Goal: Task Accomplishment & Management: Manage account settings

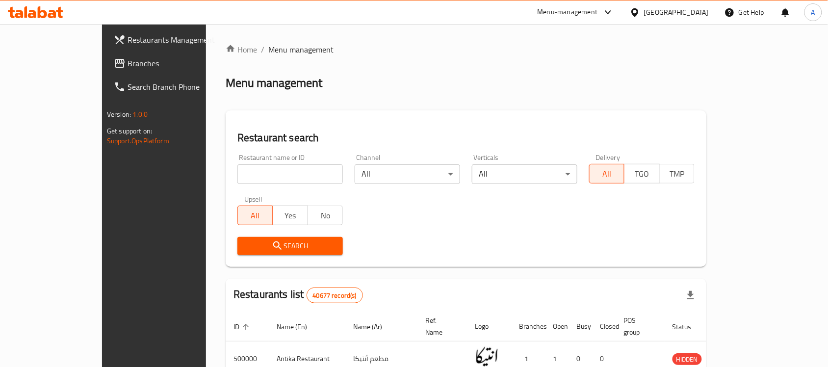
click at [127, 69] on span "Branches" at bounding box center [179, 63] width 105 height 12
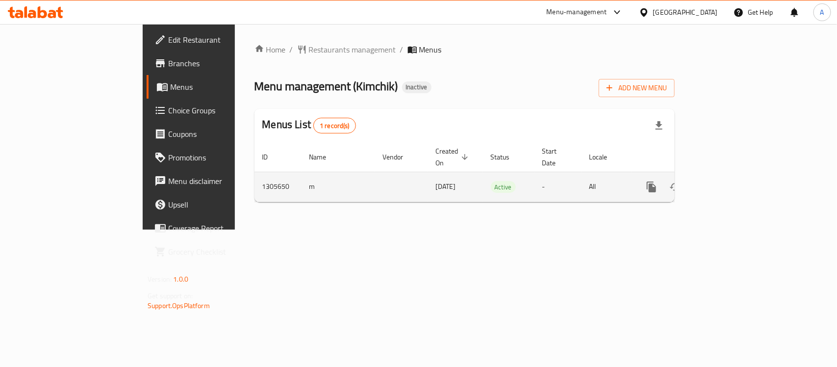
click at [727, 182] on icon "enhanced table" at bounding box center [722, 186] width 9 height 9
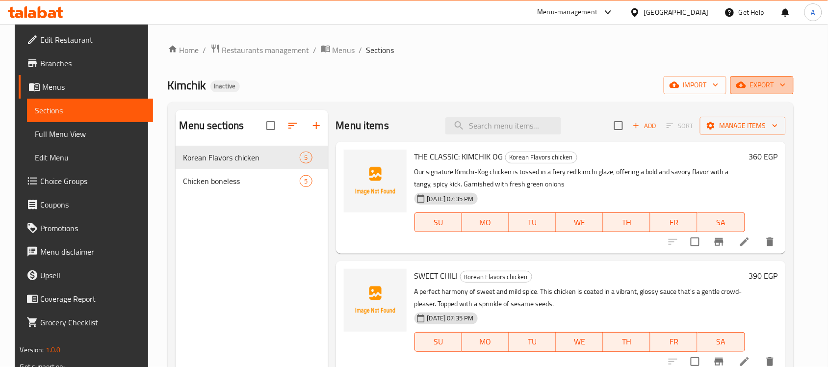
click at [773, 91] on span "export" at bounding box center [762, 85] width 48 height 12
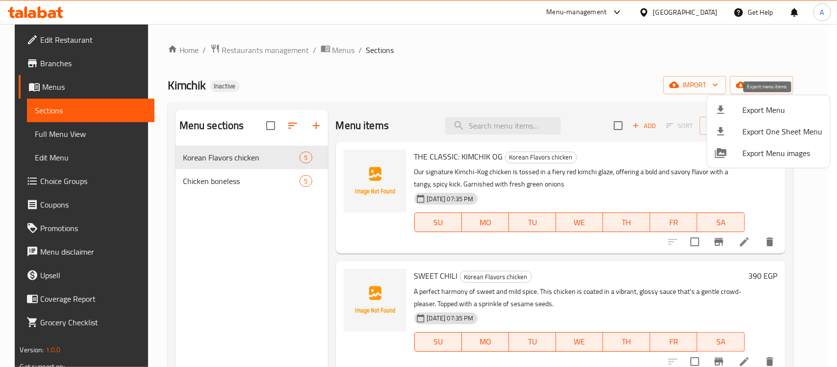
click at [754, 108] on span "Export Menu" at bounding box center [782, 110] width 80 height 12
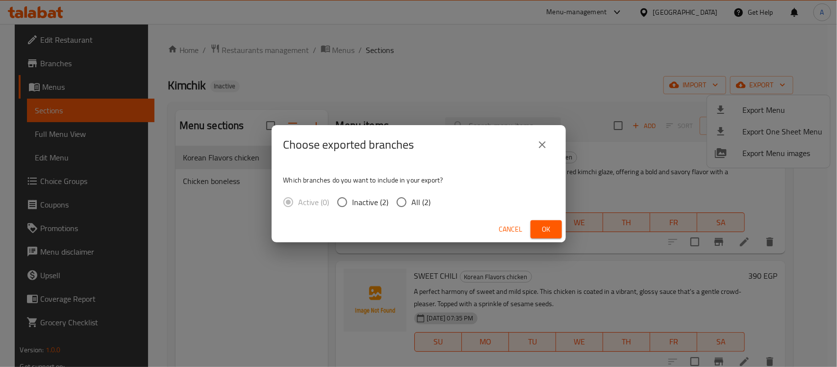
click at [511, 77] on div "Choose exported branches Which branches do you want to include in your export? …" at bounding box center [418, 183] width 837 height 367
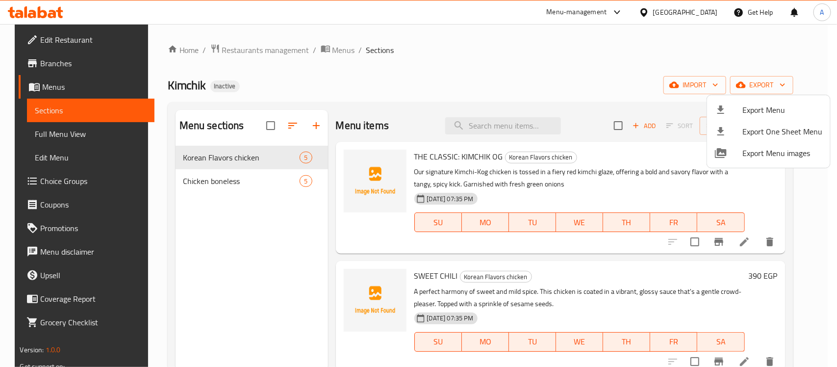
click at [677, 48] on div at bounding box center [418, 183] width 837 height 367
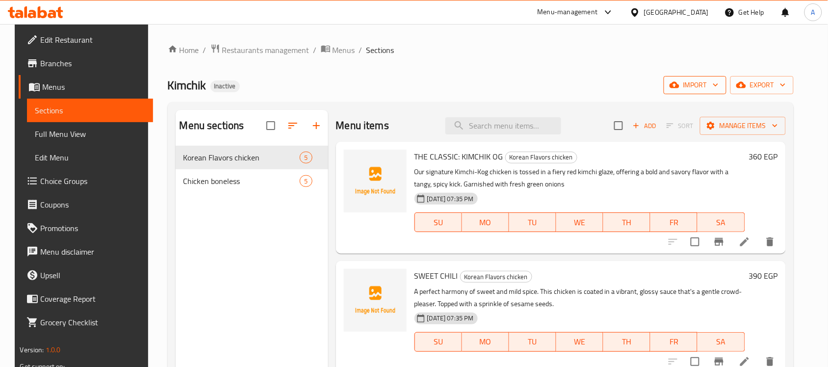
click at [702, 86] on span "import" at bounding box center [694, 85] width 47 height 12
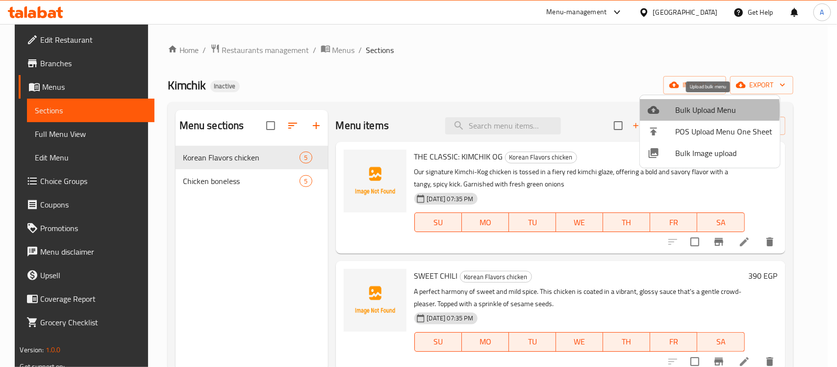
click at [695, 110] on span "Bulk Upload Menu" at bounding box center [723, 110] width 97 height 12
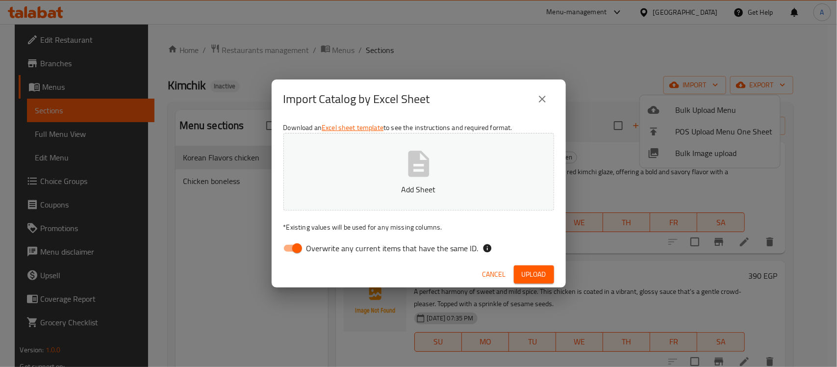
click at [300, 244] on input "Overwrite any current items that have the same ID." at bounding box center [297, 248] width 56 height 19
checkbox input "false"
click at [532, 272] on span "Upload" at bounding box center [534, 274] width 25 height 12
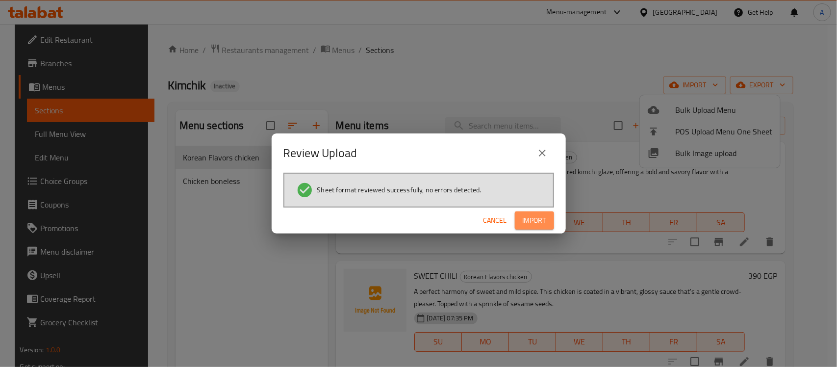
click at [532, 221] on span "Import" at bounding box center [535, 220] width 24 height 12
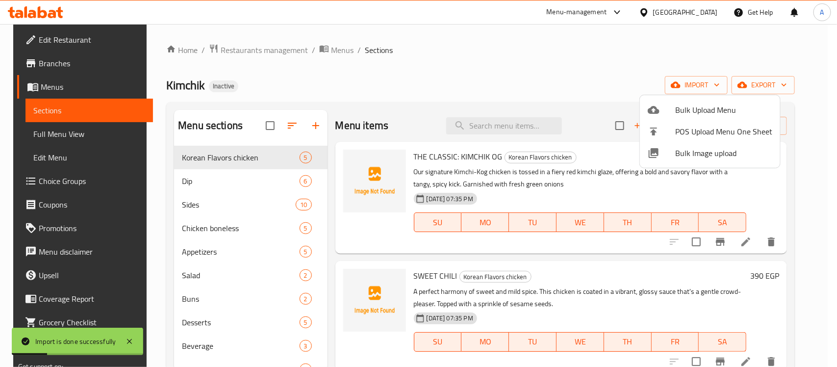
click at [429, 67] on div at bounding box center [418, 183] width 837 height 367
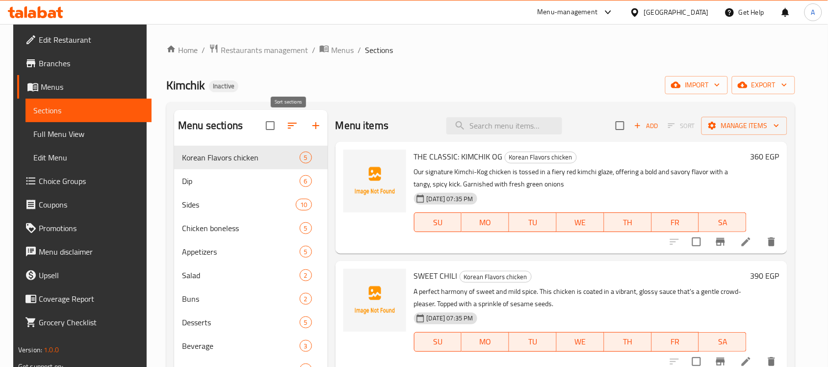
click at [286, 121] on icon "button" at bounding box center [292, 126] width 12 height 12
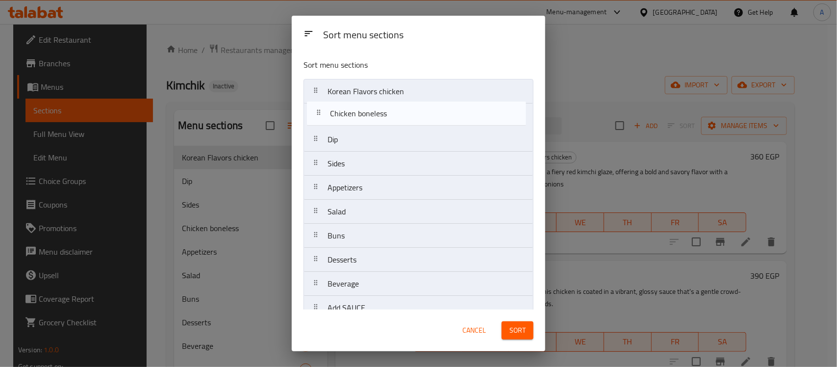
drag, startPoint x: 364, startPoint y: 150, endPoint x: 364, endPoint y: 115, distance: 34.8
click at [364, 115] on nav "Korean Flavors chicken Dip Sides Chicken boneless Appetizers Salad Buns Dessert…" at bounding box center [419, 199] width 230 height 241
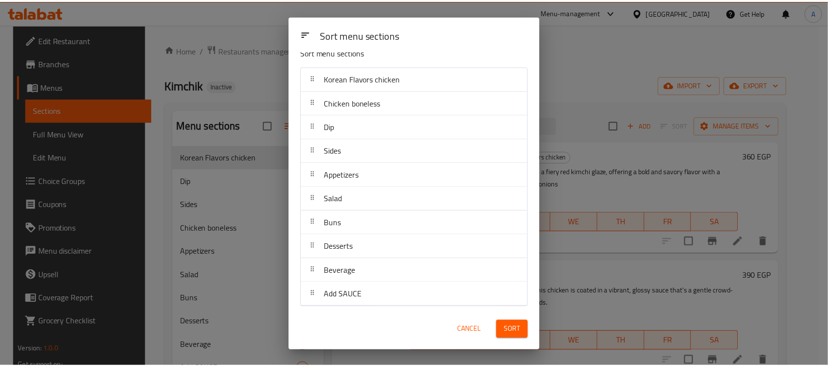
scroll to position [15, 0]
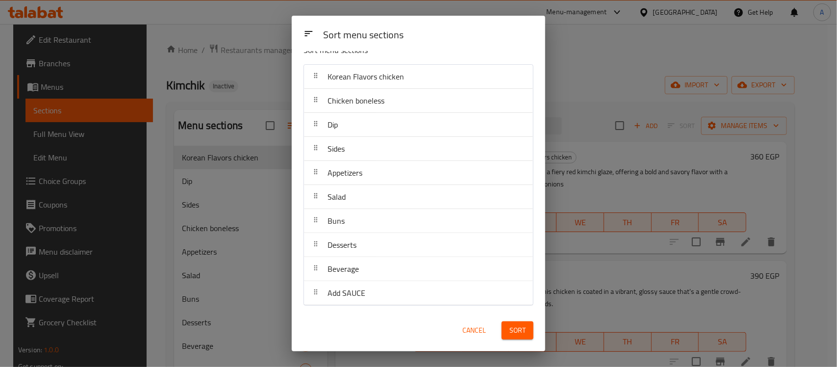
click at [520, 332] on span "Sort" at bounding box center [518, 330] width 16 height 12
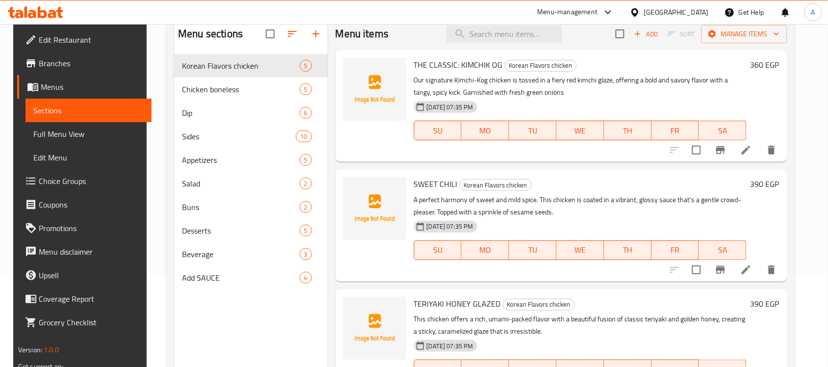
scroll to position [0, 0]
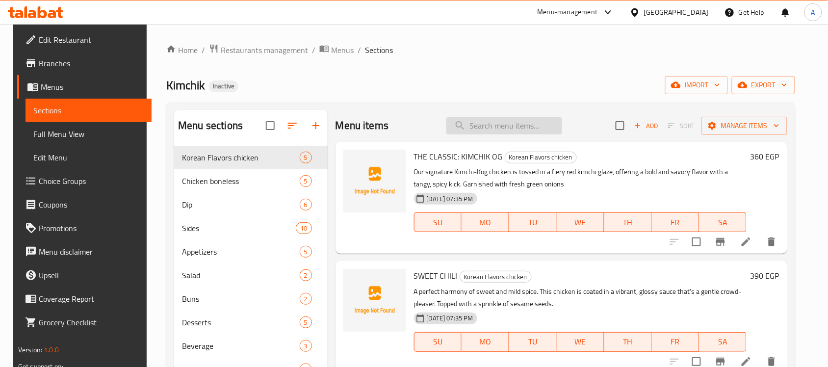
click at [498, 126] on input "search" at bounding box center [504, 125] width 116 height 17
paste input "TERIYAKI HONEY GLAZED"
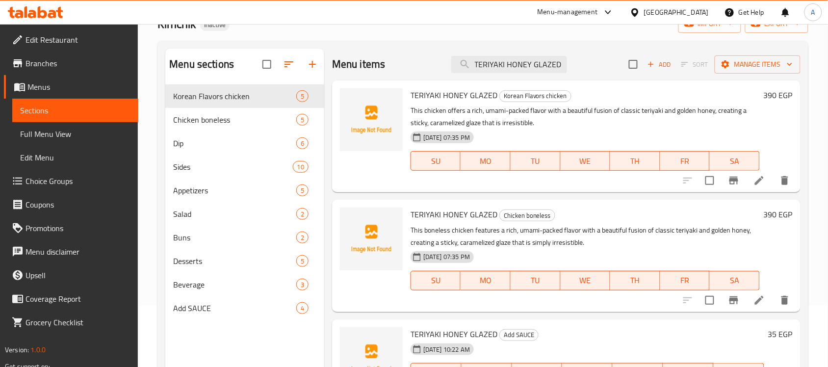
scroll to position [123, 0]
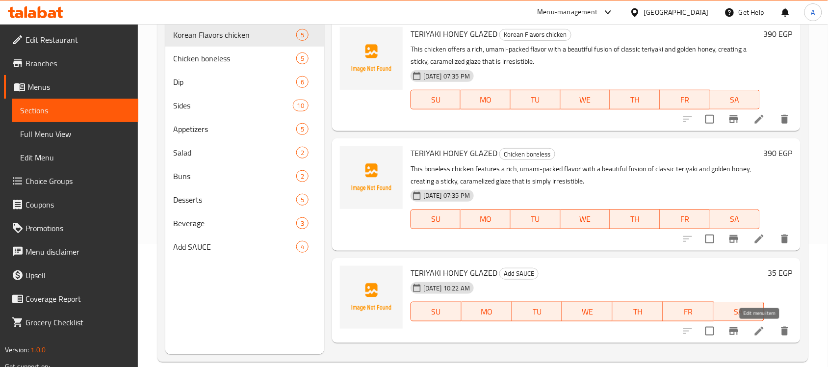
type input "TERIYAKI HONEY GLAZED"
click at [754, 329] on icon at bounding box center [759, 331] width 12 height 12
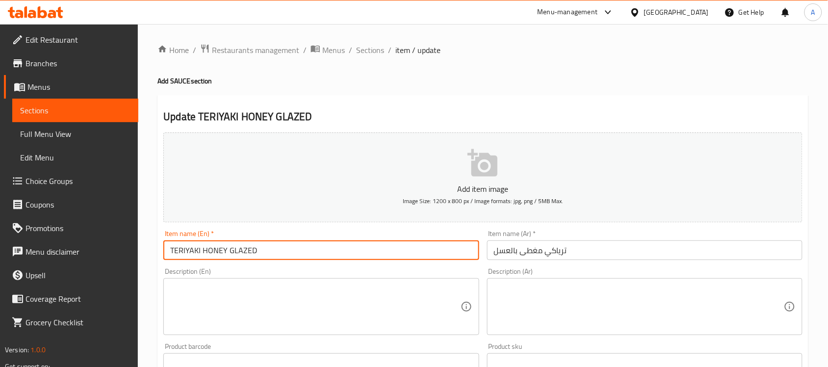
click at [282, 251] on input "TERIYAKI HONEY GLAZED" at bounding box center [320, 250] width 315 height 20
type input "TERIYAKI HONEY GLAZED sauce"
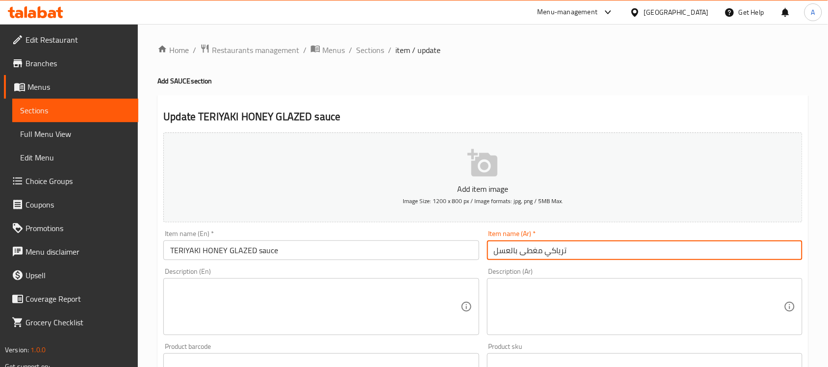
click at [579, 245] on input "ترياكي مغطى بالعسل" at bounding box center [644, 250] width 315 height 20
click at [495, 250] on input "ترياكي مغطى بالعسل" at bounding box center [644, 250] width 315 height 20
click at [535, 253] on input "صوص ترياكي مغطى بالعسل" at bounding box center [644, 250] width 315 height 20
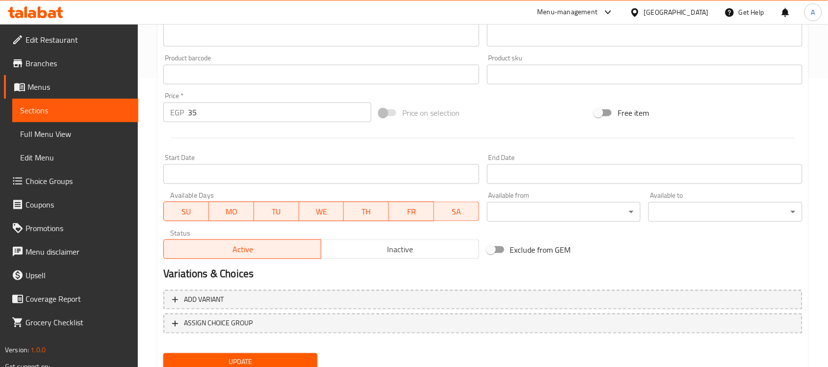
scroll to position [306, 0]
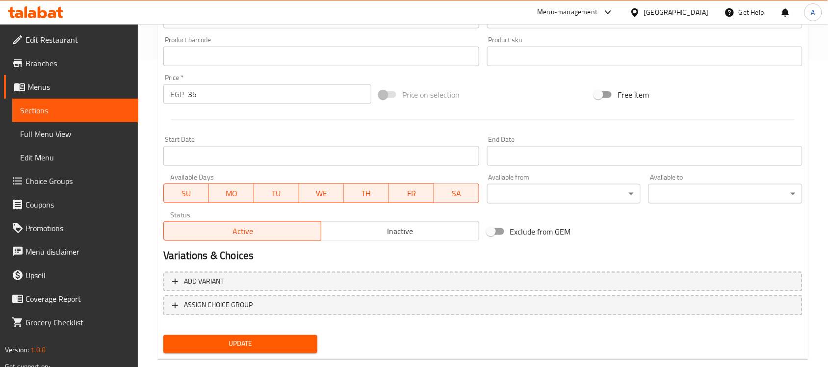
type input "صوص ترياكي جليزد بالعسل"
click at [276, 339] on span "Update" at bounding box center [240, 344] width 138 height 12
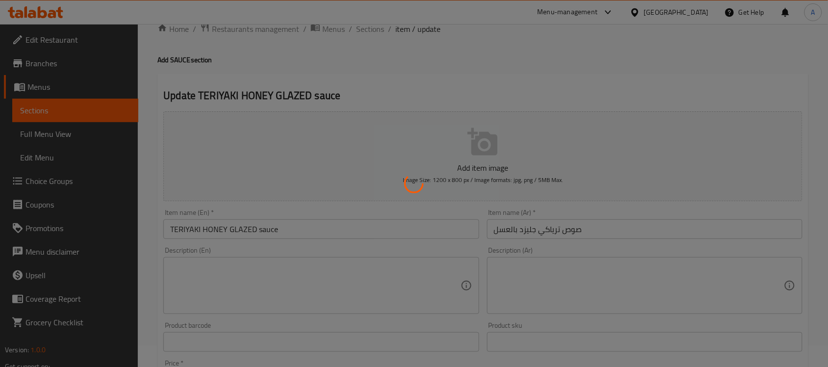
scroll to position [0, 0]
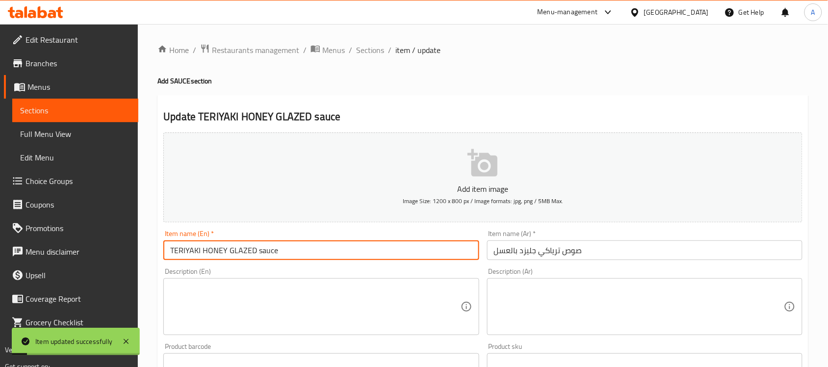
click at [249, 251] on input "TERIYAKI HONEY GLAZED sauce" at bounding box center [320, 250] width 315 height 20
drag, startPoint x: 253, startPoint y: 249, endPoint x: 162, endPoint y: 250, distance: 90.7
click at [162, 250] on div "Item name (En)   * TERIYAKI HONEY GLAZED sauce Item name (En) *" at bounding box center [320, 245] width 323 height 38
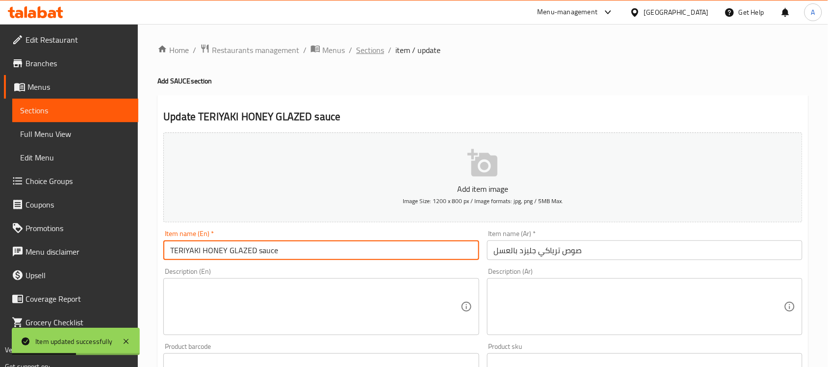
click at [366, 48] on span "Sections" at bounding box center [370, 50] width 28 height 12
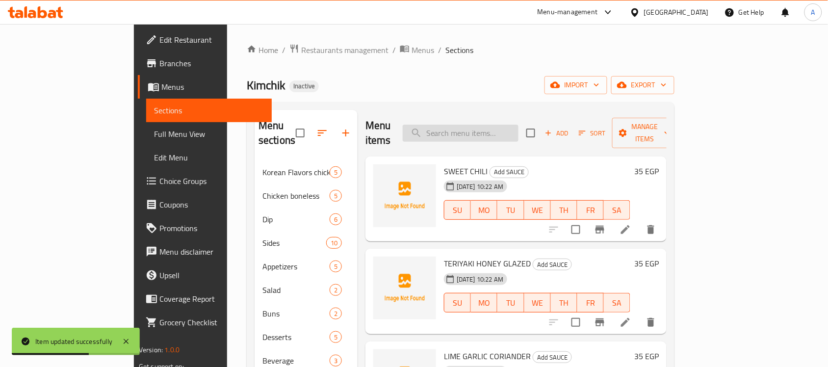
click at [496, 127] on input "search" at bounding box center [461, 133] width 116 height 17
paste input "TERIYAKI HONEY GLAZED"
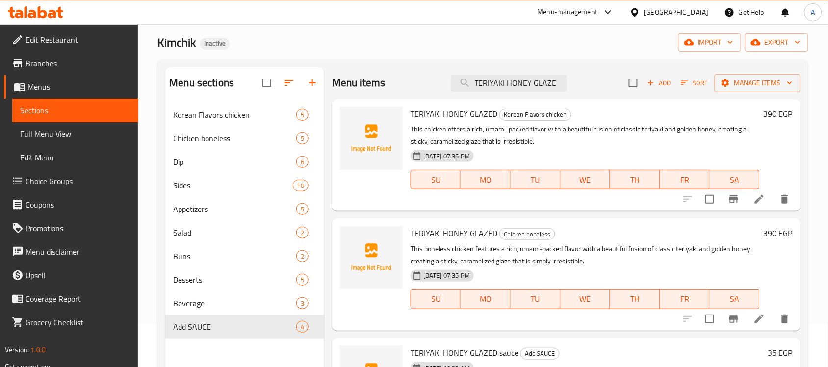
scroll to position [61, 0]
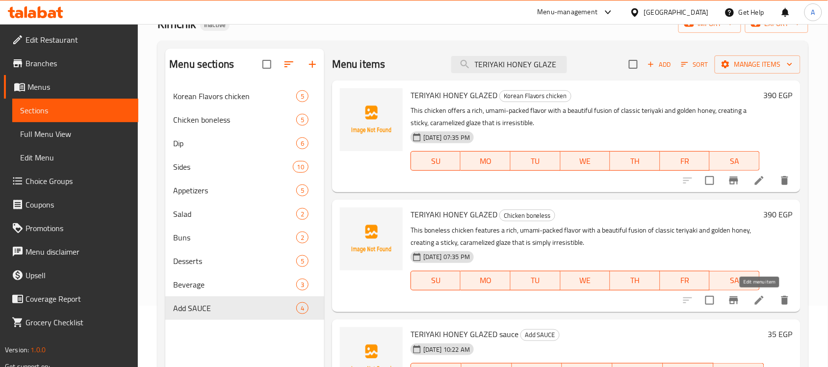
type input "TERIYAKI HONEY GLAZE"
click at [760, 306] on icon at bounding box center [759, 300] width 12 height 12
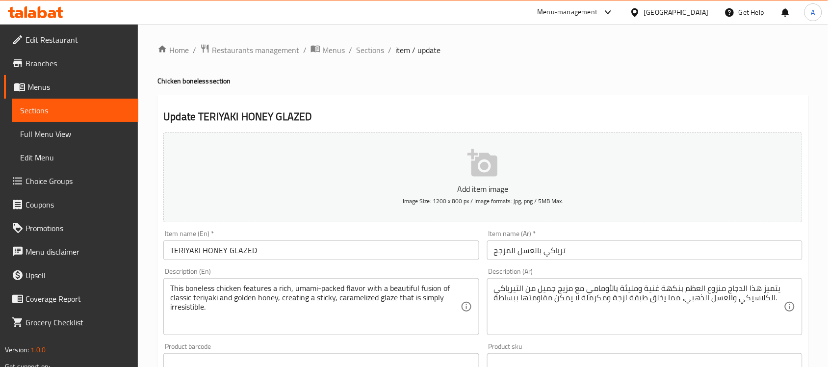
click at [172, 82] on h4 "Chicken boneless section" at bounding box center [482, 81] width 651 height 10
drag, startPoint x: 158, startPoint y: 79, endPoint x: 208, endPoint y: 82, distance: 50.6
click at [208, 82] on h4 "Chicken boneless section" at bounding box center [482, 81] width 651 height 10
copy h4 "Chicken boneless"
click at [280, 248] on input "TERIYAKI HONEY GLAZED" at bounding box center [320, 250] width 315 height 20
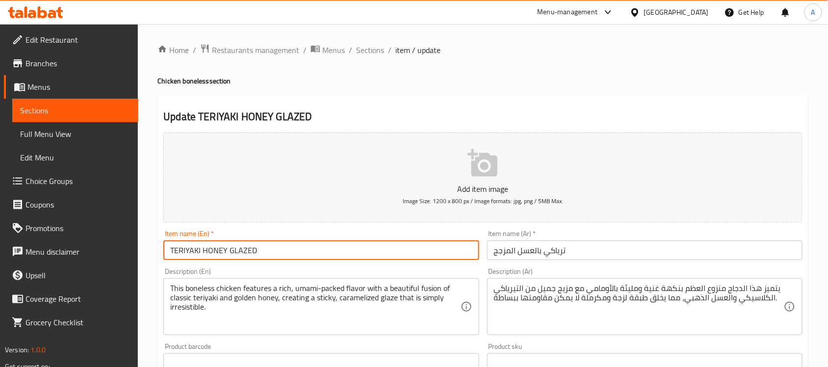
paste input "Chicken boneless"
type input "TERIYAKI HONEY GLAZED Chicken boneless"
click at [508, 251] on input "ترياكي بالعسل المزجج" at bounding box center [644, 250] width 315 height 20
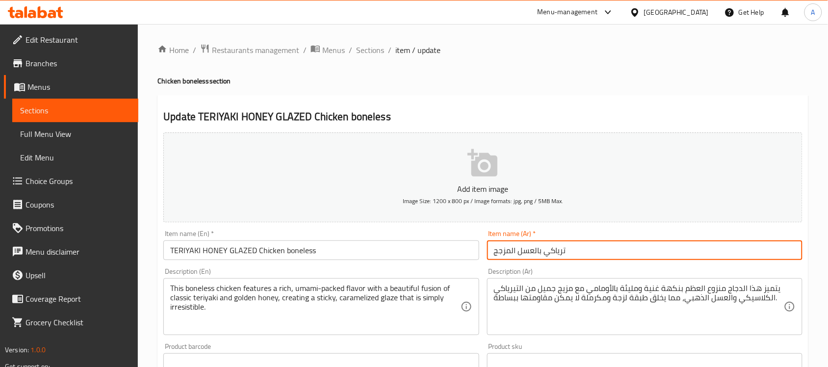
click at [508, 251] on input "ترياكي بالعسل المزجج" at bounding box center [644, 250] width 315 height 20
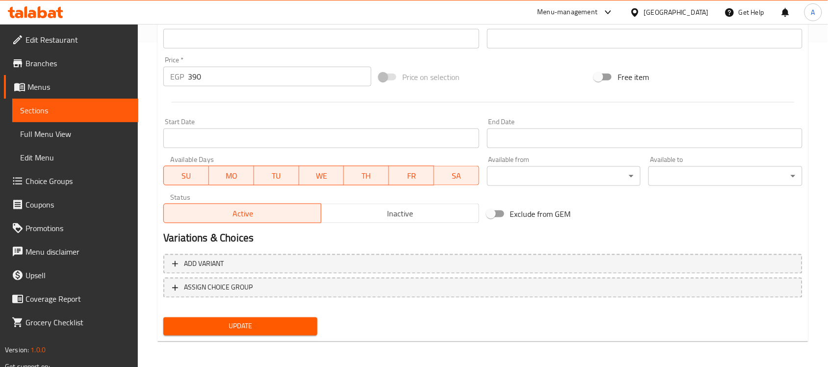
type input "ترياكي بالعسل جليز دجاج مسحب"
click at [259, 321] on span "Update" at bounding box center [240, 326] width 138 height 12
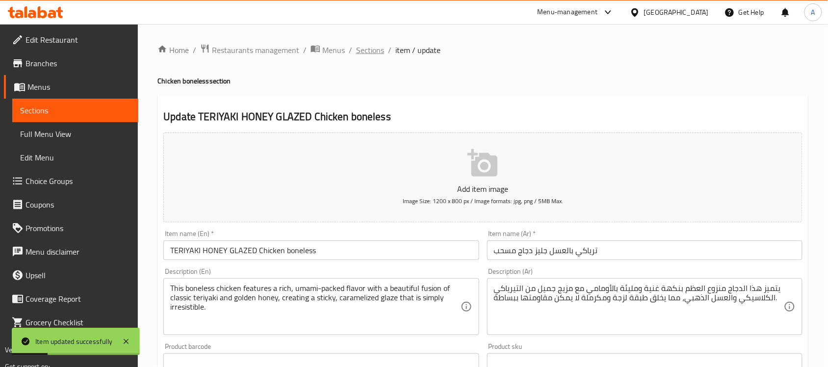
click at [371, 54] on span "Sections" at bounding box center [370, 50] width 28 height 12
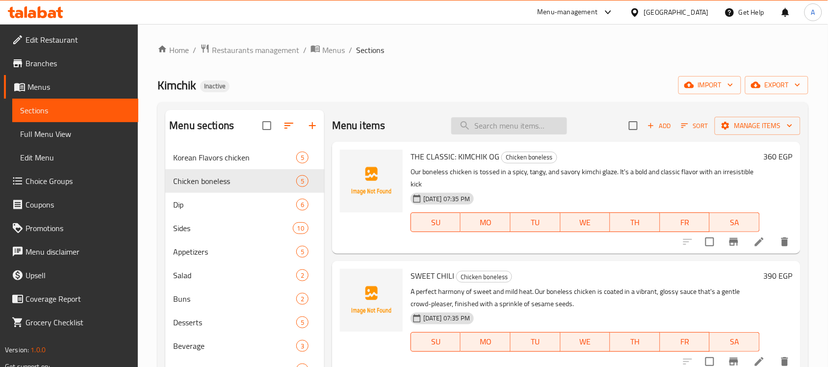
click at [498, 121] on input "search" at bounding box center [509, 125] width 116 height 17
paste input "TERIYAKI HONEY GLAZED"
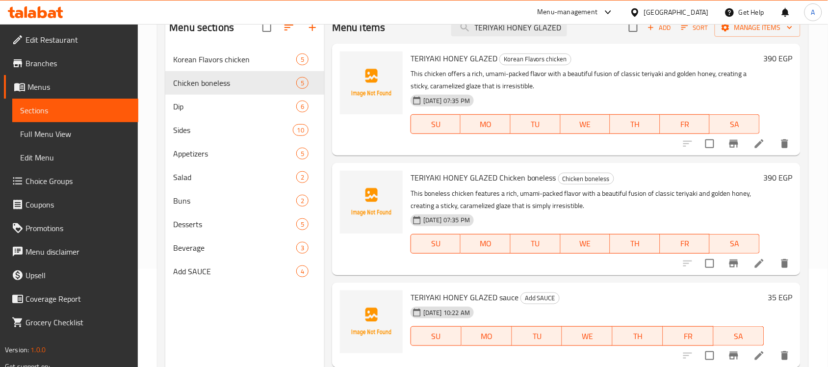
scroll to position [76, 0]
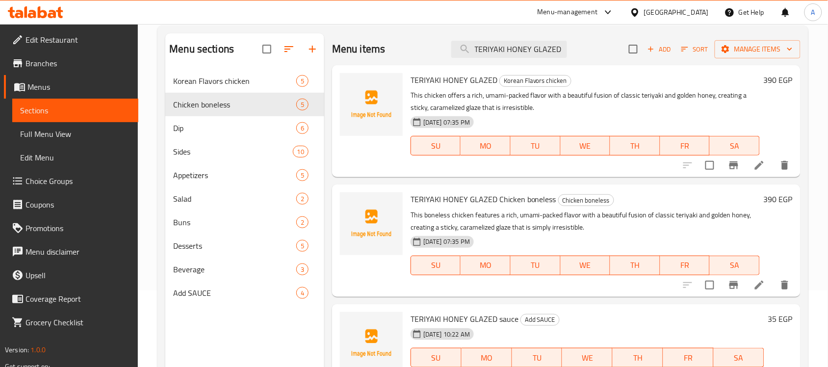
type input "TERIYAKI HONEY GLAZED"
click at [537, 48] on input "TERIYAKI HONEY GLAZED" at bounding box center [509, 49] width 116 height 17
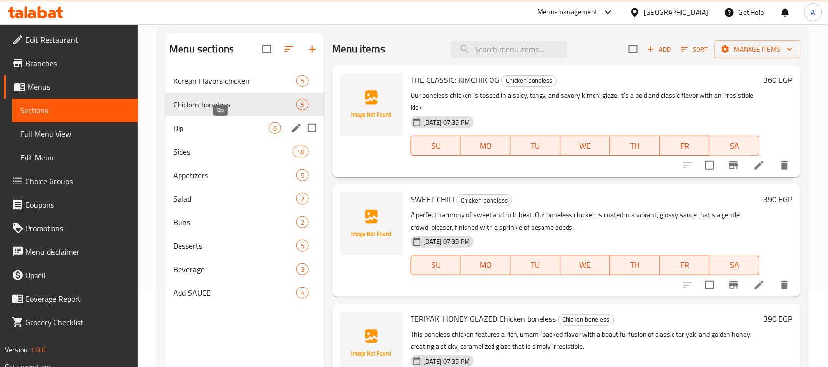
click at [211, 126] on span "Dip" at bounding box center [221, 128] width 96 height 12
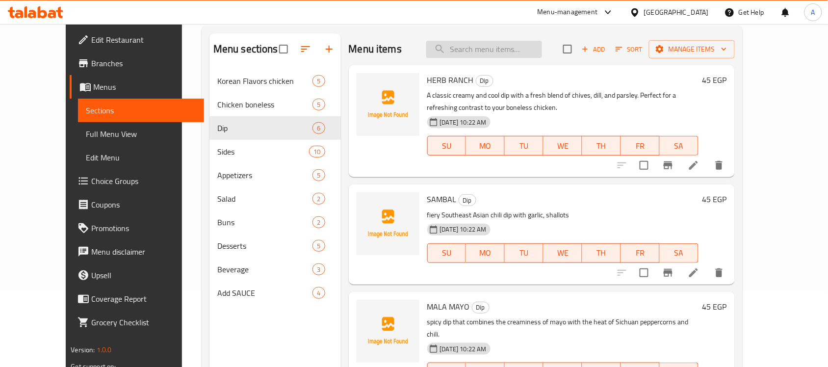
click at [502, 57] on input "search" at bounding box center [484, 49] width 116 height 17
paste input "LIME GARLIC CORIANDER"
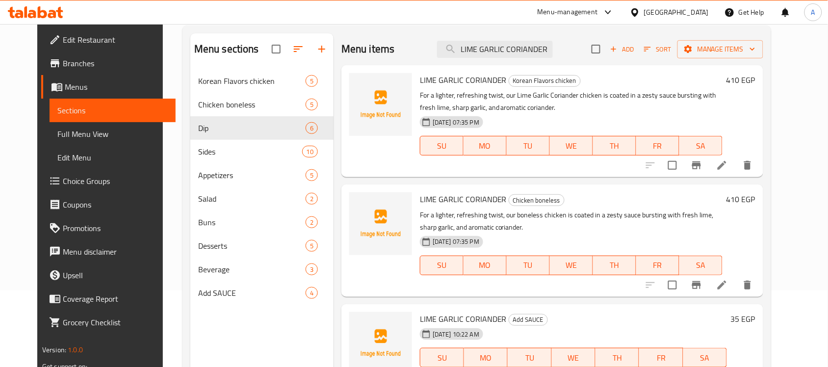
scroll to position [138, 0]
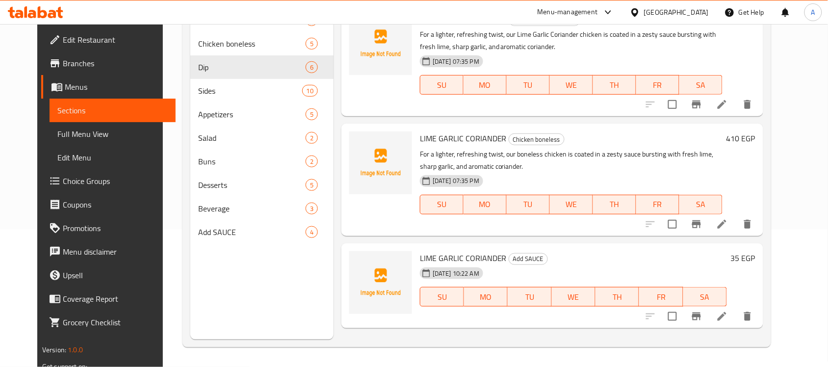
type input "LIME GARLIC CORIANDER"
click at [728, 312] on icon at bounding box center [722, 316] width 12 height 12
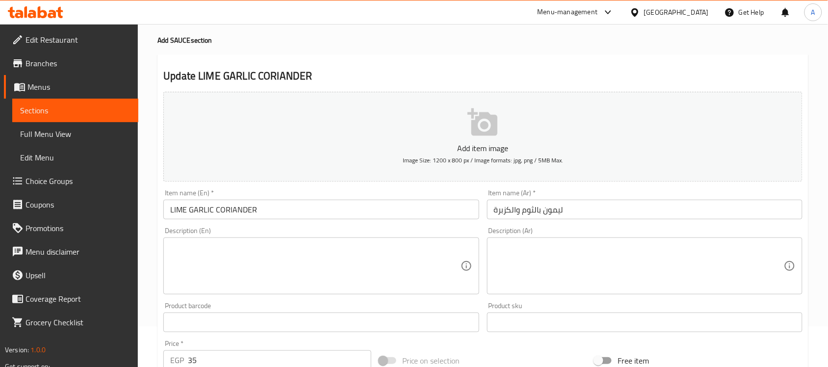
scroll to position [61, 0]
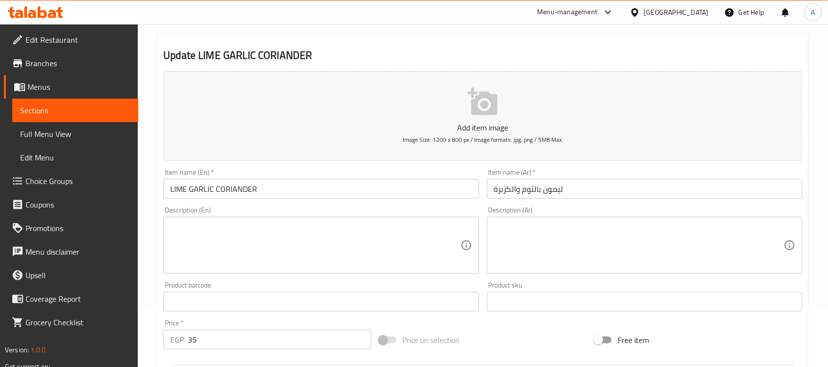
click at [560, 193] on input "ليمون بالثوم والكزبرة" at bounding box center [644, 189] width 315 height 20
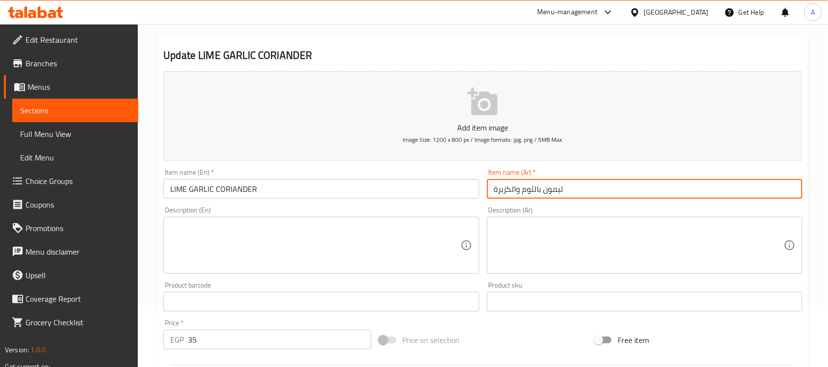
click at [560, 193] on input "ليمون بالثوم والكزبرة" at bounding box center [644, 189] width 315 height 20
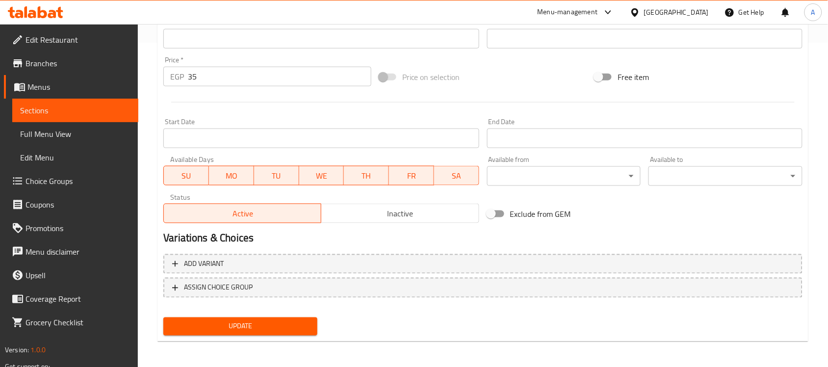
click at [293, 320] on span "Update" at bounding box center [240, 326] width 138 height 12
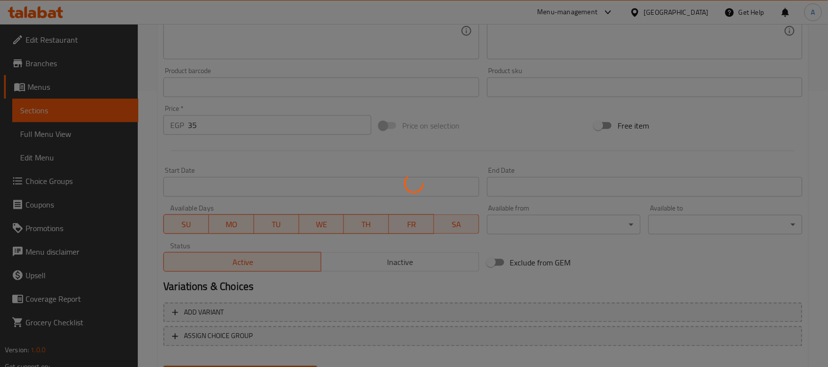
scroll to position [79, 0]
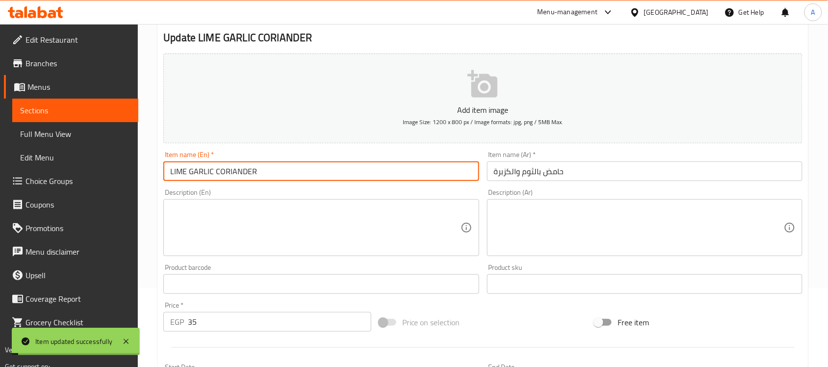
click at [272, 172] on input "LIME GARLIC CORIANDER" at bounding box center [320, 171] width 315 height 20
click at [489, 174] on input "حامض بالثوم والكزبرة" at bounding box center [644, 171] width 315 height 20
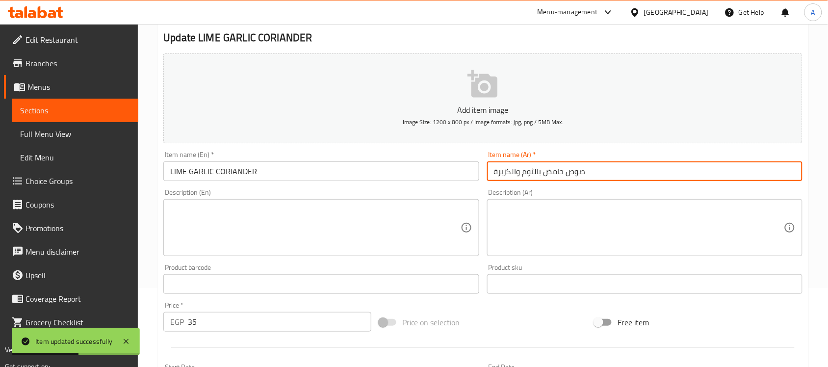
type input "صوص حامض بالثوم والكزبرة"
click at [263, 172] on input "LIME GARLIC CORIANDER" at bounding box center [320, 171] width 315 height 20
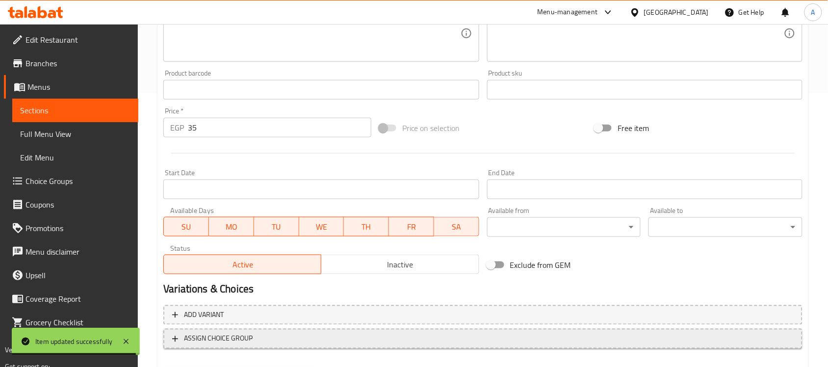
scroll to position [324, 0]
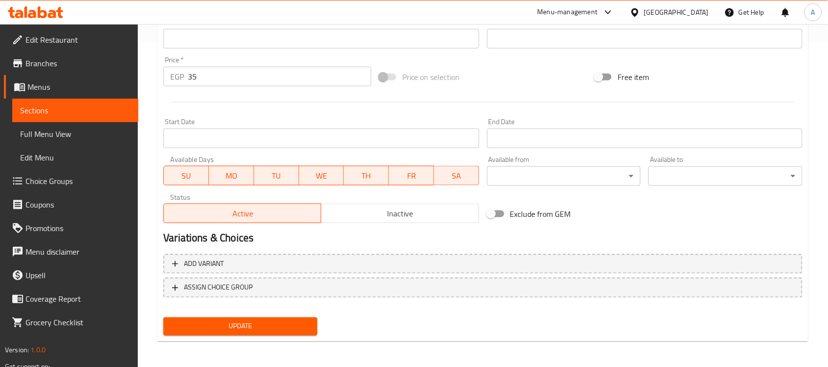
type input "LIME GARLIC CORIANDER sauce"
click at [261, 320] on span "Update" at bounding box center [240, 326] width 138 height 12
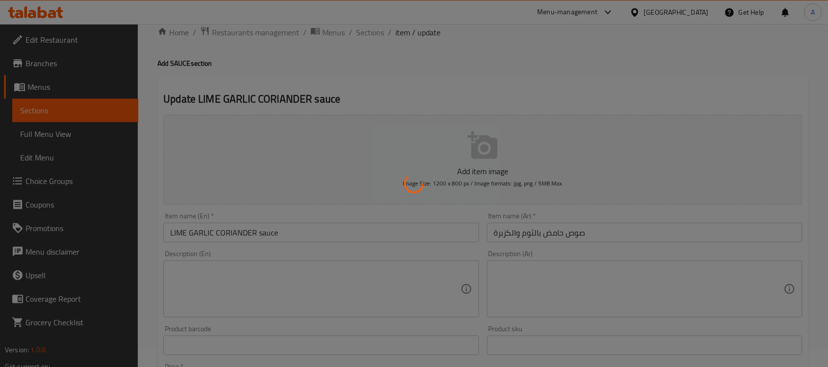
scroll to position [0, 0]
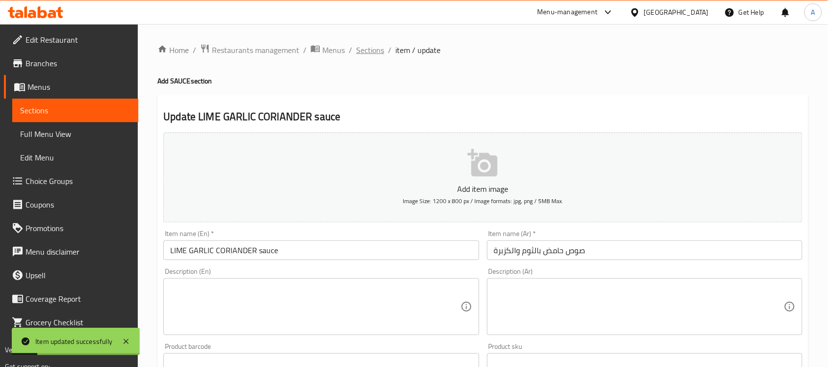
click at [369, 48] on span "Sections" at bounding box center [370, 50] width 28 height 12
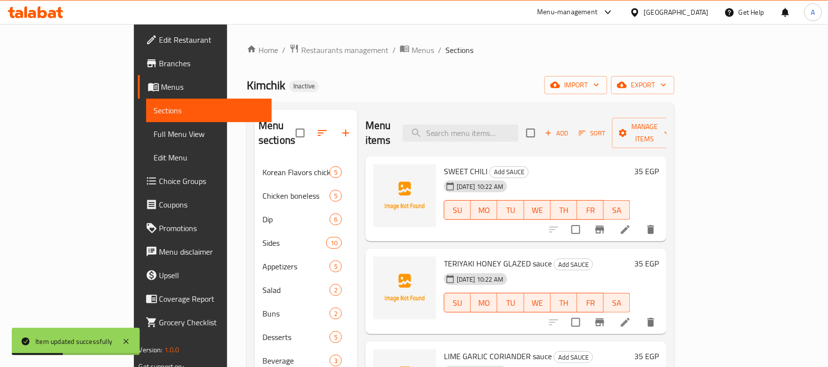
scroll to position [27, 0]
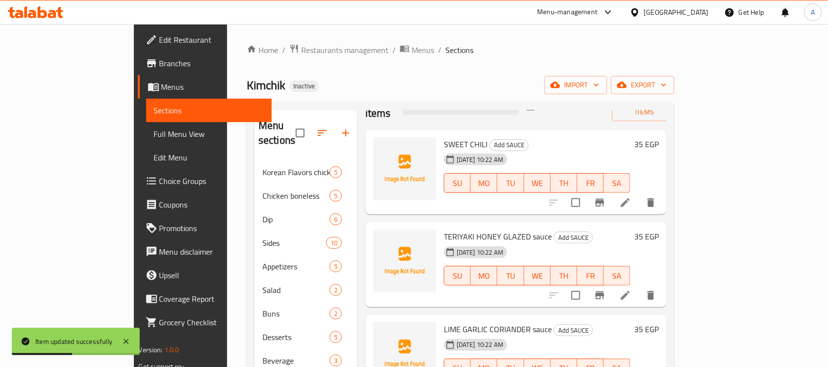
click at [444, 322] on span "LIME GARLIC CORIANDER sauce" at bounding box center [498, 329] width 108 height 15
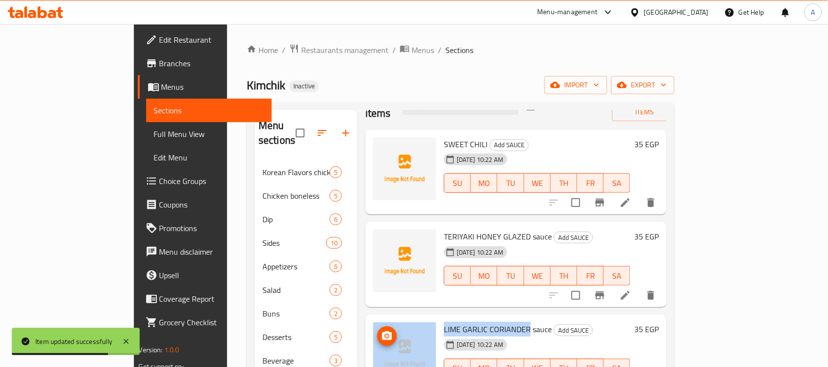
drag, startPoint x: 494, startPoint y: 315, endPoint x: 399, endPoint y: 320, distance: 95.7
click at [399, 320] on div "LIME GARLIC CORIANDER sauce Add SAUCE 14-08-2025 10:22 AM SU MO TU WE TH FR SA …" at bounding box center [515, 356] width 293 height 77
copy div "LIME GARLIC CORIANDER"
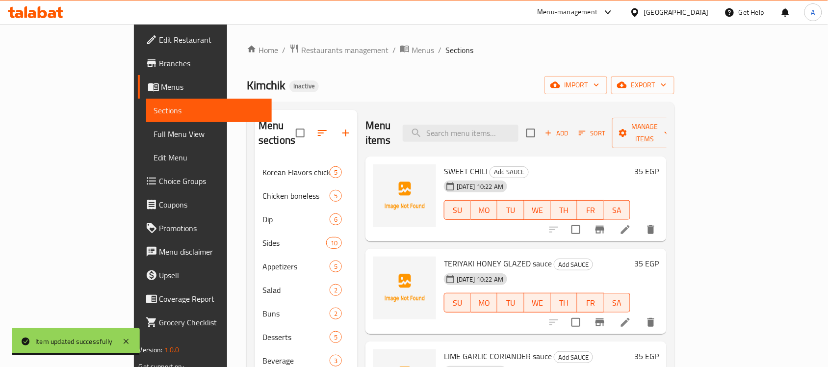
click at [508, 116] on div "Menu items Add Sort Manage items" at bounding box center [515, 133] width 301 height 47
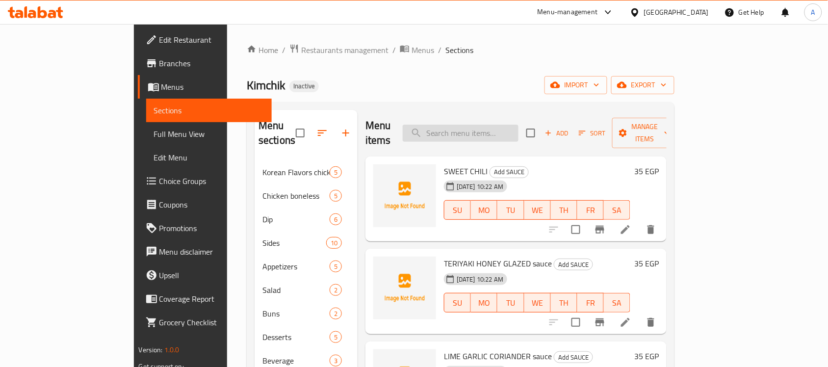
click at [506, 125] on input "search" at bounding box center [461, 133] width 116 height 17
paste input "LIME GARLIC CORIANDER"
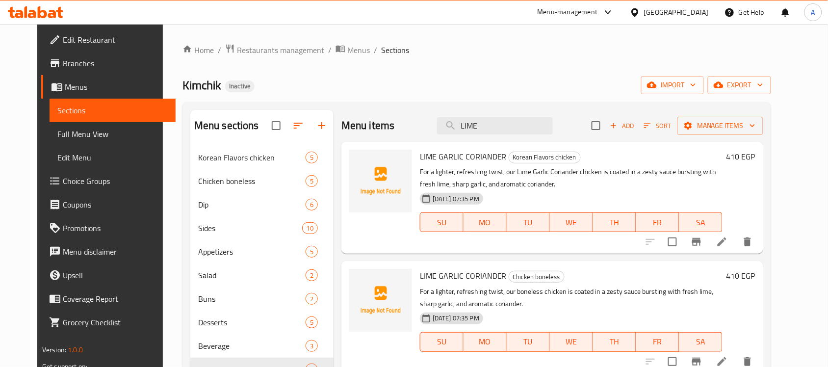
scroll to position [61, 0]
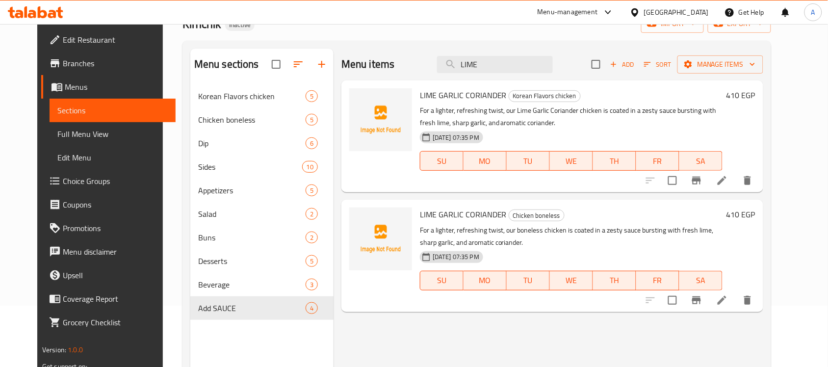
type input "LIME"
click at [728, 297] on icon at bounding box center [722, 300] width 12 height 12
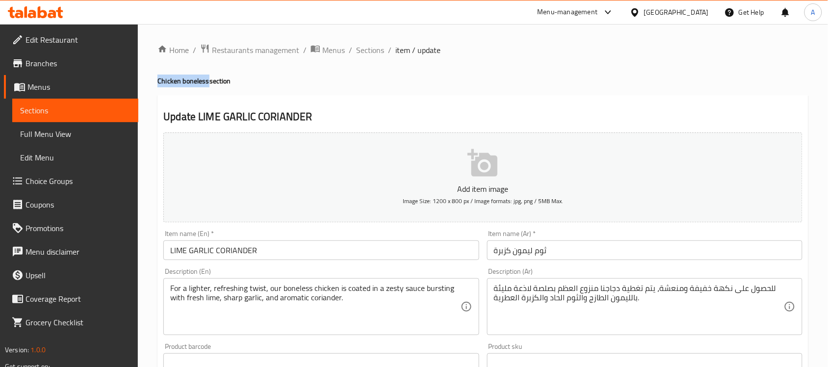
drag, startPoint x: 153, startPoint y: 78, endPoint x: 208, endPoint y: 80, distance: 55.4
click at [208, 80] on div "Home / Restaurants management / Menus / Sections / item / update Chicken bonele…" at bounding box center [483, 358] width 690 height 669
copy h4 "Chicken boneless"
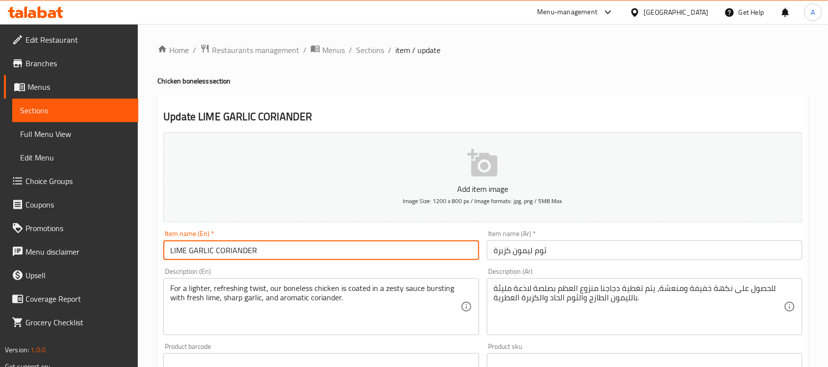
click at [266, 248] on input "LIME GARLIC CORIANDER" at bounding box center [320, 250] width 315 height 20
paste input "Chicken boneless"
type input "LIME GARLIC CORIANDER Chicken boneless"
click at [494, 249] on input "ثوم ليمون كزبرة" at bounding box center [644, 250] width 315 height 20
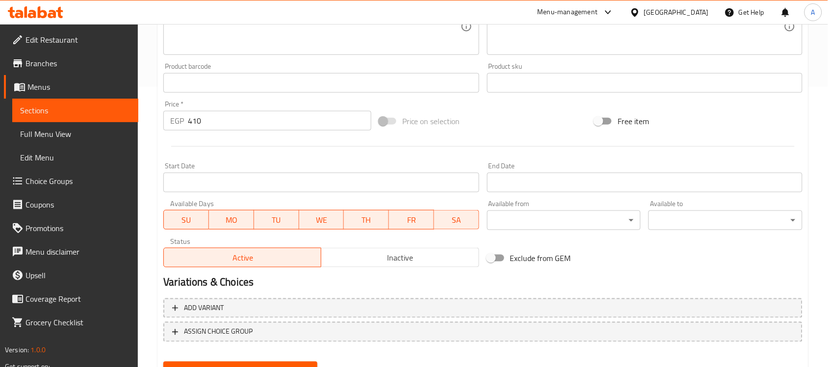
scroll to position [324, 0]
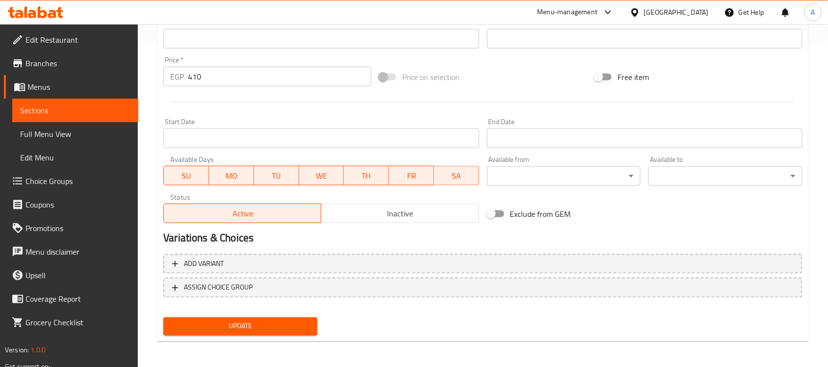
type input "دجاج مسحب ثوم ليمون كزبرة"
click at [263, 327] on span "Update" at bounding box center [240, 326] width 138 height 12
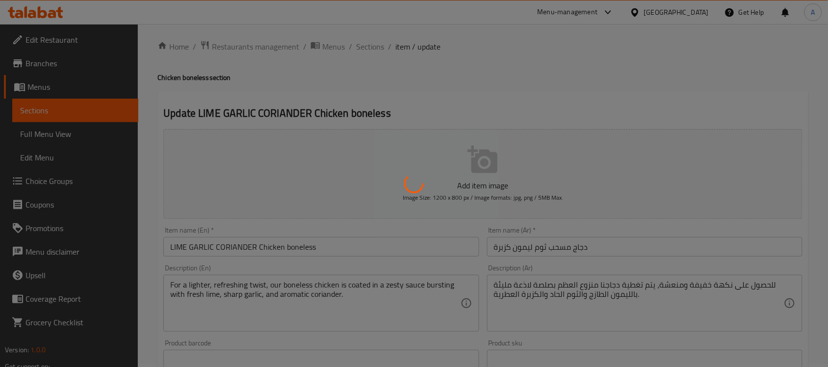
scroll to position [0, 0]
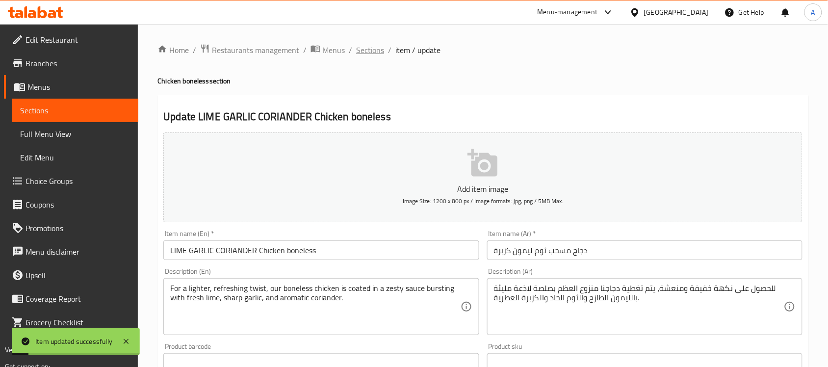
click at [370, 50] on span "Sections" at bounding box center [370, 50] width 28 height 12
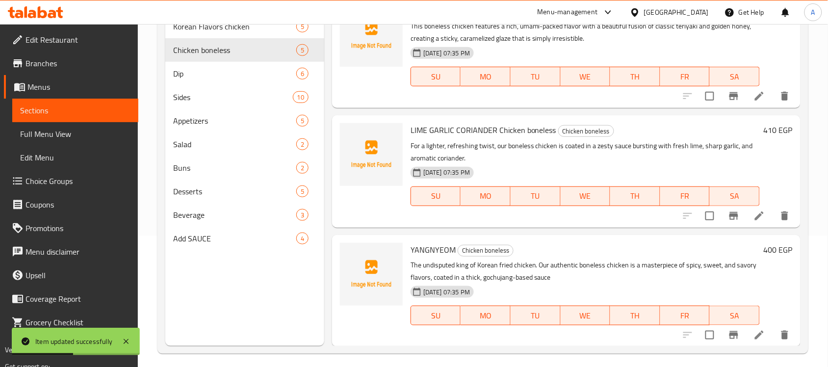
scroll to position [138, 0]
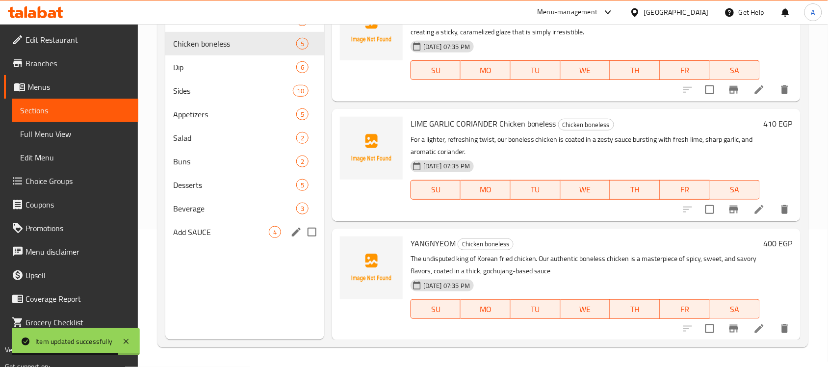
click at [204, 231] on span "Add SAUCE" at bounding box center [221, 232] width 96 height 12
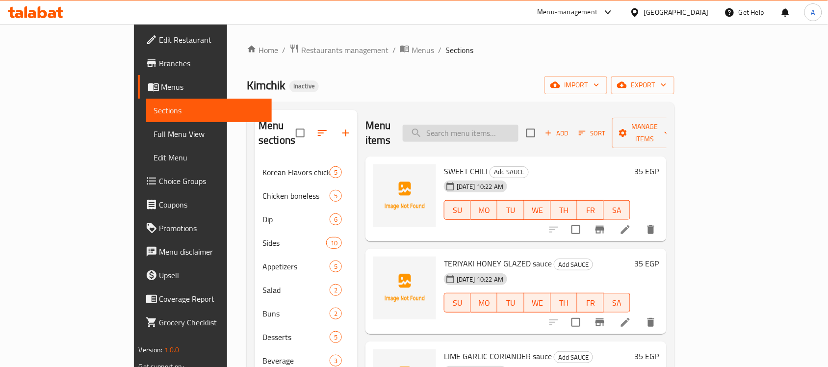
click at [490, 133] on input "search" at bounding box center [461, 133] width 116 height 17
paste input "Cola"
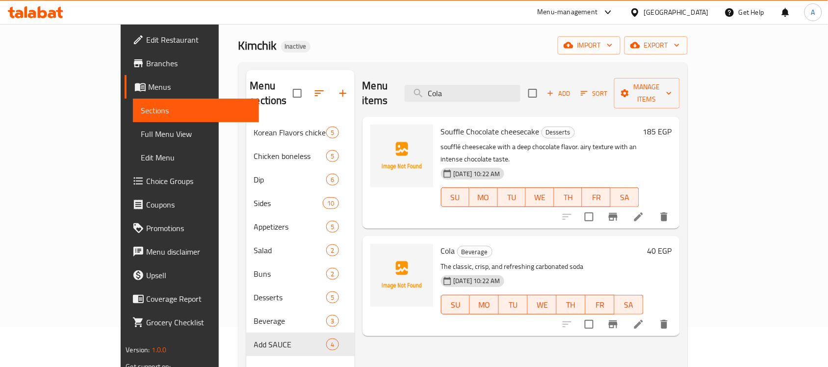
scroll to position [61, 0]
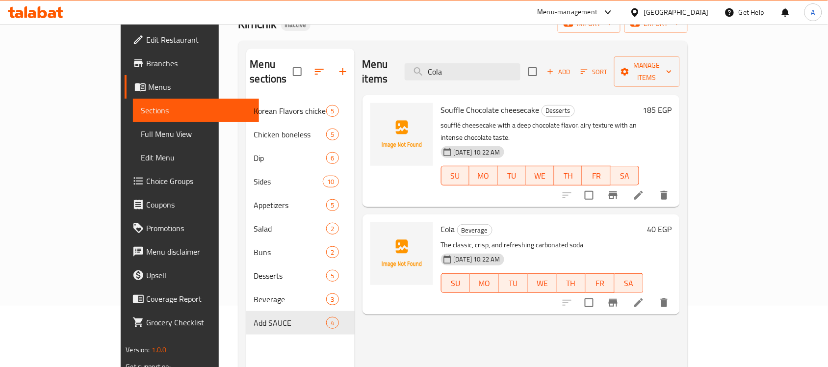
type input "Cola"
click at [652, 294] on li at bounding box center [638, 303] width 27 height 18
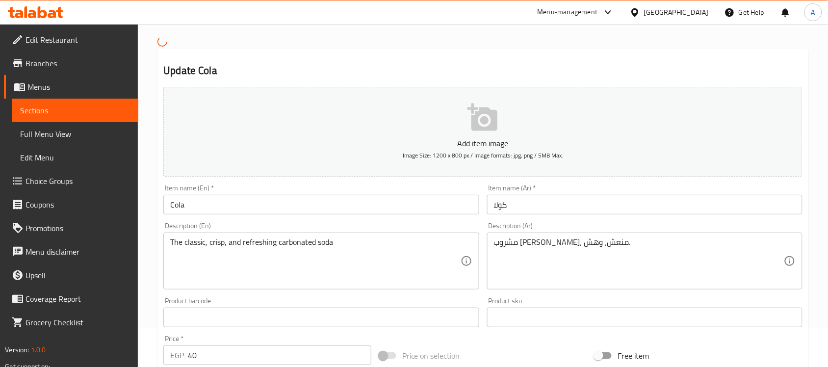
scroll to position [61, 0]
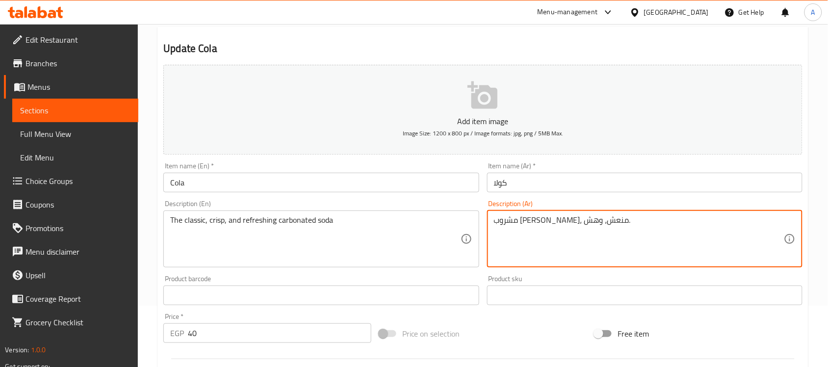
click at [607, 224] on textarea "مشروب غازي كلاسيكي، منعش، وهش." at bounding box center [639, 238] width 290 height 47
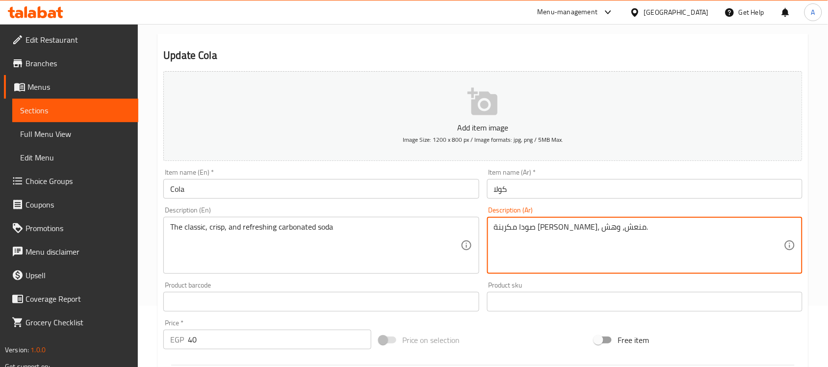
drag, startPoint x: 509, startPoint y: 228, endPoint x: 494, endPoint y: 226, distance: 14.8
click at [494, 226] on textarea "صودا مكربنة غازي كلاسيكي، منعش، وهش." at bounding box center [639, 245] width 290 height 47
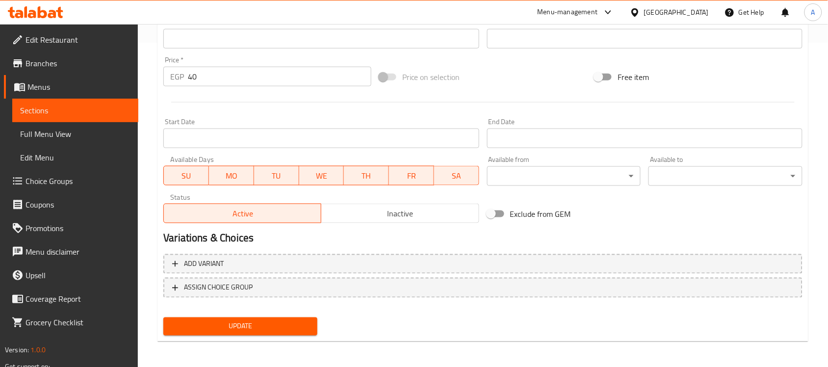
type textarea "صودا مكربنة غازي كلاسيكي، منعش، وكريسب."
click at [271, 317] on button "Update" at bounding box center [240, 326] width 154 height 18
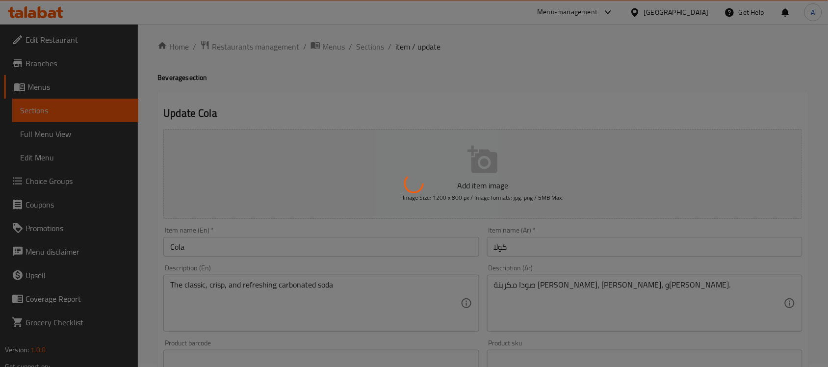
scroll to position [0, 0]
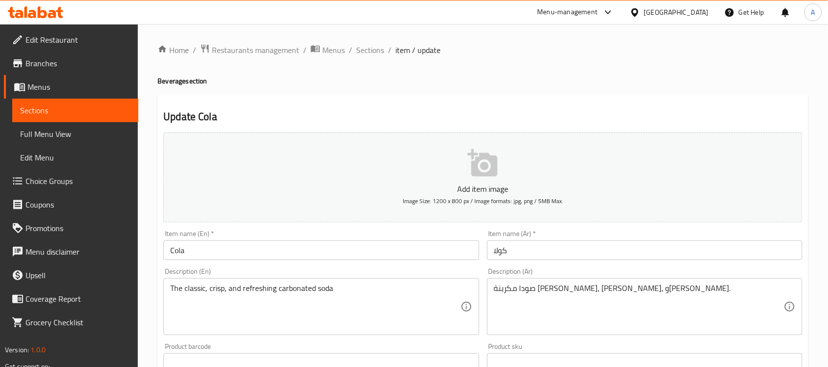
drag, startPoint x: 377, startPoint y: 53, endPoint x: 377, endPoint y: 59, distance: 6.4
click at [377, 53] on span "Sections" at bounding box center [370, 50] width 28 height 12
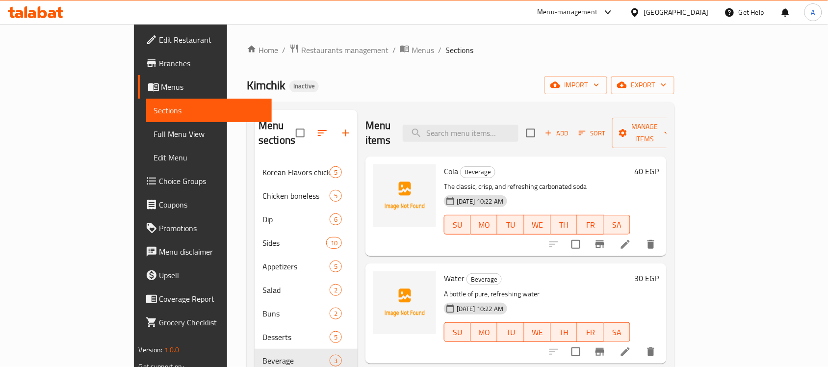
click at [549, 164] on h6 "Cola Beverage" at bounding box center [537, 171] width 186 height 14
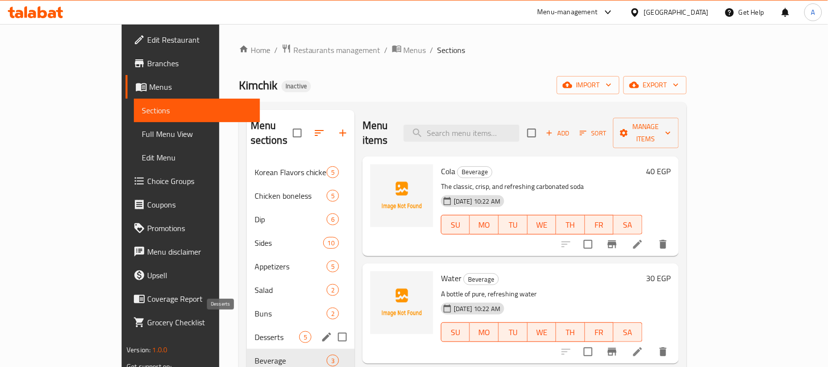
click at [255, 331] on span "Desserts" at bounding box center [277, 337] width 45 height 12
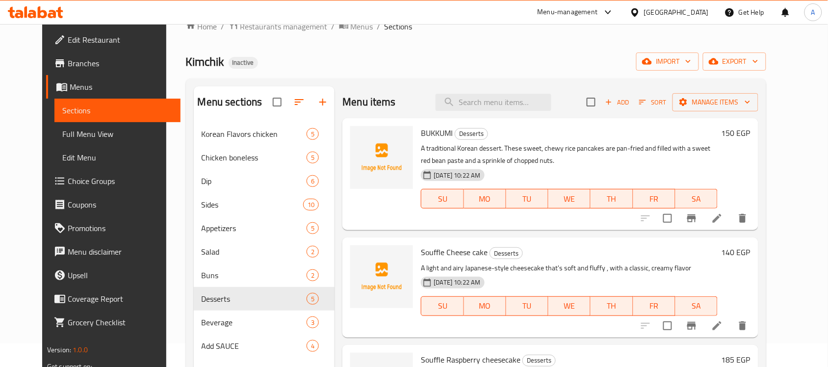
scroll to position [15, 0]
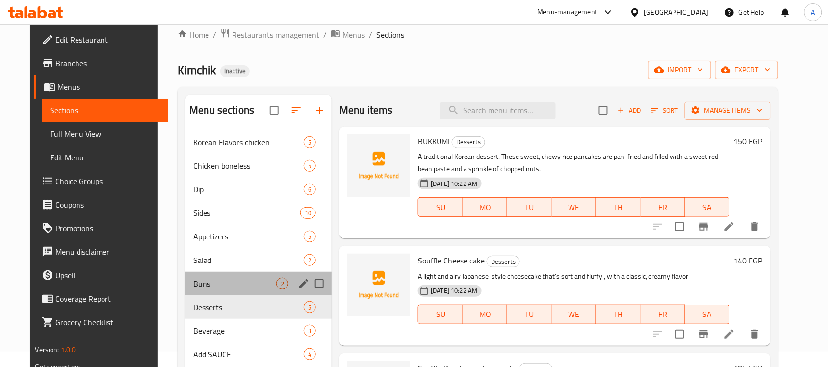
click at [190, 291] on div "Buns 2" at bounding box center [258, 284] width 146 height 24
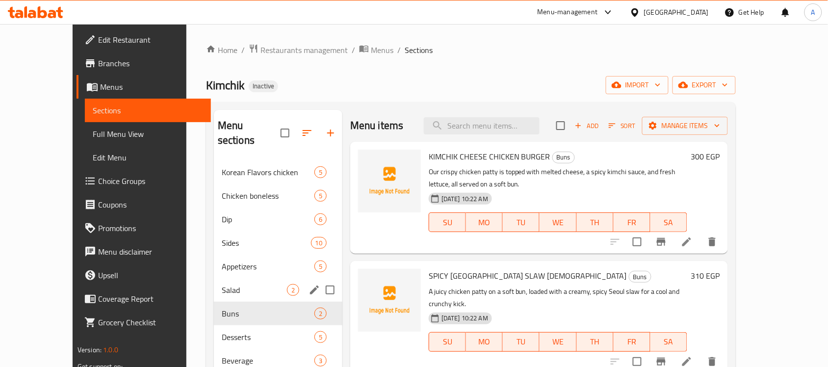
click at [221, 282] on div "Salad 2" at bounding box center [278, 290] width 128 height 24
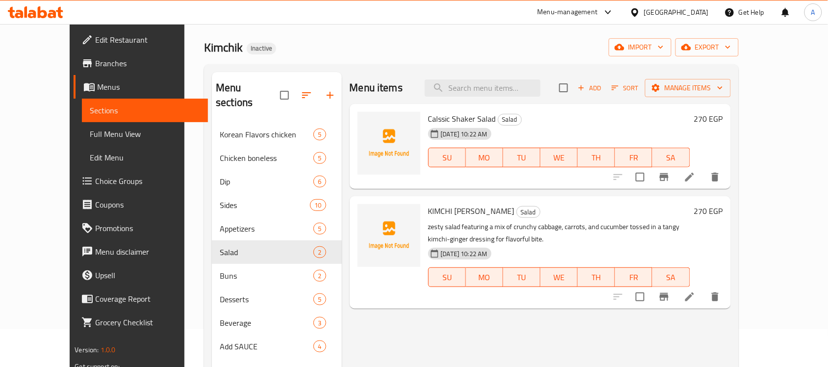
scroll to position [36, 0]
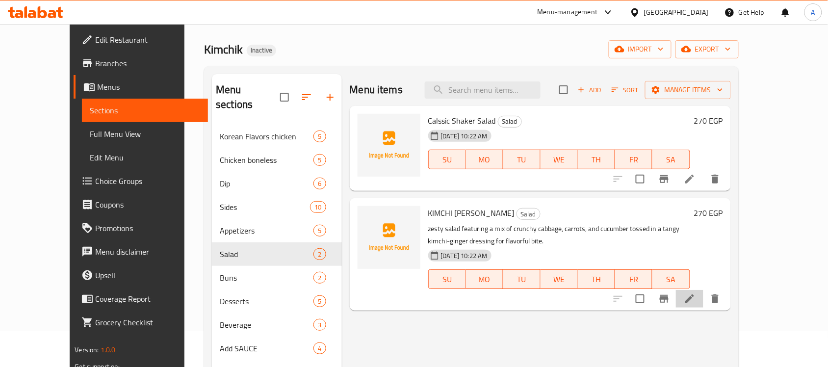
click at [703, 296] on li at bounding box center [689, 299] width 27 height 18
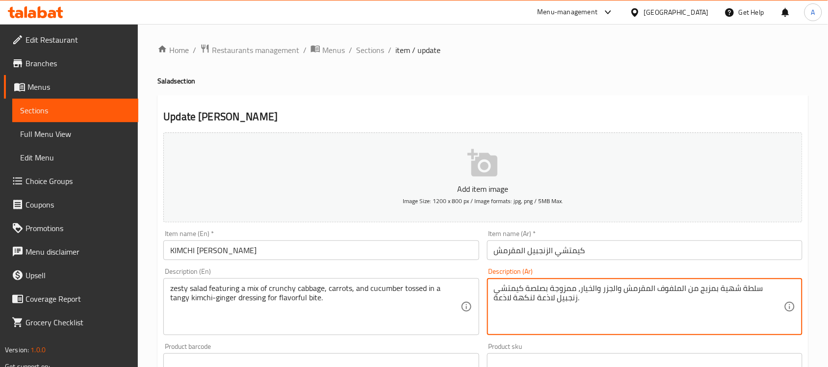
click at [748, 292] on textarea "سلطة شهية بمزيج من الملفوف المقرمش والجزر والخيار، ممزوجة بصلصة كيمتشي زنجبيل ل…" at bounding box center [639, 306] width 290 height 47
click at [698, 287] on textarea "سلطة زيستي بمزيج من الملفوف المقرمش والجزر والخيار، ممزوجة بصلصة كيمتشي زنجبيل …" at bounding box center [639, 306] width 290 height 47
click at [700, 288] on textarea "سلطة زيستي بمزيج من الملفوف المقرمش والجزر والخيار، ممزوجة بصلصة كيمتشي زنجبيل …" at bounding box center [639, 306] width 290 height 47
click at [699, 291] on textarea "سلطة زيستي بم من الميكس لفوف المقرمش والجزر والخيار، ممزوجة بصلصة كيمتشي زنجبيل…" at bounding box center [639, 306] width 290 height 47
click at [695, 290] on textarea "سلطة زيستي بميكس لفوف المقرمش والجزر والخيار، ممزوجة بصلصة كيمتشي زنجبيل لاذعة …" at bounding box center [639, 306] width 290 height 47
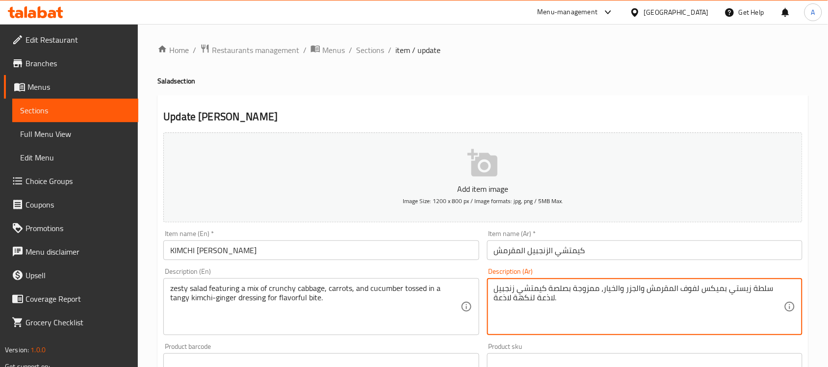
click at [695, 290] on textarea "سلطة زيستي بميكس لفوف المقرمش والجزر والخيار، ممزوجة بصلصة كيمتشي زنجبيل لاذعة …" at bounding box center [639, 306] width 290 height 47
click at [587, 287] on textarea "سلطة زيستي بميكس كرنب المقرمش والجزر والخيار، ممزوجة بصلصة كيمتشي زنجبيل لاذعة …" at bounding box center [639, 306] width 290 height 47
click at [506, 288] on textarea "سلطة زيستي بميكس كرنب المقرمش والجزر والخيار، توسد بصلصة كيمتشي زنجبيل لاذعة لن…" at bounding box center [639, 306] width 290 height 47
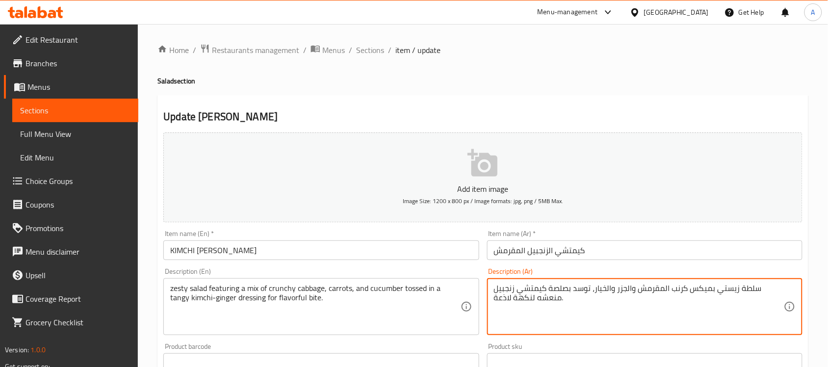
click at [518, 300] on textarea "سلطة زيستي بميكس كرنب المقرمش والجزر والخيار، توسد بصلصة كيمتشي زنجبيل منعشه لن…" at bounding box center [639, 306] width 290 height 47
drag, startPoint x: 533, startPoint y: 298, endPoint x: 493, endPoint y: 300, distance: 40.3
click at [493, 300] on div "سلطة زيستي بميكس كرنب المقرمش والجزر والخيار، توسد بصلصة كيمتشي زنجبيل منعشه لن…" at bounding box center [644, 306] width 315 height 57
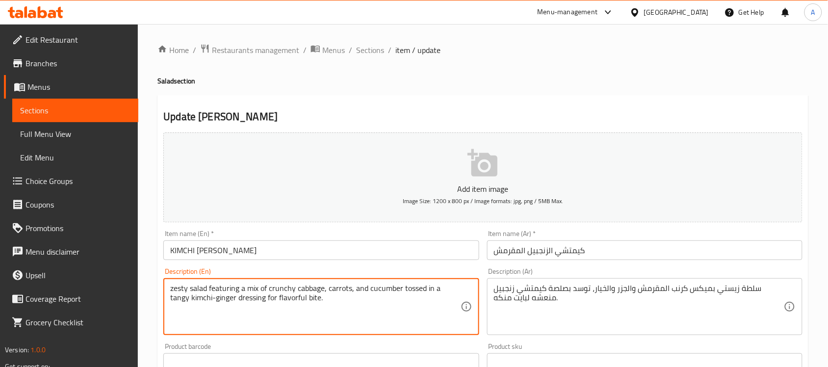
click at [282, 297] on textarea "zesty salad featuring a mix of crunchy cabbage, carrots, and cucumber tossed in…" at bounding box center [315, 306] width 290 height 47
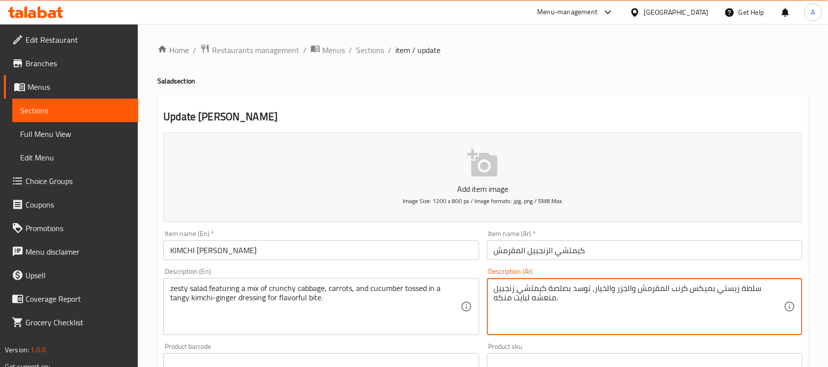
click at [500, 298] on textarea "سلطة زيستي بميكس كرنب المقرمش والجزر والخيار، توسد بصلصة كيمتشي زنجبيل منعشه لب…" at bounding box center [639, 306] width 290 height 47
type textarea "سلطة زيستي بميكس كرنب المقرمش والجزر والخيار، توسد بصلصة كيمتشي زنجبيل منعشه لب…"
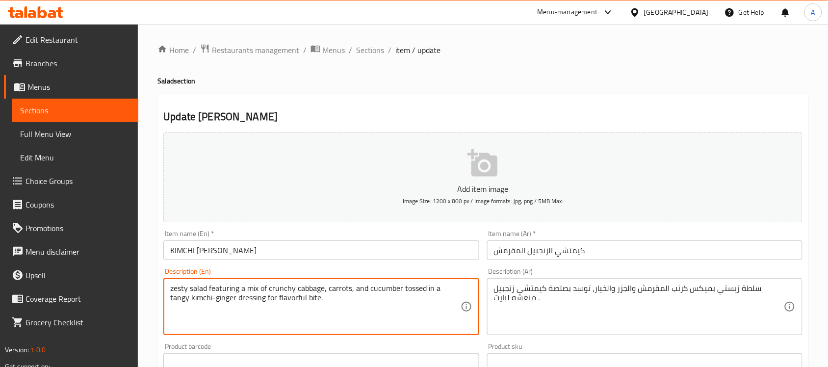
click at [270, 297] on textarea "zesty salad featuring a mix of crunchy cabbage, carrots, and cucumber tossed in…" at bounding box center [315, 306] width 290 height 47
type textarea "zesty salad featuring a mix of crunchy cabbage, carrots, and cucumber tossed in…"
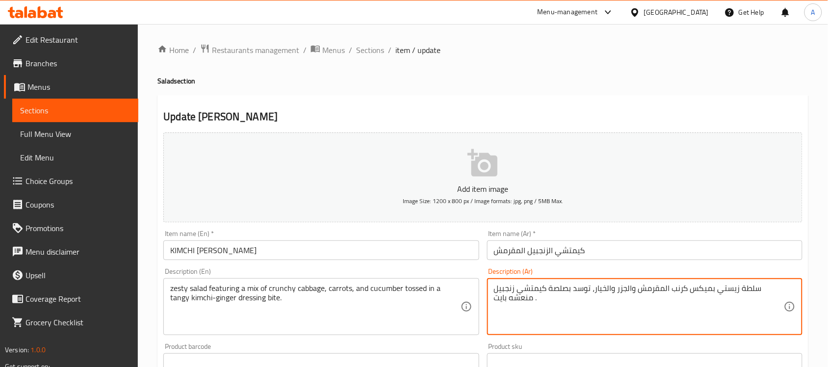
type textarea "سلطة زيستي بميكس كرنب المقرمش والجزر والخيار، توسد بصلصة كيمتشي زنجبيل منعشه با…"
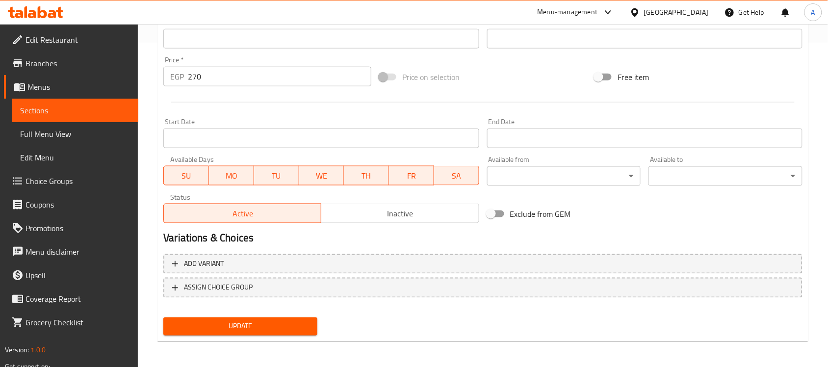
click at [247, 324] on span "Update" at bounding box center [240, 326] width 138 height 12
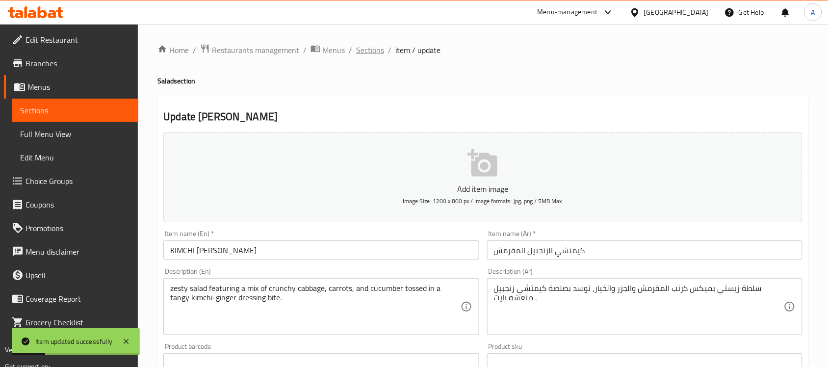
click at [361, 52] on span "Sections" at bounding box center [370, 50] width 28 height 12
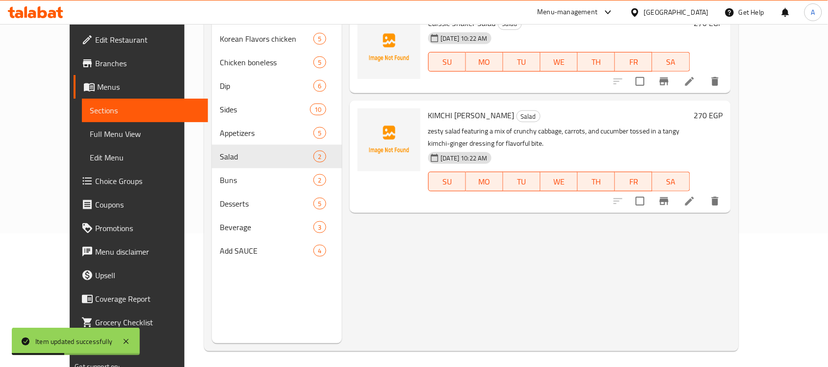
scroll to position [138, 0]
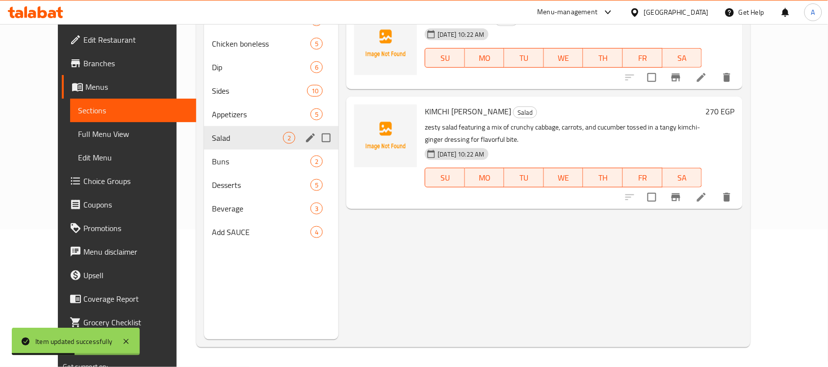
click at [226, 119] on span "Appetizers" at bounding box center [261, 114] width 99 height 12
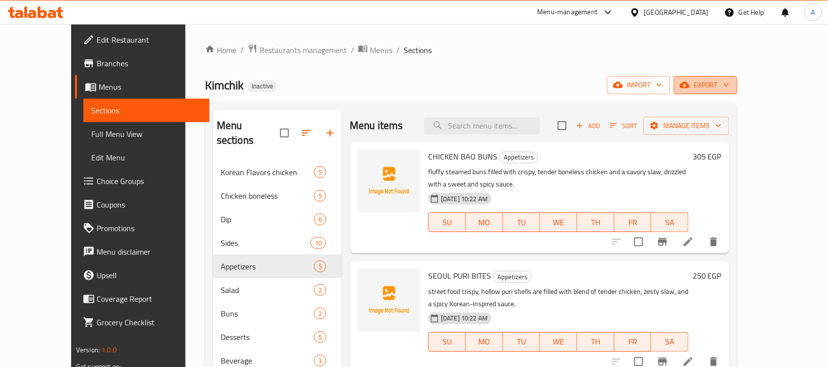
click at [729, 88] on span "export" at bounding box center [706, 85] width 48 height 12
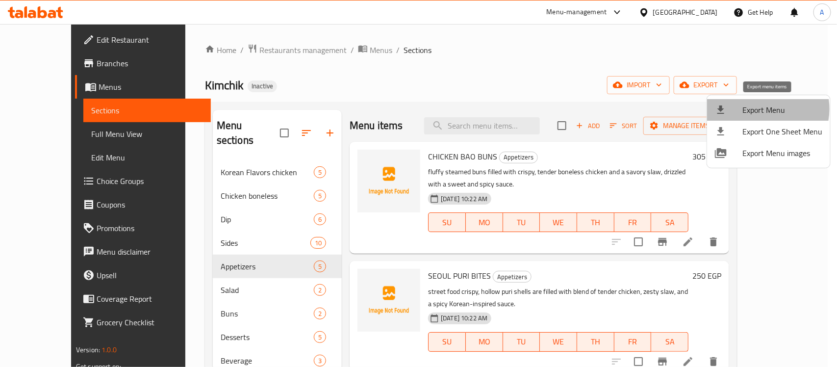
click at [761, 109] on span "Export Menu" at bounding box center [782, 110] width 80 height 12
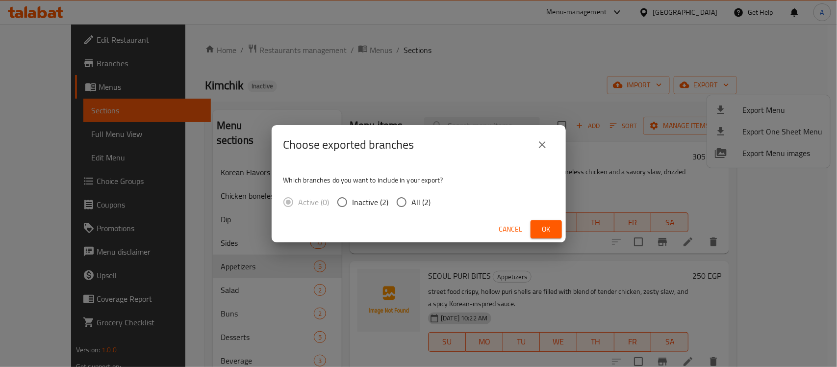
click at [403, 202] on input "All (2)" at bounding box center [401, 202] width 21 height 21
radio input "true"
click at [552, 229] on span "Ok" at bounding box center [546, 229] width 16 height 12
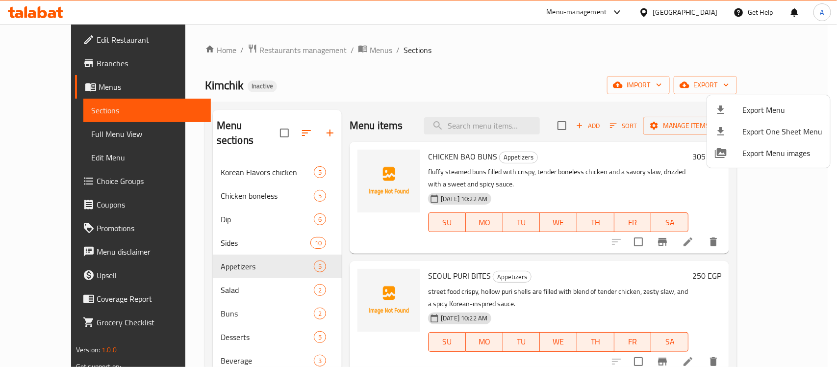
click at [491, 126] on div at bounding box center [418, 183] width 837 height 367
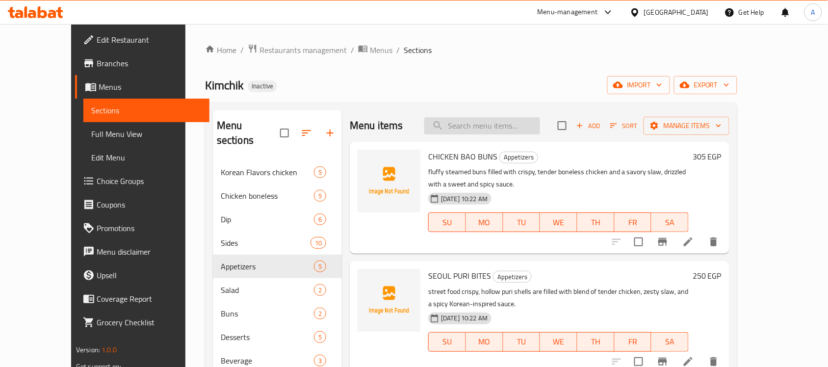
click at [505, 122] on input "search" at bounding box center [482, 125] width 116 height 17
paste input "SWEET CHILI"
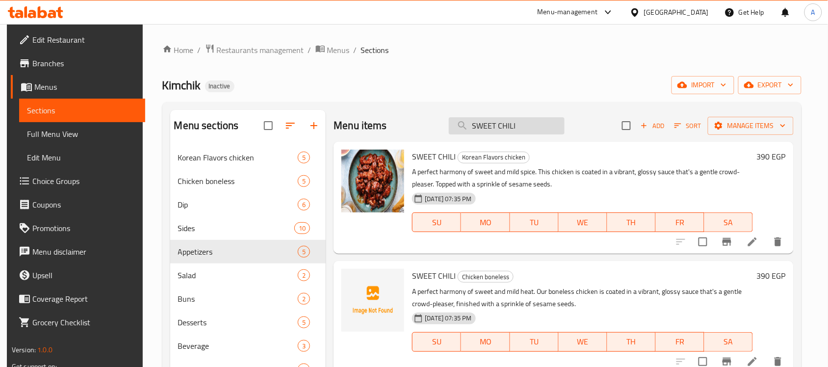
click at [512, 128] on input "SWEET CHILI" at bounding box center [507, 125] width 116 height 17
paste input "YANGNYEOM"
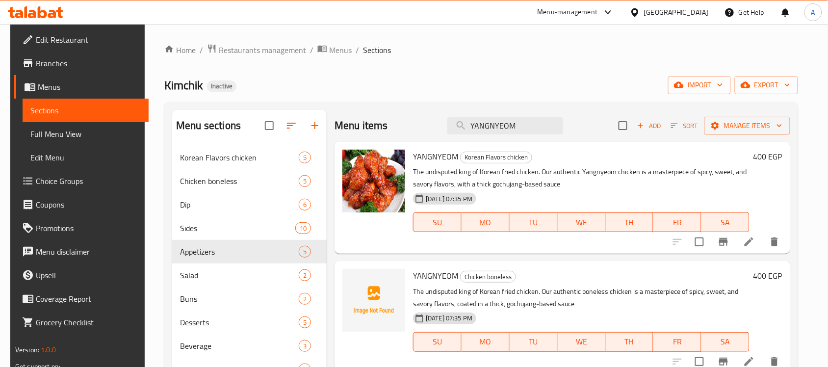
click at [491, 135] on div "Menu items YANGNYEOM Add Sort Manage items" at bounding box center [562, 126] width 456 height 32
click at [493, 127] on input "YANGNYEOM" at bounding box center [505, 125] width 116 height 17
paste input "THE CLASSIC: KIMCHIK OG"
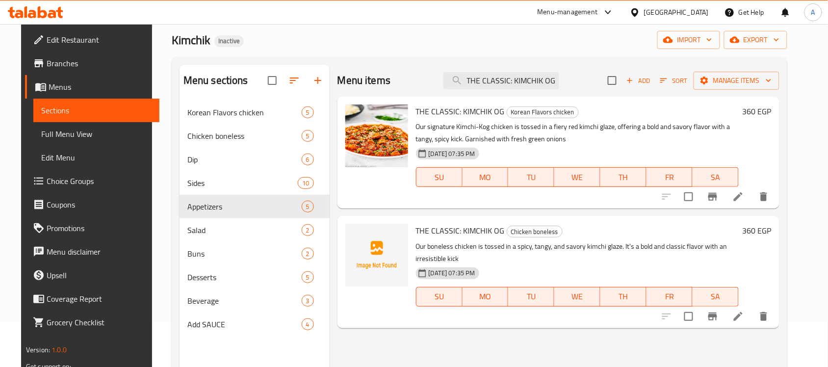
scroll to position [123, 0]
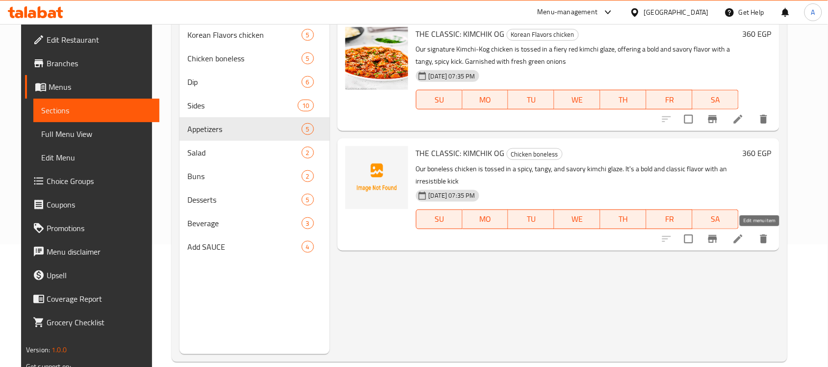
type input "THE CLASSIC: KIMCHIK OG"
click at [744, 240] on icon at bounding box center [738, 239] width 12 height 12
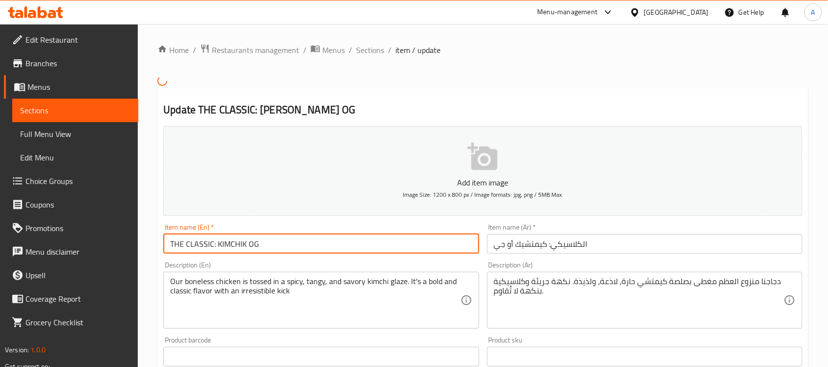
click at [275, 245] on input "THE CLASSIC: KIMCHIK OG" at bounding box center [320, 244] width 315 height 20
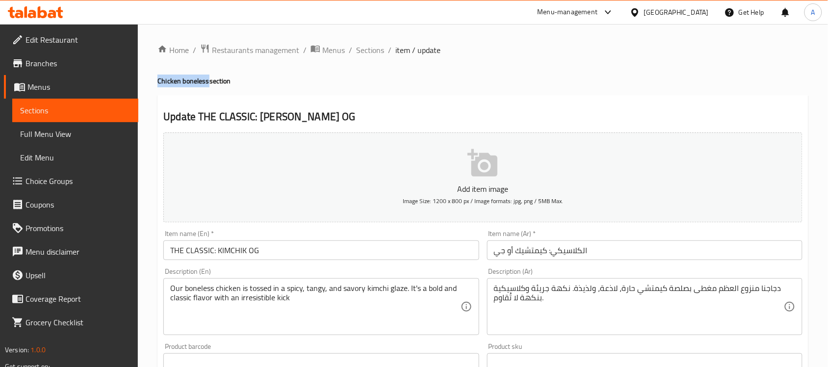
drag, startPoint x: 155, startPoint y: 82, endPoint x: 207, endPoint y: 80, distance: 52.0
click at [207, 80] on div "Home / Restaurants management / Menus / Sections / item / update Chicken bonele…" at bounding box center [483, 358] width 690 height 669
copy h4 "Chicken boneless"
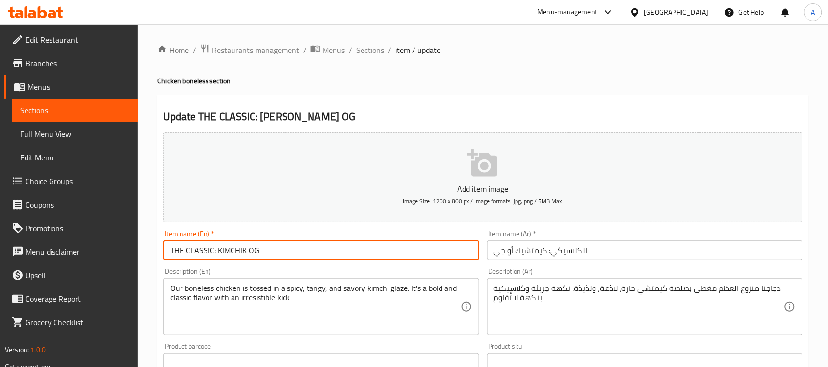
click at [263, 251] on input "THE CLASSIC: KIMCHIK OG" at bounding box center [320, 250] width 315 height 20
paste input "Chicken boneless"
type input "THE CLASSIC: KIMCHIK OG Chicken boneless"
click at [606, 255] on input "الكلاسيكي: كيمتشيك أو جي" at bounding box center [644, 250] width 315 height 20
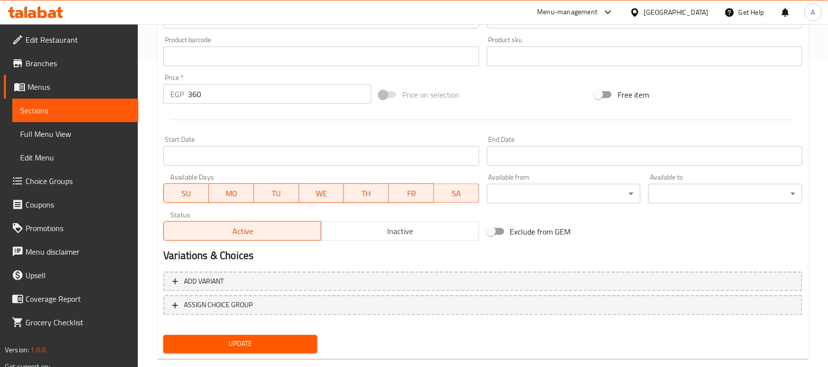
type input "الكلاسيكي: كيمتشيك أو جي دجاج مسحب"
click at [270, 346] on span "Update" at bounding box center [240, 344] width 138 height 12
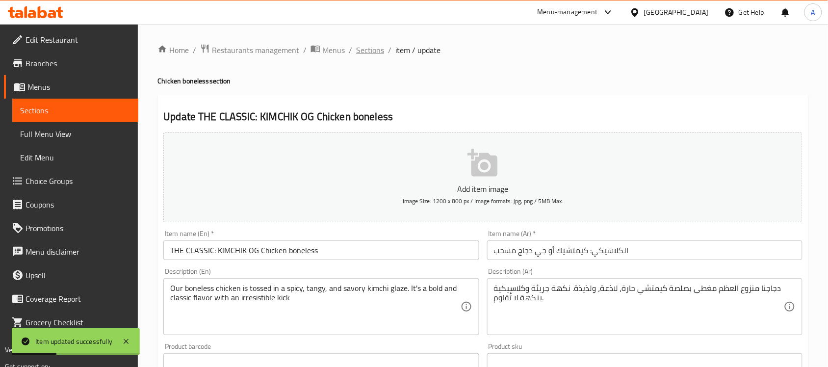
click at [372, 48] on span "Sections" at bounding box center [370, 50] width 28 height 12
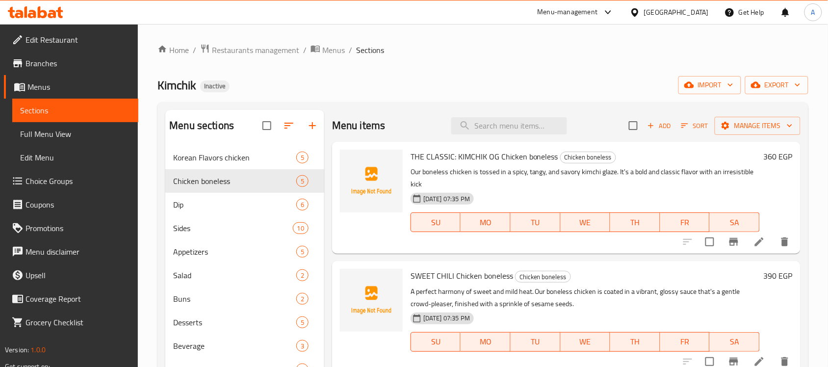
click at [598, 10] on div "Menu-management" at bounding box center [567, 12] width 60 height 12
click at [543, 42] on div "All Plugins" at bounding box center [538, 43] width 30 height 11
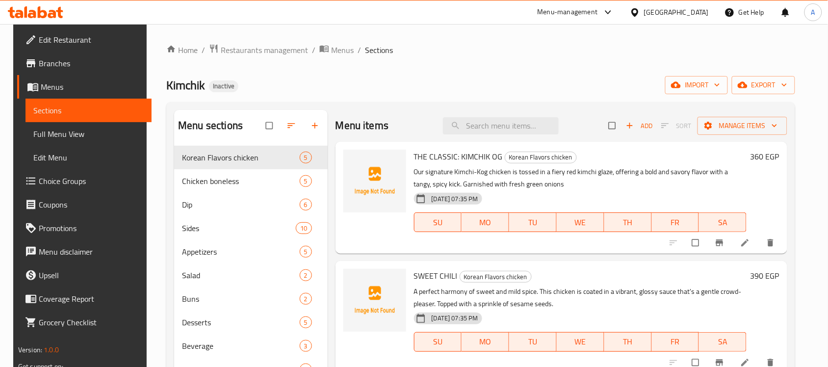
click at [70, 134] on span "Full Menu View" at bounding box center [88, 134] width 110 height 12
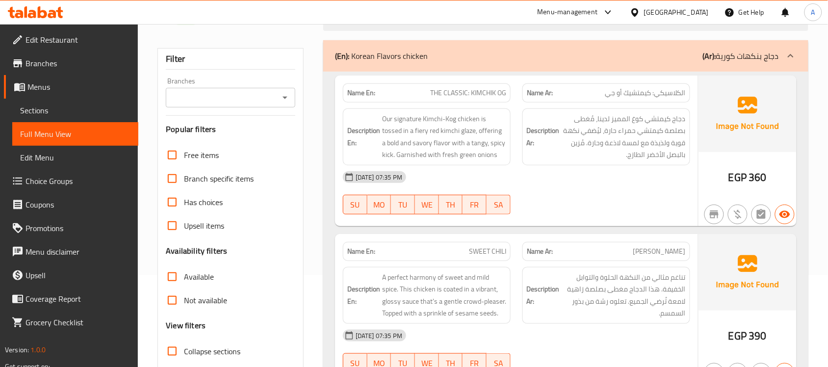
scroll to position [184, 0]
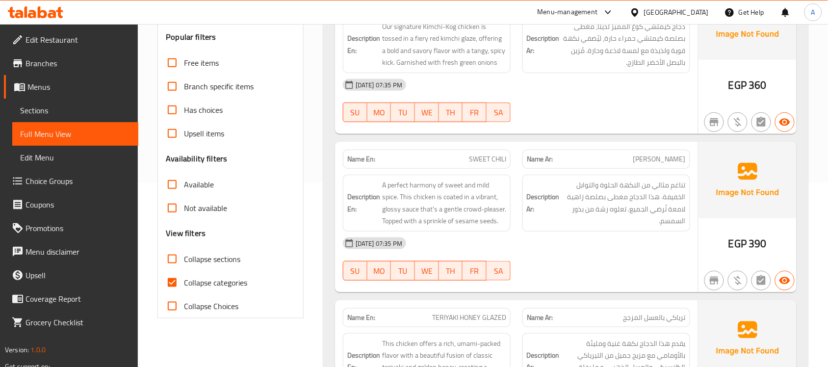
click at [179, 285] on input "Collapse categories" at bounding box center [172, 283] width 24 height 24
checkbox input "false"
click at [175, 256] on input "Collapse sections" at bounding box center [172, 259] width 24 height 24
checkbox input "true"
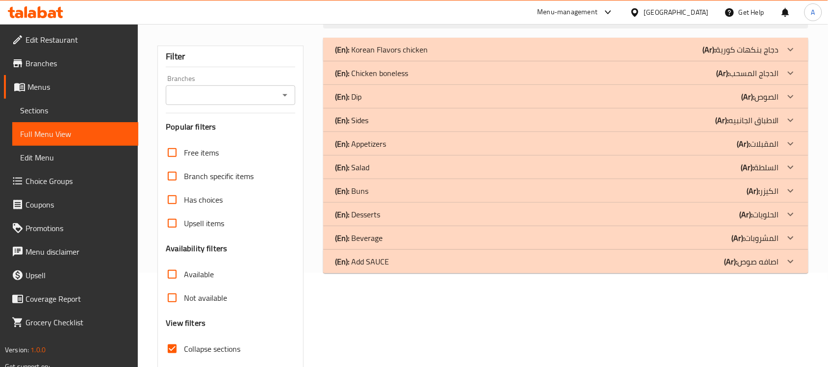
scroll to position [94, 0]
click at [379, 62] on div "(En): Buns (Ar): الكيزر" at bounding box center [565, 50] width 485 height 24
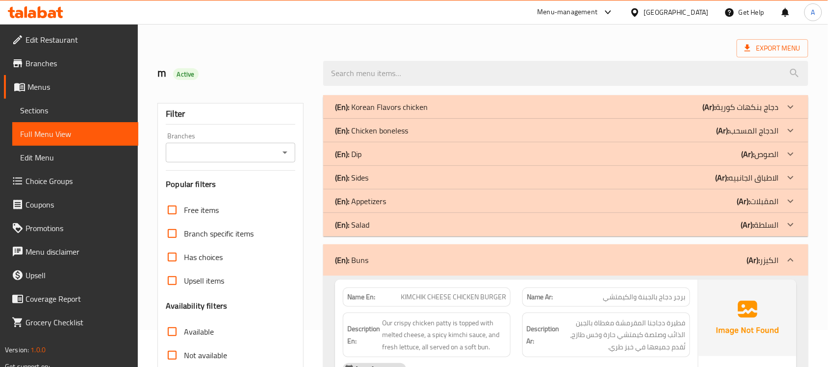
scroll to position [32, 0]
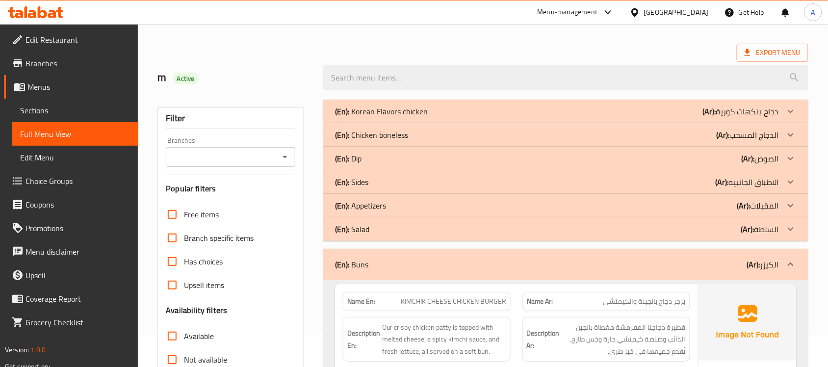
click at [351, 117] on p "(En): Salad" at bounding box center [381, 111] width 93 height 12
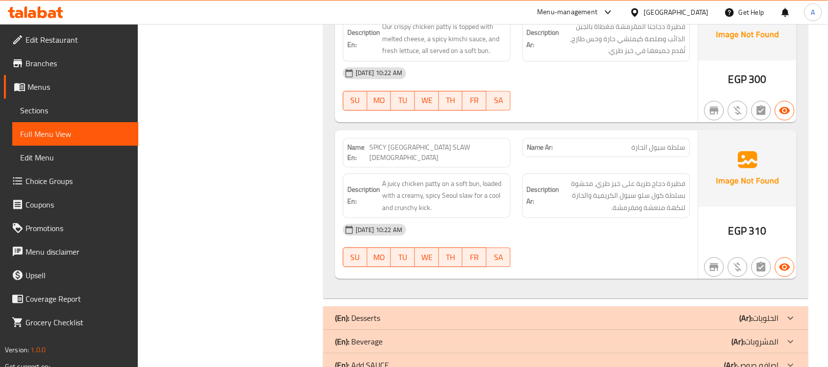
scroll to position [665, 0]
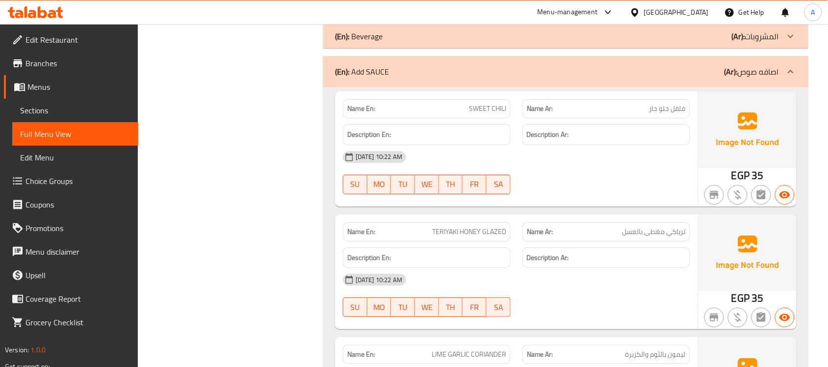
scroll to position [972, 0]
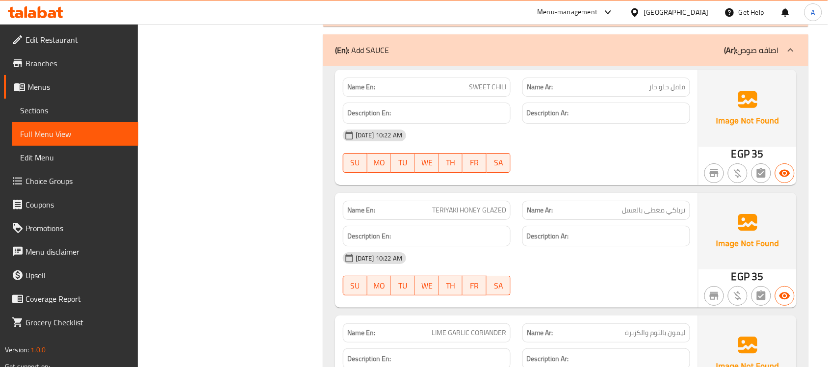
copy span "TERIYAKI HONEY GLAZED"
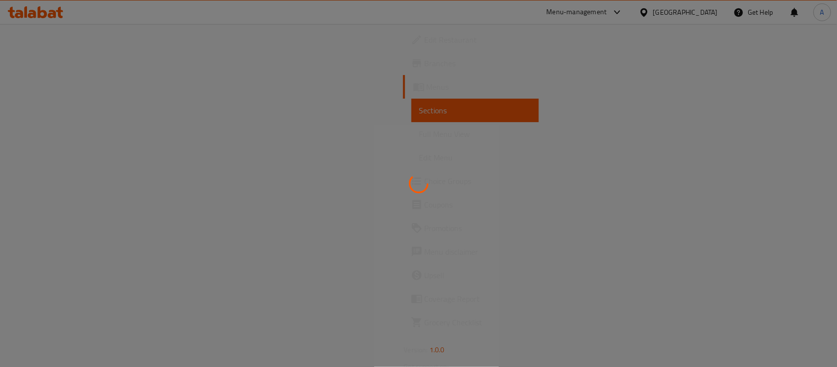
click at [67, 132] on div at bounding box center [418, 183] width 837 height 367
click at [236, 102] on div at bounding box center [418, 183] width 837 height 367
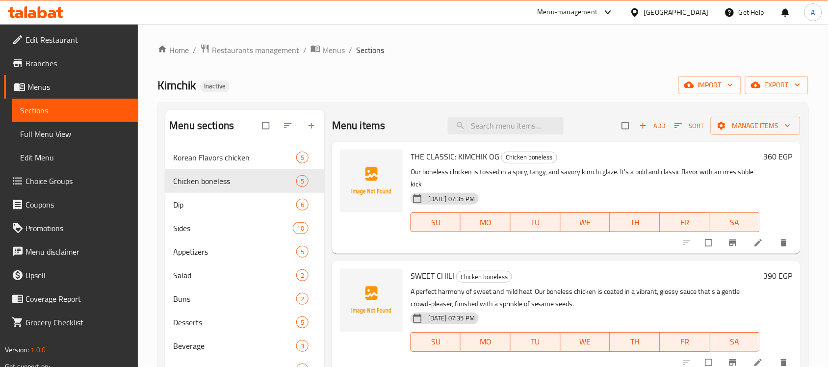
click at [45, 146] on link "Edit Menu" at bounding box center [75, 158] width 126 height 24
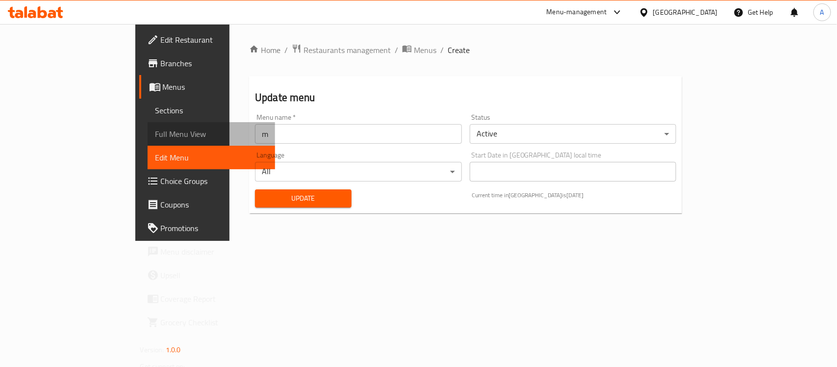
click at [155, 128] on span "Full Menu View" at bounding box center [211, 134] width 112 height 12
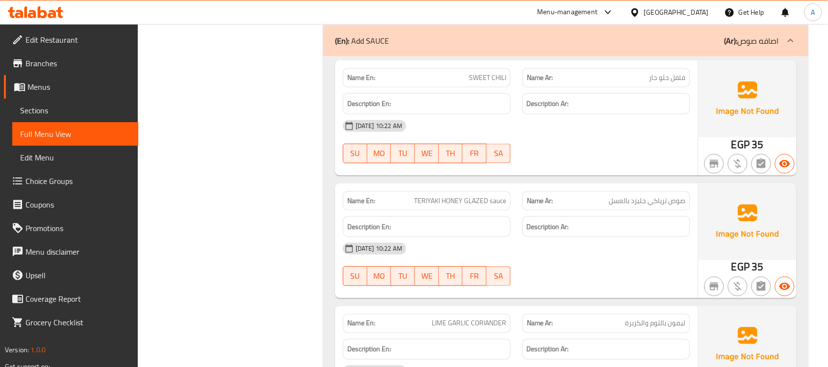
scroll to position [7053, 0]
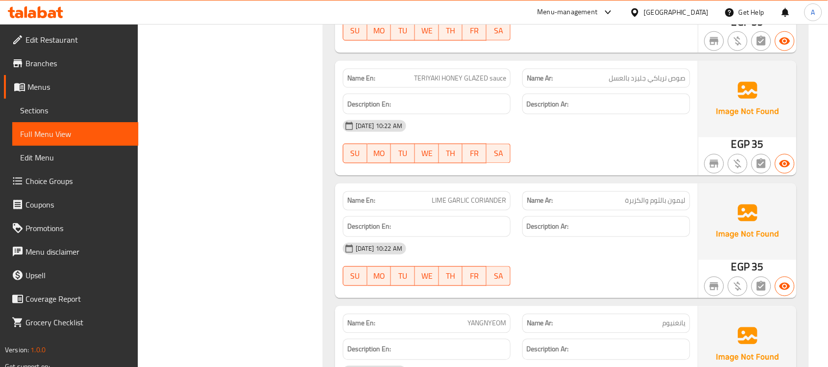
copy span "LIME GARLIC CORIANDER"
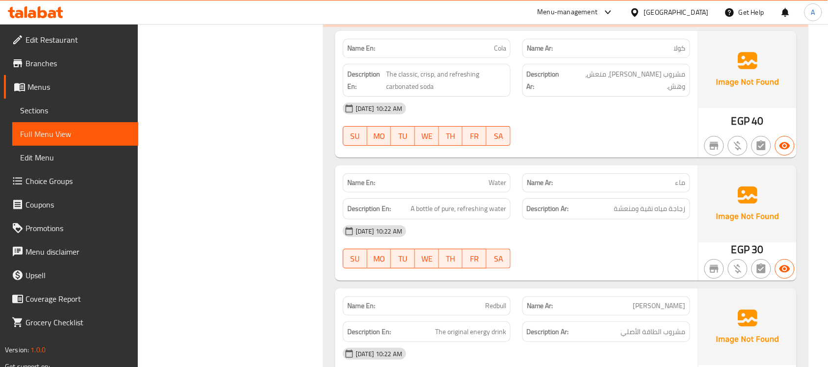
scroll to position [6516, 0]
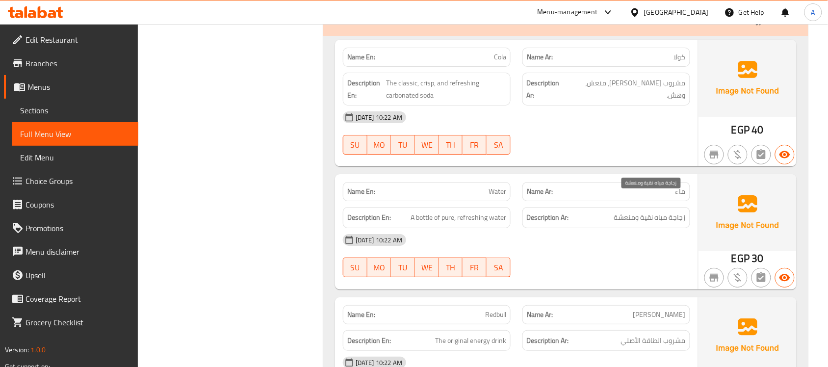
click at [673, 211] on span "زجاجة مياه نقية ومنعشة" at bounding box center [650, 217] width 72 height 12
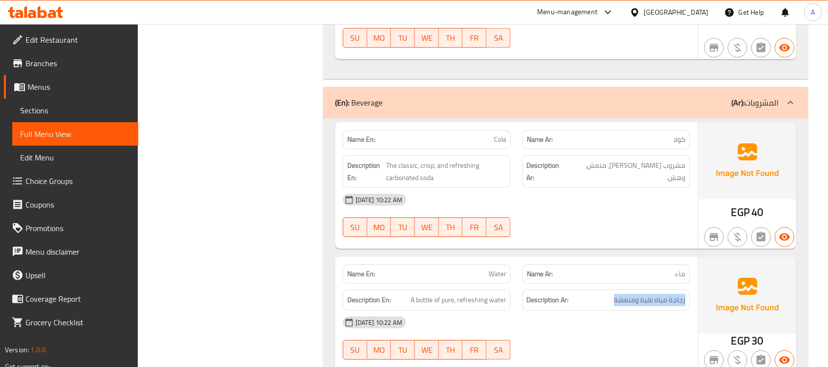
scroll to position [6394, 0]
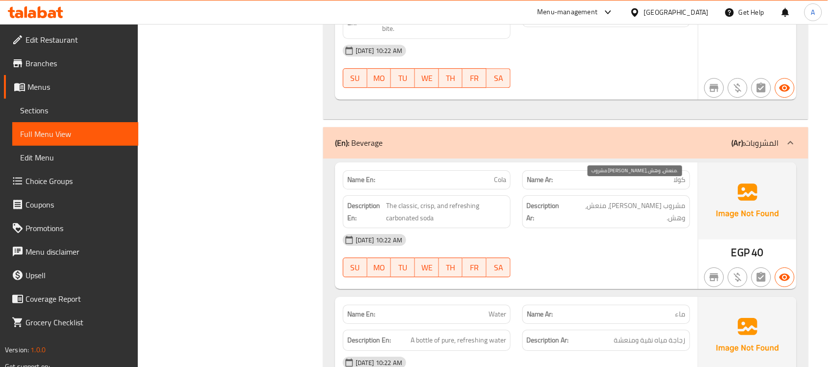
click at [678, 200] on span "مشروب غازي كلاسيكي، منعش، وهش." at bounding box center [627, 212] width 116 height 24
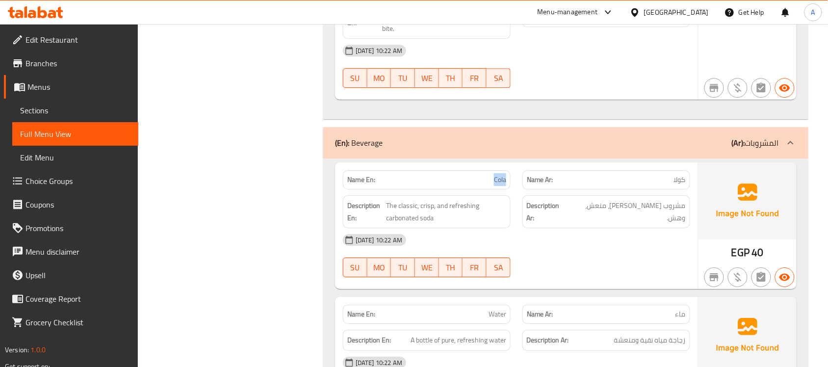
copy span "Cola"
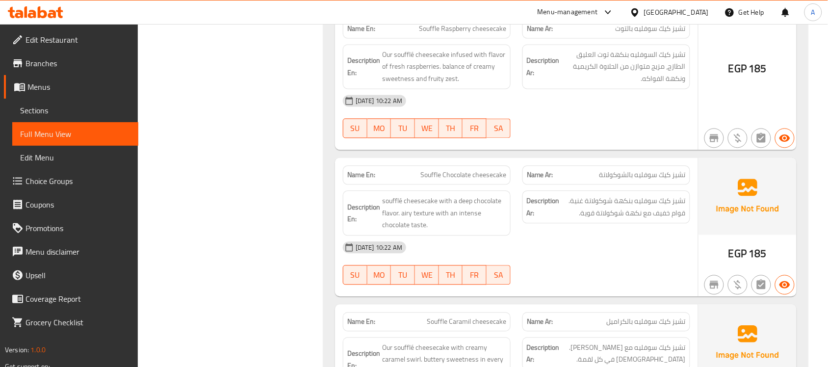
scroll to position [5903, 0]
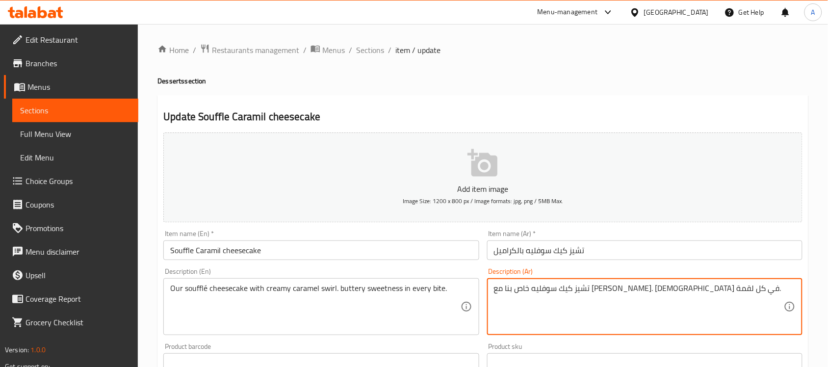
click at [638, 287] on textarea "تشيز كيك سوفليه خاص بنا مع [PERSON_NAME]. [DEMOGRAPHIC_DATA] في كل لقمة." at bounding box center [639, 306] width 290 height 47
click at [500, 291] on textarea "تشيز كيك سوفليه خاص بنا مع [PERSON_NAME]. [DEMOGRAPHIC_DATA] في كل لقمة." at bounding box center [639, 306] width 290 height 47
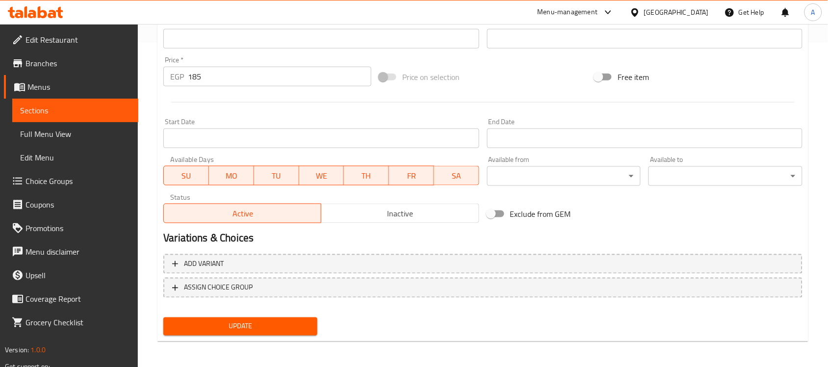
type textarea "تشيز كيك سوفليه خاص بنا مع [PERSON_NAME]. [DEMOGRAPHIC_DATA] في كل بايت."
click at [295, 322] on span "Update" at bounding box center [240, 326] width 138 height 12
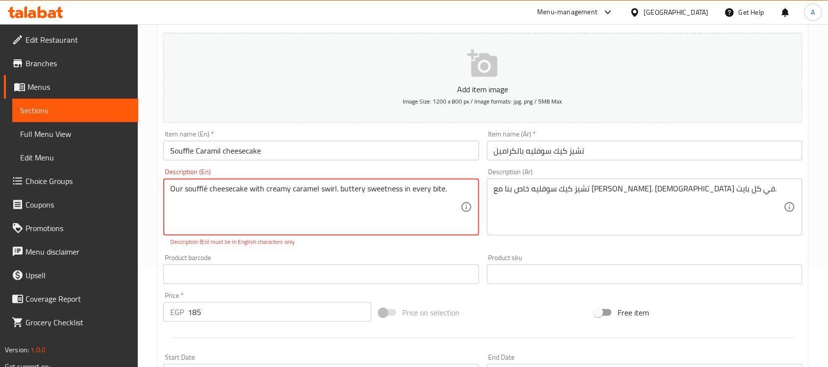
scroll to position [123, 0]
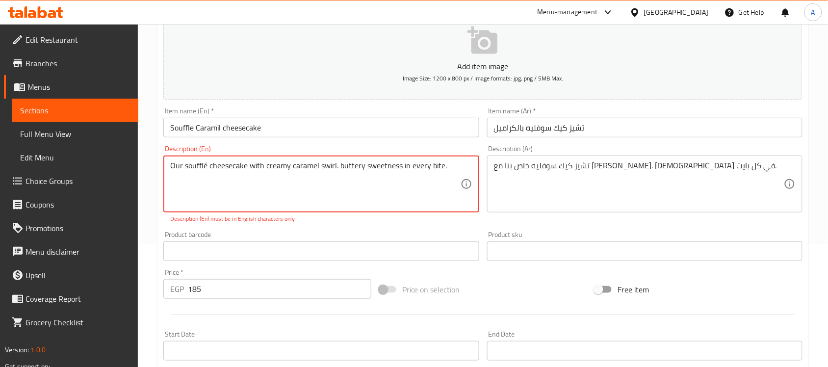
click at [204, 163] on textarea "Our soufflé cheesecake with creamy caramel swirl. buttery sweetness in every bi…" at bounding box center [315, 184] width 290 height 47
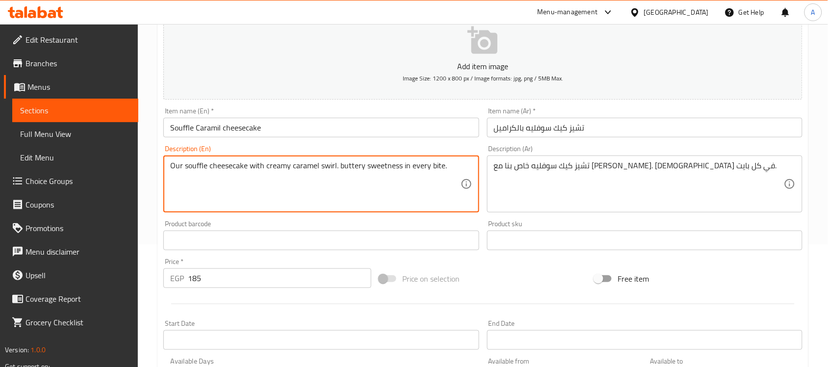
type textarea "Our souffle cheesecake with creamy caramel swirl. buttery sweetness in every bi…"
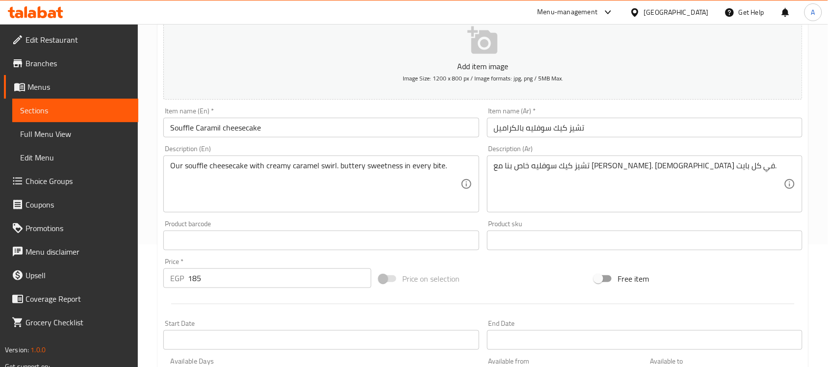
click at [364, 258] on div "Price   * EGP 185 Price *" at bounding box center [267, 273] width 208 height 30
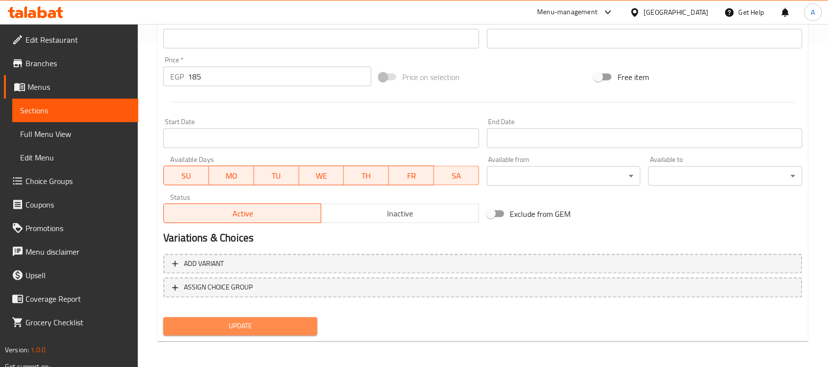
click at [273, 318] on button "Update" at bounding box center [240, 326] width 154 height 18
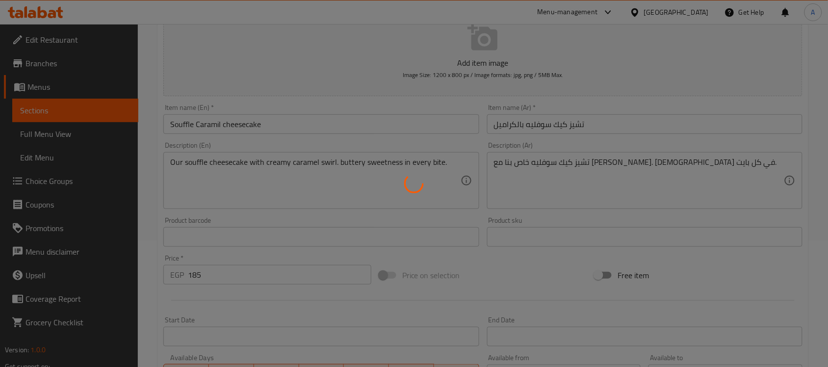
scroll to position [0, 0]
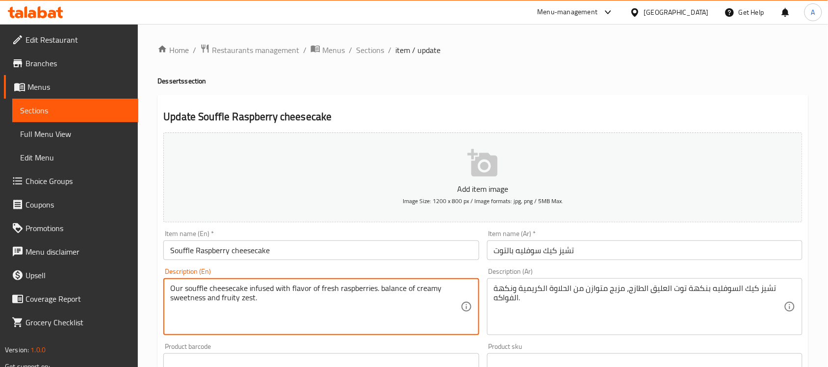
type textarea "Our souffle cheesecake infused with flavor of fresh raspberries. balance of cre…"
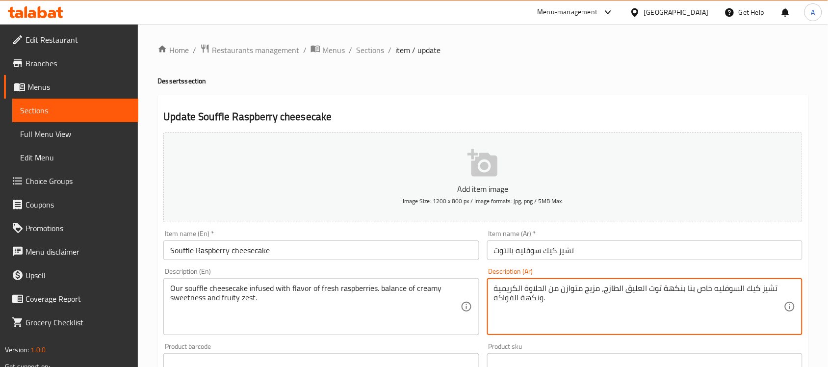
click at [664, 289] on textarea "تشيز كيك السوفليه خاص بنا بنكهة توت العليق الطازج، مزيج متوازن من الحلاوة الكري…" at bounding box center [639, 306] width 290 height 47
click at [661, 289] on textarea "تشيز كيك السوفليه خاص بنا بنكهة توت العليق الطازج، مزيج متوازن من الحلاوة الكري…" at bounding box center [639, 306] width 290 height 47
click at [599, 290] on textarea "تشيز كيك السوفليه خاص بنا بنكهة انفيوزد توت العليق الطازج، مزيج متوازن من الحلا…" at bounding box center [639, 306] width 290 height 47
click at [528, 288] on textarea "تشيز كيك السوفليه خاص بنا بنكهة انفيوزد توت بري احمر الطازج، مزيج متوازن من الح…" at bounding box center [639, 306] width 290 height 47
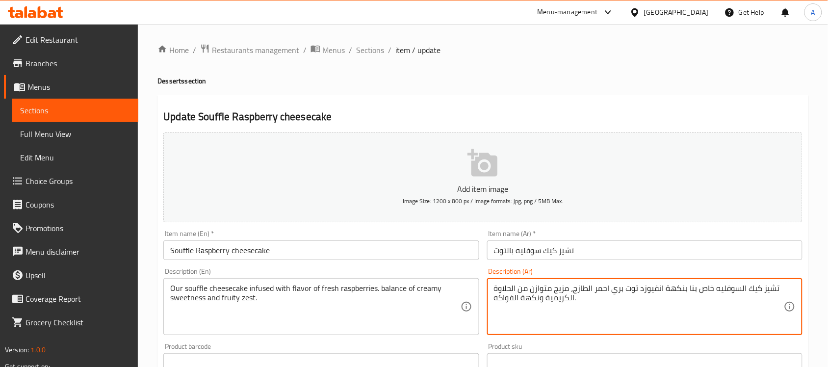
click at [531, 290] on textarea "تشيز كيك السوفليه خاص بنا بنكهة انفيوزد توت بري احمر الطازج، مزيج متوازن من الح…" at bounding box center [639, 306] width 290 height 47
click at [523, 295] on textarea "تشيز كيك السوفليه خاص بنا بنكهة انفيوزد توت بري احمر الطازج، توازن من الحلاوة ا…" at bounding box center [639, 306] width 290 height 47
click at [521, 295] on textarea "تشيز كيك السوفليه خاص بنا بنكهة انفيوزد توت بري احمر الطازج، توازن من الحلاوة ا…" at bounding box center [639, 306] width 290 height 47
click at [506, 304] on textarea "تشيز كيك السوفليه خاص بنا بنكهة انفيوزد توت بري احمر الطازج، توازن من الحلاوة ا…" at bounding box center [639, 306] width 290 height 47
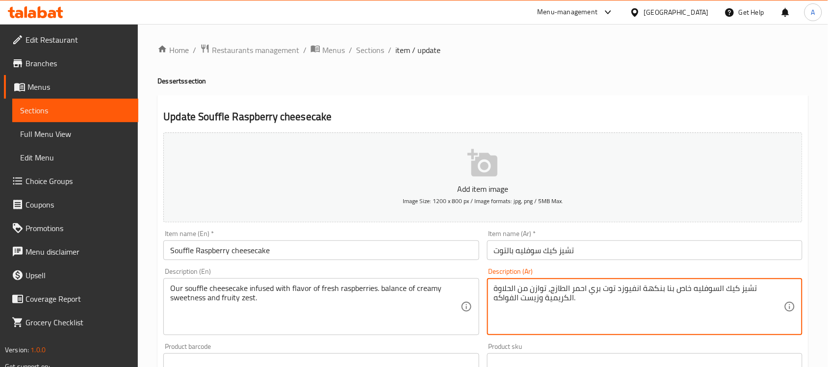
click at [506, 304] on textarea "تشيز كيك السوفليه خاص بنا بنكهة انفيوزد توت بري احمر الطازج، توازن من الحلاوة ا…" at bounding box center [639, 306] width 290 height 47
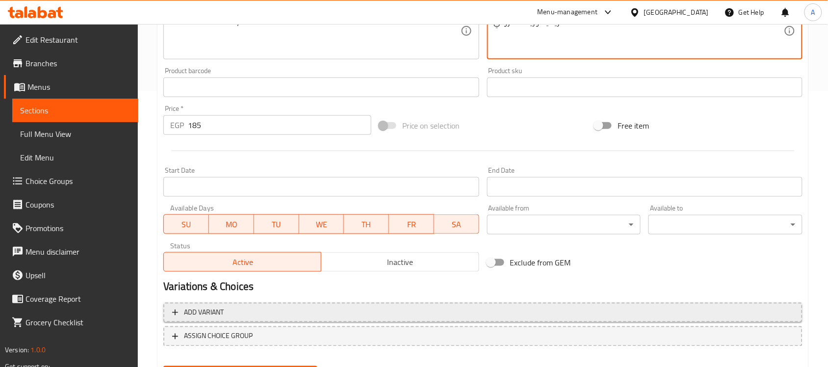
scroll to position [306, 0]
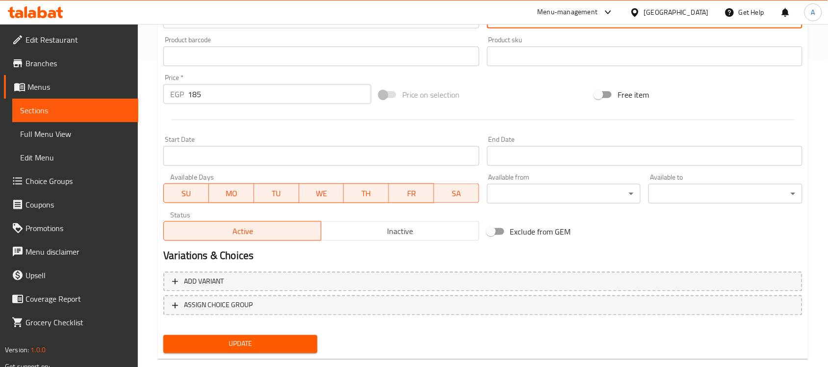
type textarea "تشيز كيك السوفليه خاص بنا بنكهة انفيوزد توت بري احمر الطازج، توازن من الحلاوة ا…"
click at [269, 348] on span "Update" at bounding box center [240, 344] width 138 height 12
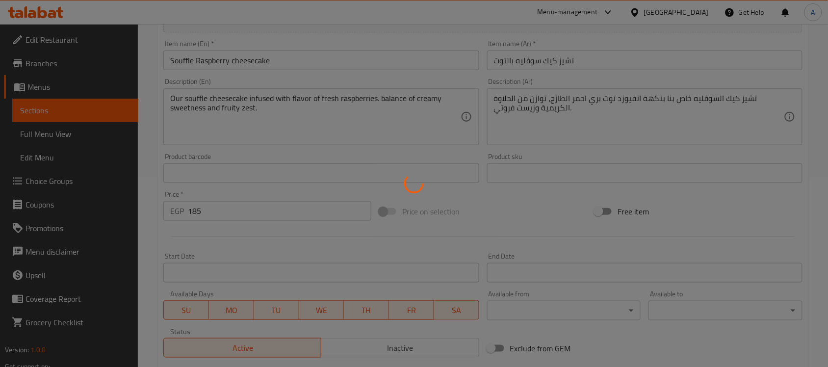
scroll to position [61, 0]
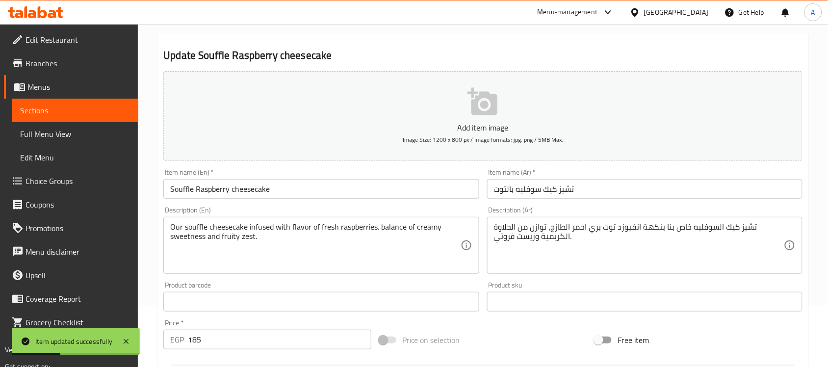
click at [608, 192] on input "تشيز كيك سوفليه بالتوت" at bounding box center [644, 189] width 315 height 20
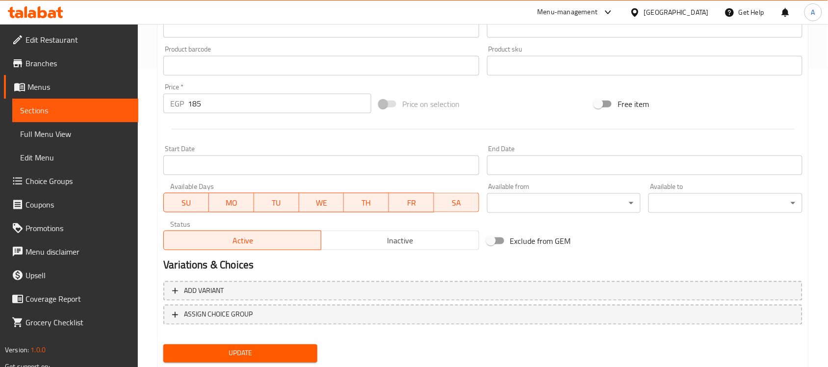
scroll to position [306, 0]
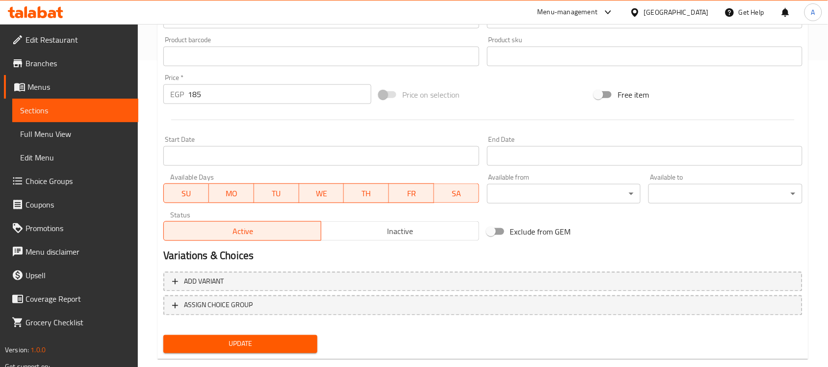
type input "تشيز كيك سوفليه بالتوت بري احمر"
click at [255, 338] on span "Update" at bounding box center [240, 344] width 138 height 12
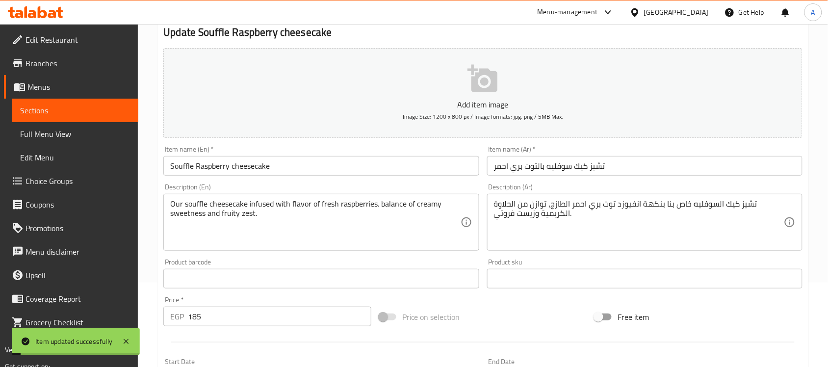
scroll to position [61, 0]
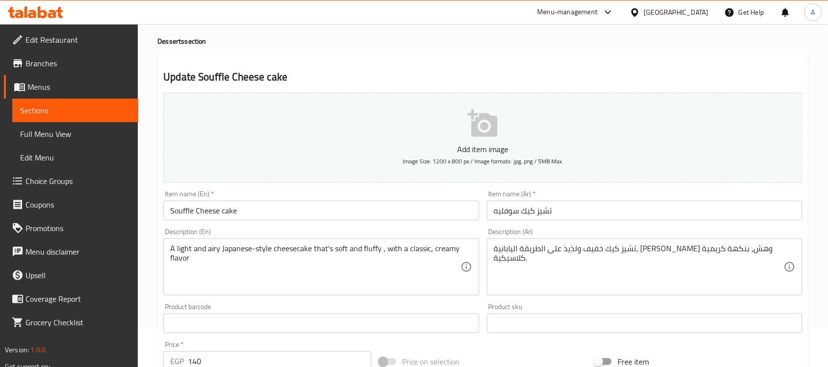
scroll to position [61, 0]
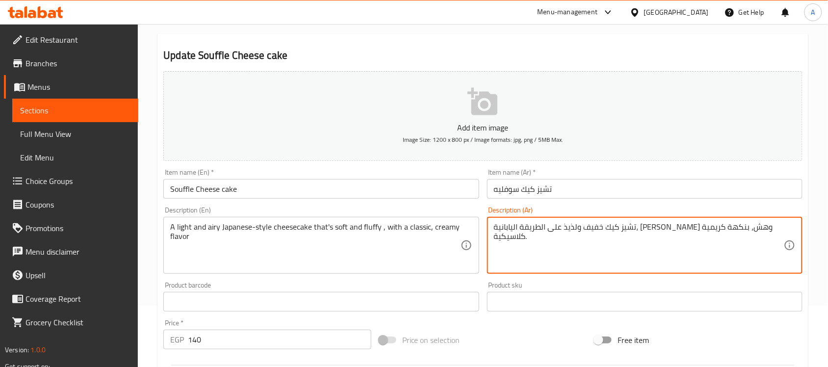
drag, startPoint x: 699, startPoint y: 229, endPoint x: 687, endPoint y: 229, distance: 11.8
click at [577, 225] on textarea "تشيز كيك خفيف وايري على الطريقة اليابانية، طري وهش، بنكهة كريمية كلاسيكية." at bounding box center [639, 245] width 290 height 47
click at [528, 225] on textarea "تشيز كيك خفيف وايري على الطريقة اليابانية، ناعم وفلافي، بنكهة كريمية كلاسيكية." at bounding box center [639, 245] width 290 height 47
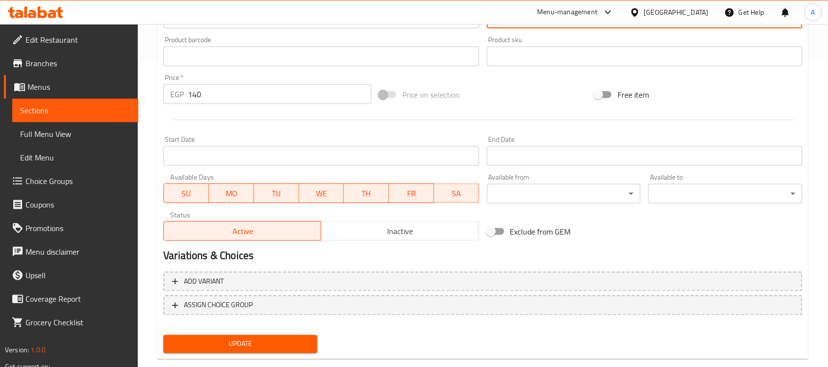
scroll to position [324, 0]
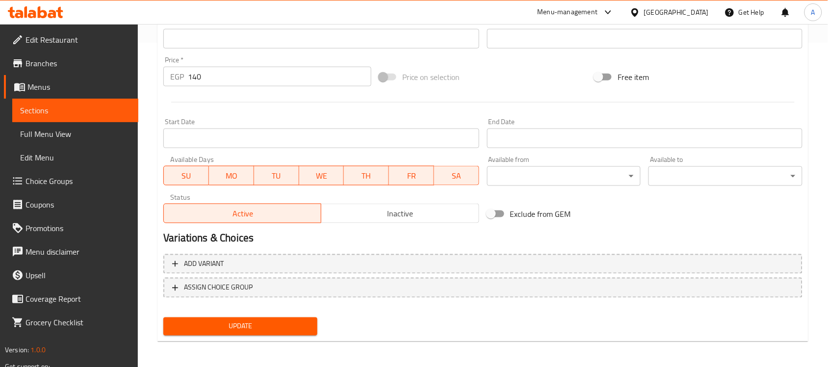
type textarea "تشيز كيك خفيف وايري على الطريقة اليابانية، ناعم وفلافي، بنكهة كريمي كلاسيكية."
click at [285, 320] on span "Update" at bounding box center [240, 326] width 138 height 12
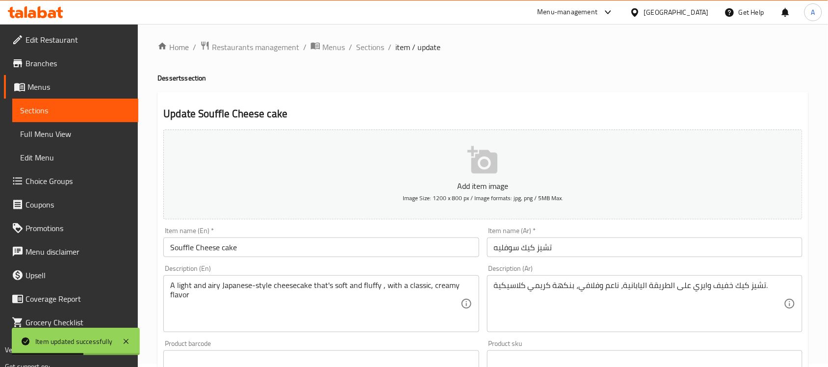
scroll to position [0, 0]
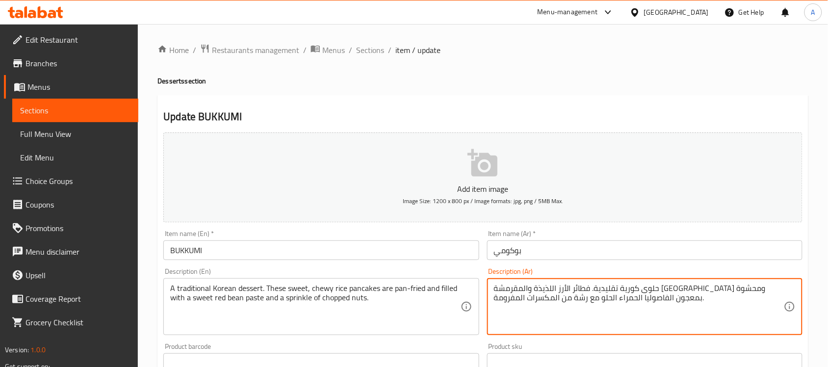
click at [690, 288] on textarea "حلوى كورية تقليدية. فطائر الأرز اللذيذة والمقرمشة مقلية ومحشوة بمعجون الفاصوليا…" at bounding box center [639, 306] width 290 height 47
click at [658, 288] on textarea "حلوى كورية تقليدية. بان كيك الأرز اللذيذة والمقرمشة مقلية ومحشوة بمعجون الفاصول…" at bounding box center [639, 306] width 290 height 47
click at [605, 287] on textarea "حلوى كورية تقليدية. بان كيك الأرز تشويي والمقرمشة مقلية ومحشوة بمعجون الفاصوليا…" at bounding box center [639, 306] width 290 height 47
click at [610, 286] on textarea "حلوى كورية تقليدية. بان كيك الأرز تشويي ومقلية ومحشوة بمعجون الفاصوليا الحمراء …" at bounding box center [639, 306] width 290 height 47
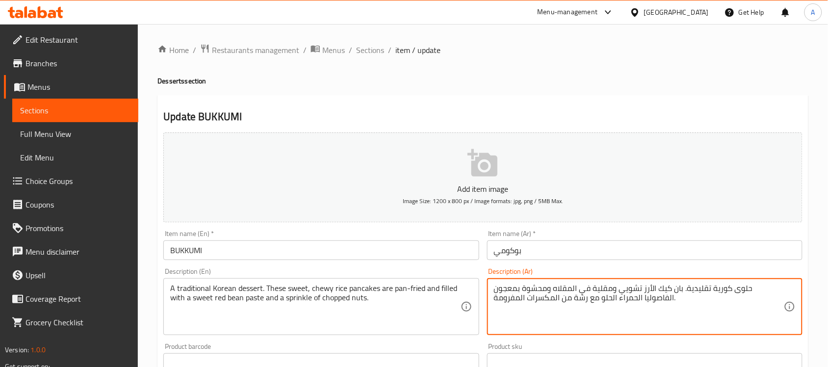
click at [582, 301] on textarea "حلوى كورية تقليدية. بان كيك الأرز تشويي ومقلية في المقلاه ومحشوة بمعجون الفاصول…" at bounding box center [639, 306] width 290 height 47
click at [508, 298] on textarea "حلوى كورية تقليدية. بان كيك الأرز تشويي ومقلية في المقلاه ومحشوة بمعجون الفاصول…" at bounding box center [639, 306] width 290 height 47
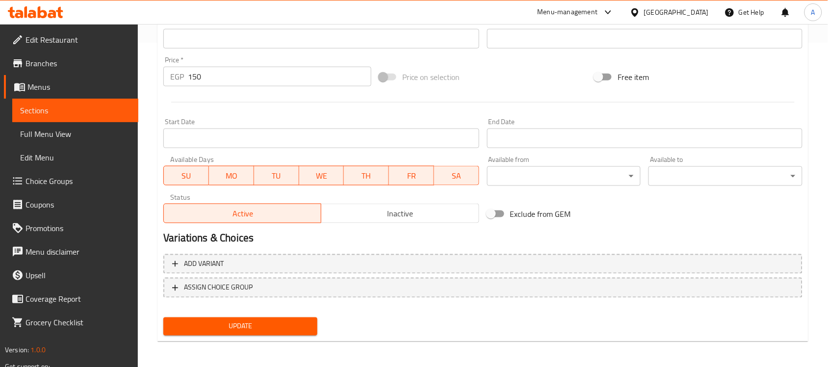
type textarea "حلوى كورية تقليدية. بان كيك الأرز تشويي ومقلية في المقلاه ومحشوة بمعجون الفاصول…"
click at [260, 331] on button "Update" at bounding box center [240, 326] width 154 height 18
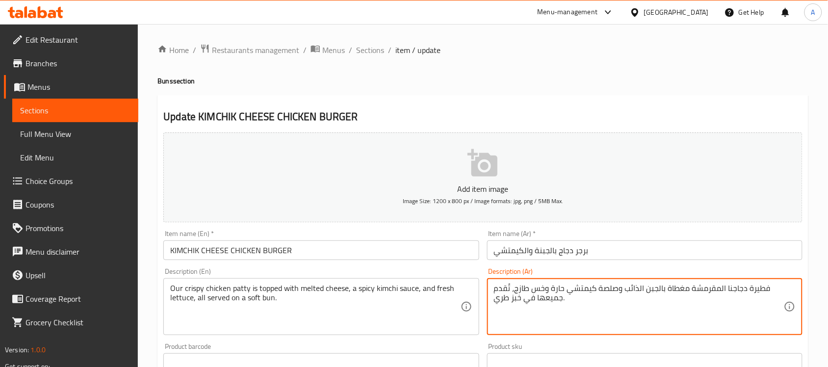
click at [759, 292] on textarea "فطيرة دجاجنا المقرمشة مغطاة بالجبن الذائب وصلصة كيمتشي حارة وخس طازج، تُقدم جمي…" at bounding box center [639, 306] width 290 height 47
click at [724, 287] on textarea "شريحة دجاجنا المقرمشة مغطاة بالجبن الذائب وصلصة كيمتشي حارة وخس طازج، تُقدم جمي…" at bounding box center [639, 306] width 290 height 47
click at [516, 301] on textarea "شريحة دجاج خاص بنا المقرمشة مغطاة بالجبن الذائب وصلصة كيمتشي حارة وخس طازج، تُق…" at bounding box center [639, 306] width 290 height 47
type textarea "شريحة دجاج خاص بنا المقرمشة مغطاة بالجبن الذائب وصلصة كيمتشي حارة و[GEOGRAPHIC_…"
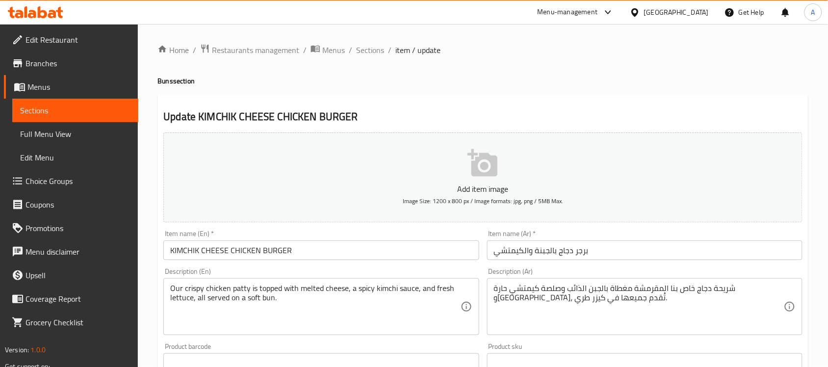
click at [167, 81] on h4 "Buns section" at bounding box center [482, 81] width 651 height 10
copy h4 "Buns"
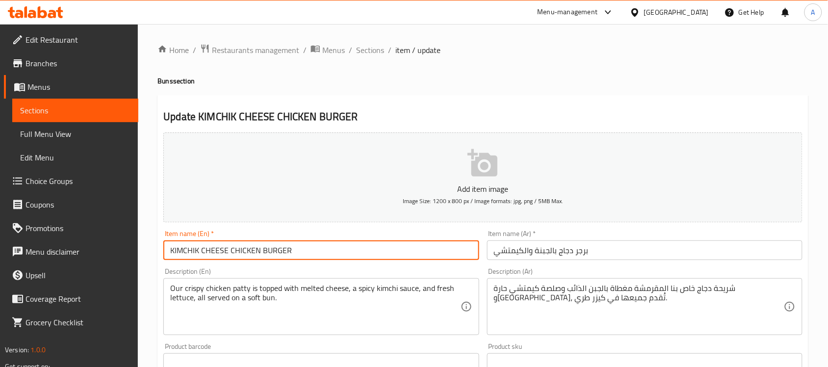
click at [296, 255] on input "KIMCHIK CHEESE CHICKEN BURGER" at bounding box center [320, 250] width 315 height 20
paste input "Buns"
type input "KIMCHIK CHEESE CHICKEN BURGER Bun"
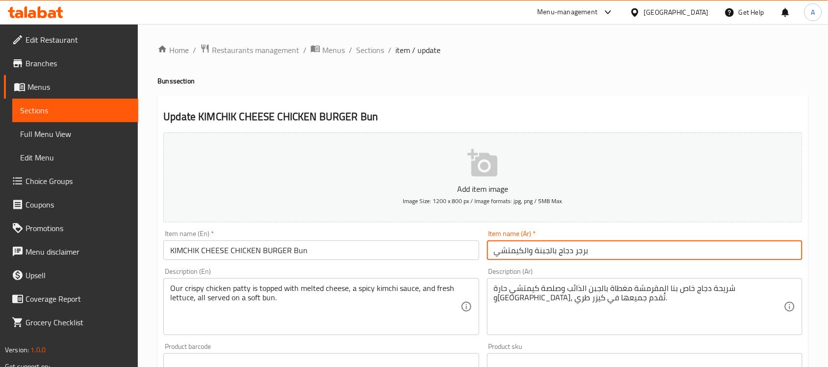
click at [494, 252] on input "برجر دجاج بالجبنة والكيمتشي" at bounding box center [644, 250] width 315 height 20
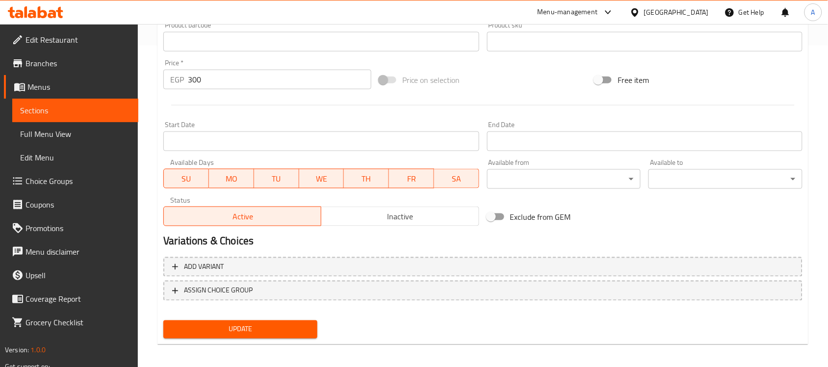
scroll to position [324, 0]
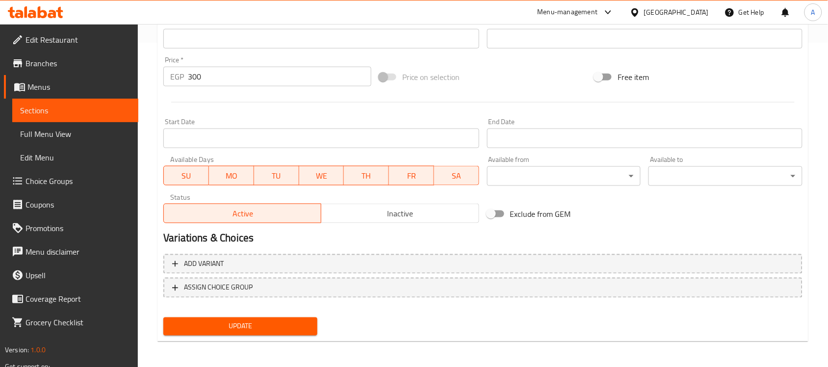
type input "كيزر برجر دجاج بالجبنة والكيمتشي"
click at [276, 323] on span "Update" at bounding box center [240, 326] width 138 height 12
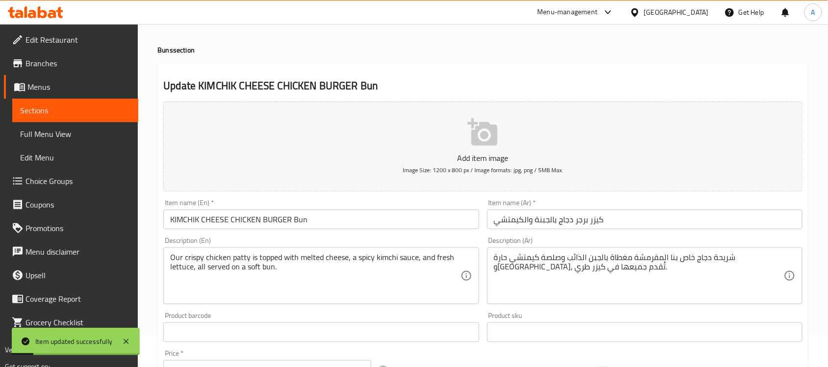
scroll to position [0, 0]
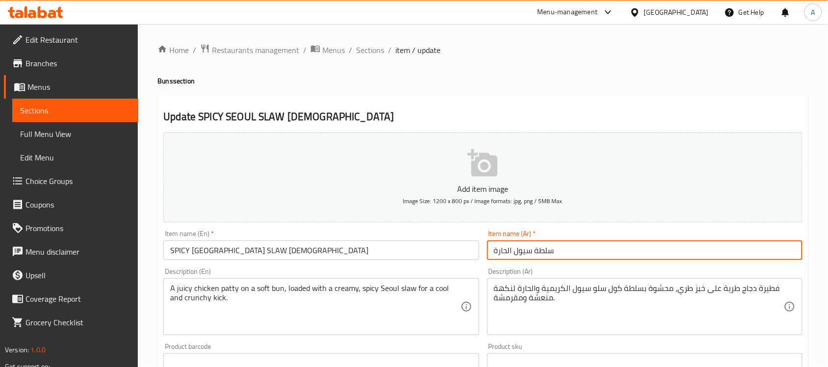
click at [524, 253] on input "سلطة سيول الحارة" at bounding box center [644, 250] width 315 height 20
click at [544, 249] on input "سلطة سول الحارة" at bounding box center [644, 250] width 315 height 20
click at [571, 249] on input "سلو سول الحارة" at bounding box center [644, 250] width 315 height 20
type input "سلو سول الحارة تشيك"
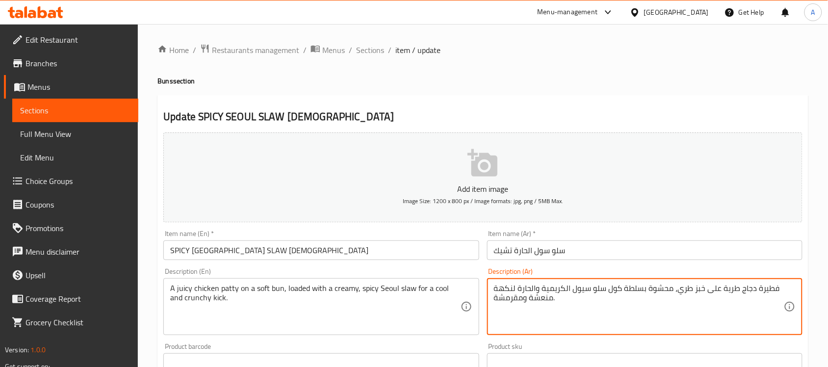
click at [770, 292] on textarea "فطيرة دجاج طرية على خبز طري، محشوة بسلطة كول سلو سيول الكريمية والحارة لنكهة من…" at bounding box center [639, 306] width 290 height 47
click at [722, 288] on textarea "شريحة دجاج طرية على خبز طري، محشوة بسلطة كول سلو سيول الكريمية والحارة لنكهة من…" at bounding box center [639, 306] width 290 height 47
click at [728, 288] on textarea "شريحة دجاج طرية على خبز طري، محشوة بسلطة كول سلو سيول الكريمية والحارة لنكهة من…" at bounding box center [639, 306] width 290 height 47
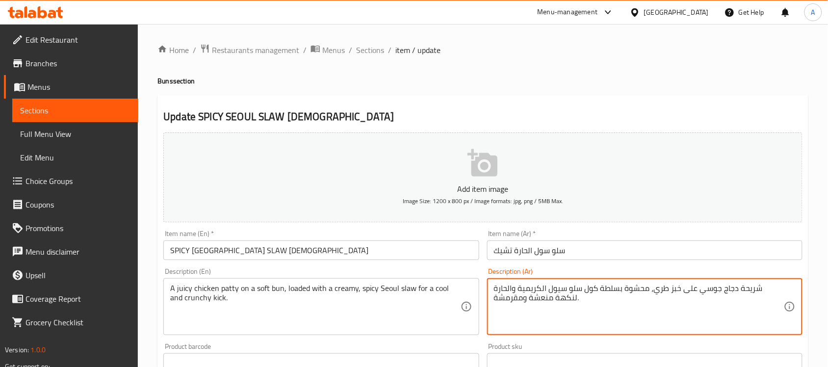
click at [700, 287] on textarea "شريحة دجاج جوسي على خبز طري، محشوة بسلطة كول سلو سيول الكريمية والحارة لنكهة من…" at bounding box center [639, 306] width 290 height 47
click at [662, 284] on textarea "شريحة دجاج جوسي على كيزر طري، محشوة بسلطة كول سلو سيول الكريمية والحارة لنكهة م…" at bounding box center [639, 306] width 290 height 47
click at [633, 293] on textarea "شريحة دجاج جوسي على كيزر ناعم، محشوة بسلطة كول سلو سيول الكريمية والحارة لنكهة …" at bounding box center [639, 306] width 290 height 47
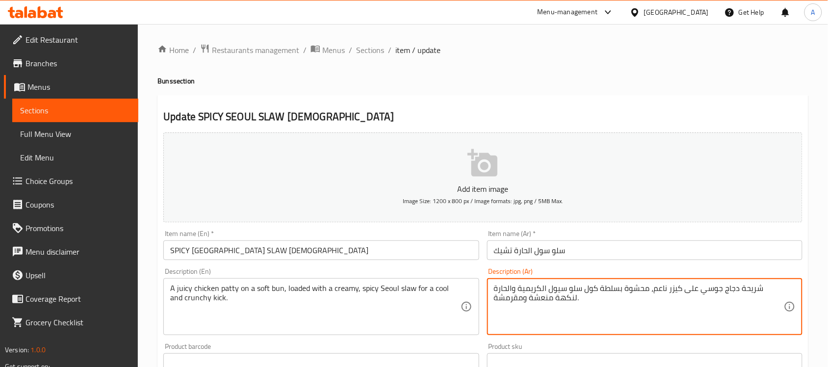
click at [633, 293] on textarea "شريحة دجاج جوسي على كيزر ناعم، محشوة بسلطة كول سلو سيول الكريمية والحارة لنكهة …" at bounding box center [639, 306] width 290 height 47
click at [605, 290] on textarea "شريحة دجاج جوسي على كيزر ناعم، لودد بسلطة كول سلو سيول الكريمية والحارة لنكهة م…" at bounding box center [639, 306] width 290 height 47
click at [531, 285] on textarea "شريحة دجاج جوسي على كيزر ناعم، لودد بسلو سيول الكريمية والحارة لنكهة منعشة ومقر…" at bounding box center [639, 306] width 290 height 47
click at [504, 286] on textarea "شريحة دجاج جوسي على كيزر ناعم، لودد بسلو سيول الكريمية والحارة للمسه منعشة ومقر…" at bounding box center [639, 306] width 290 height 47
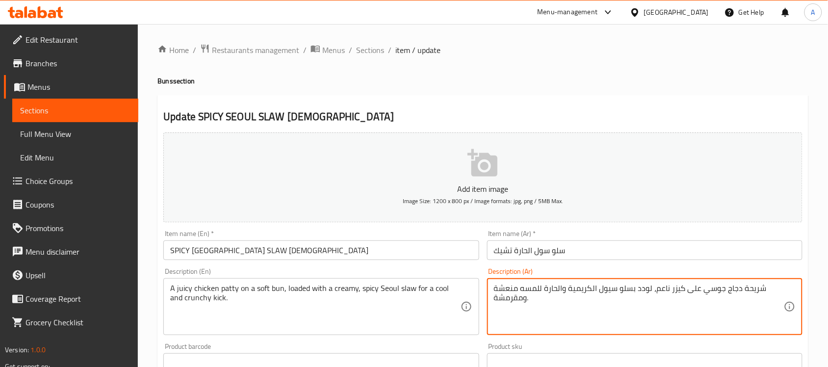
click at [504, 286] on textarea "شريحة دجاج جوسي على كيزر ناعم، لودد بسلو سيول الكريمية والحارة للمسه منعشة ومقر…" at bounding box center [639, 306] width 290 height 47
type textarea "شريحة دجاج جوسي على كيزر ناعم، لودد بسلو سيول الكريمية والحارة للمسه كول ومقرمش…"
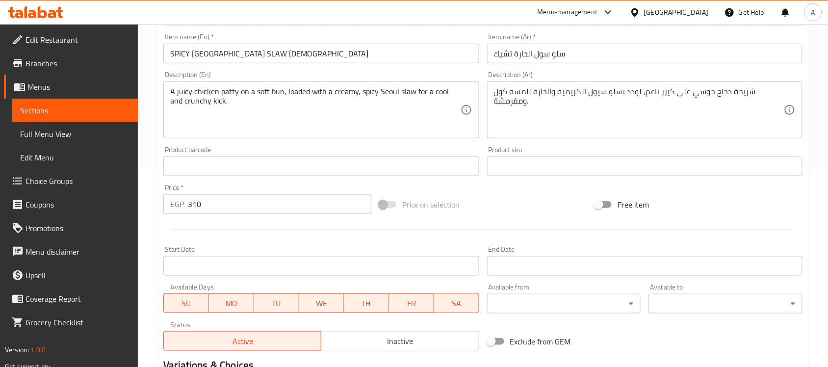
scroll to position [324, 0]
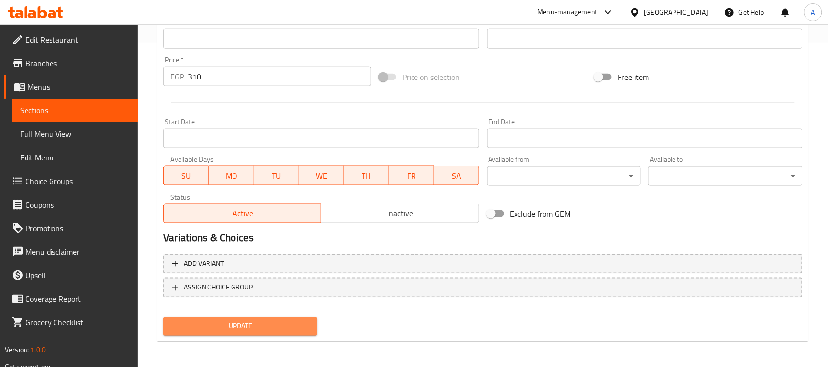
click at [248, 325] on span "Update" at bounding box center [240, 326] width 138 height 12
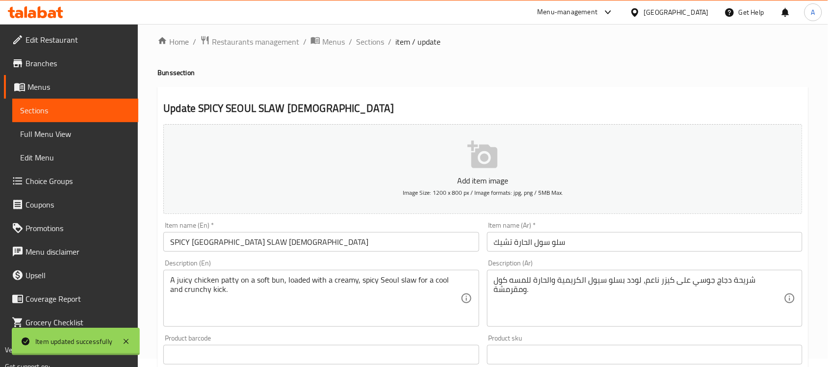
scroll to position [0, 0]
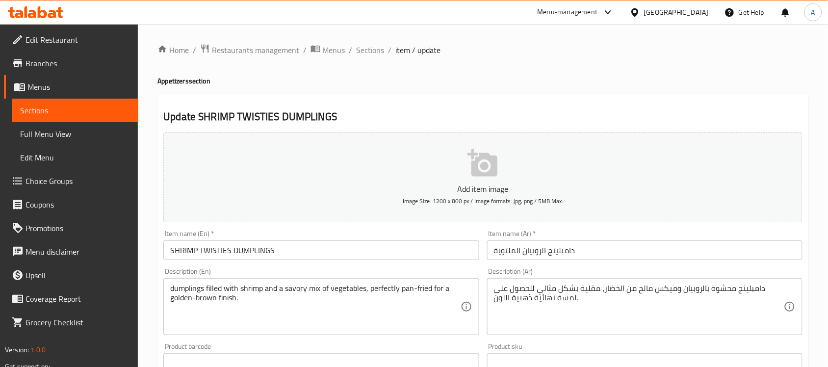
click at [509, 254] on input "دامبلينج الروبيان الملتوية" at bounding box center [644, 250] width 315 height 20
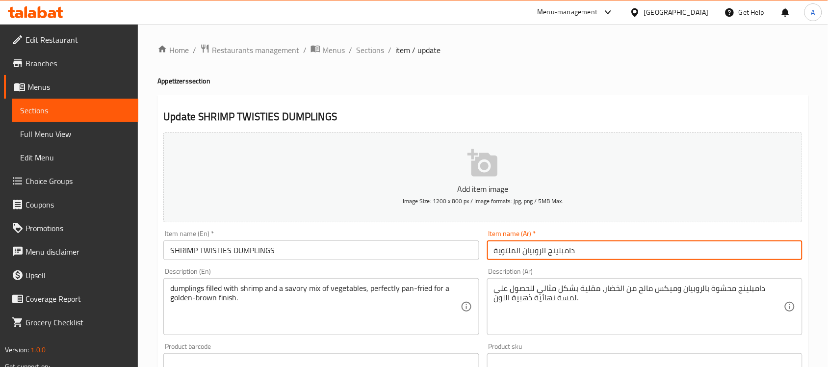
click at [509, 254] on input "دامبلينج الروبيان الملتوية" at bounding box center [644, 250] width 315 height 20
type input "دامبلينج الروبيان تويستي"
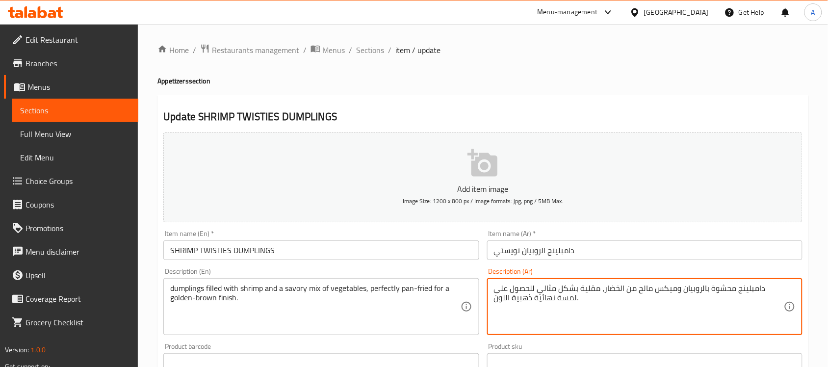
click at [506, 288] on textarea "دامبلينج محشوة بالروبيان وميكس مالح من الخضار، مقلية بشكل مثالي للحصول على لمسة…" at bounding box center [639, 306] width 290 height 47
click at [539, 296] on textarea "دامبلينج محشوة بالروبيان وميكس مالح من الخضار، مقلية بشكل مثالي للحصول على نهائ…" at bounding box center [639, 306] width 290 height 47
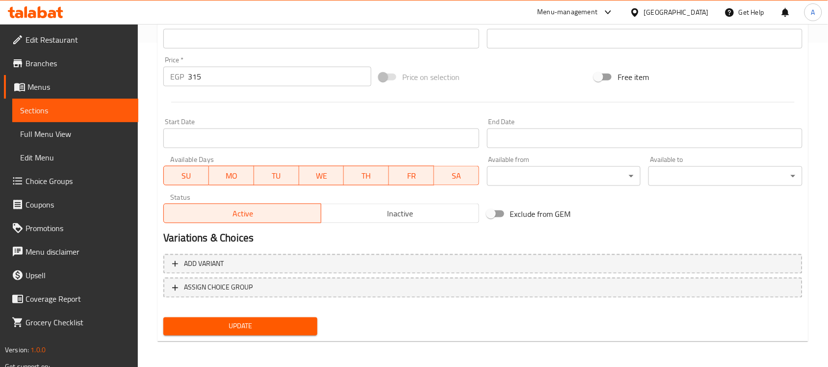
type textarea "دامبلينج محشوة بالروبيان وميكس مالح من الخضار، مقلية بشكل مثالي للحصول على فيني…"
click at [282, 324] on span "Update" at bounding box center [240, 326] width 138 height 12
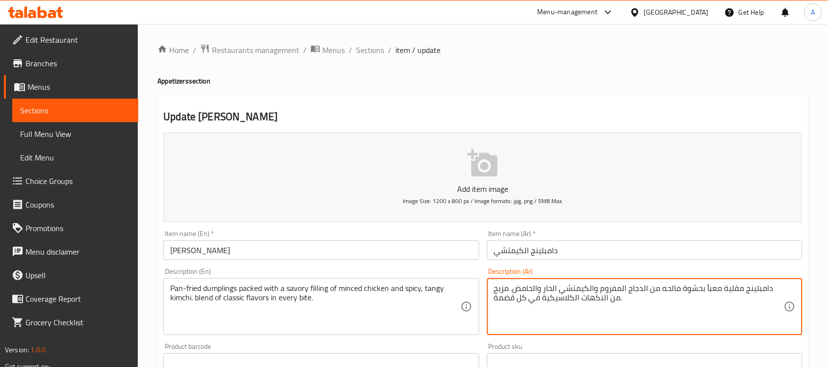
click at [507, 300] on textarea "دامبلينج مقلية معبأ بحشوة مالحه من الدجاج المفروم والكيمتشي الحار والحامض. مزيج…" at bounding box center [639, 306] width 290 height 47
type textarea "دامبلينج مقلية معبأ بحشوة مالحه من الدجاج المفروم والكيمتشي الحار والحامض. مزيج…"
click at [570, 81] on h4 "Appetizers section" at bounding box center [482, 81] width 651 height 10
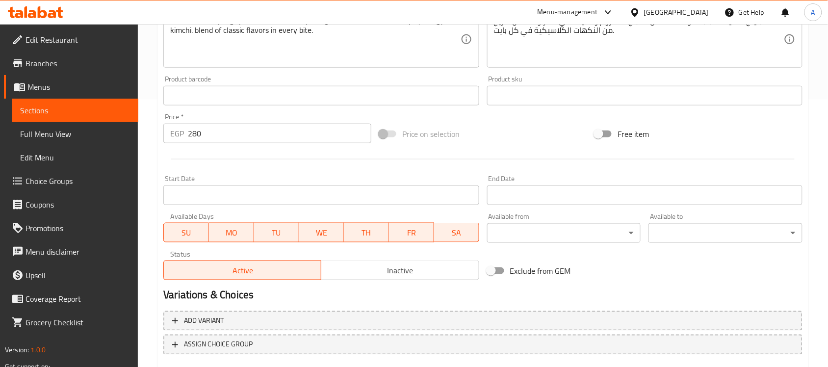
scroll to position [306, 0]
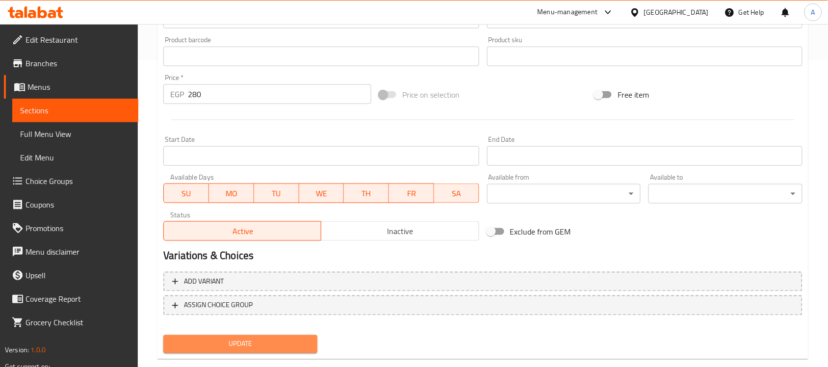
click at [287, 345] on span "Update" at bounding box center [240, 344] width 138 height 12
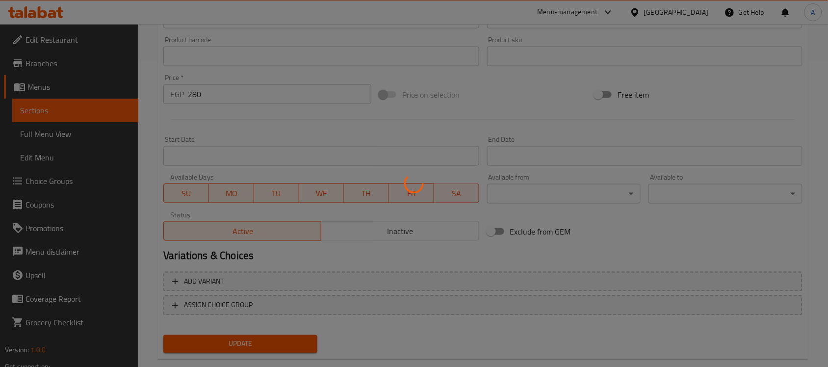
scroll to position [0, 0]
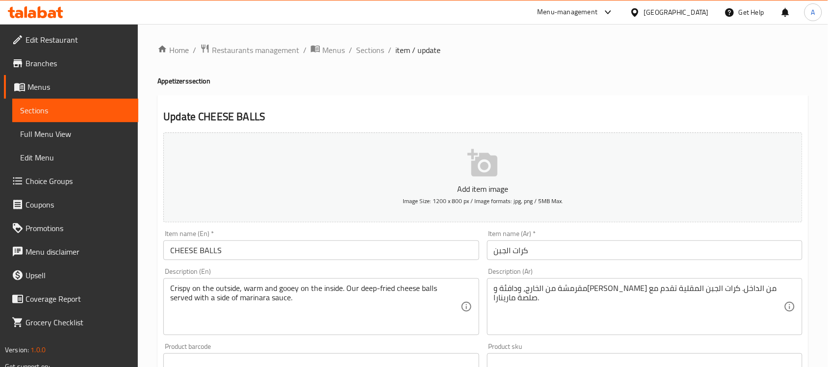
scroll to position [61, 0]
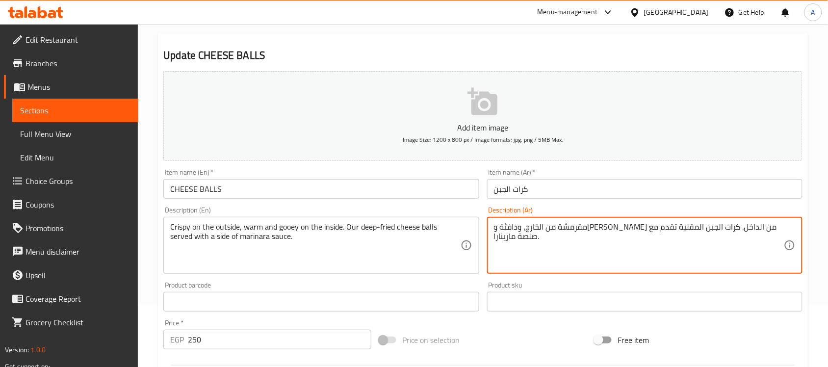
click at [701, 224] on textarea "مقرمشة من الخارج، ودافئة و[PERSON_NAME] من الداخل. كرات الجبن المقلية تقدم مع ص…" at bounding box center [639, 245] width 290 height 47
click at [781, 229] on textarea "مقرمشة من الخارج، ودافئة و[PERSON_NAME] من الداخل. كرات الجبن المقلية تقدم مع ص…" at bounding box center [639, 245] width 290 height 47
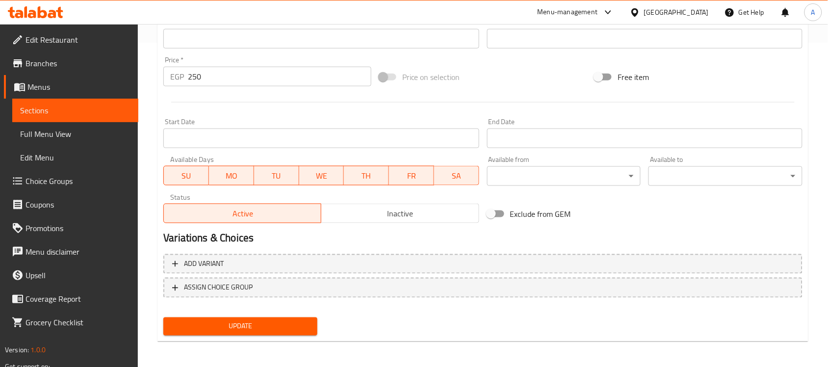
type textarea "مقرمشة من الخارج، ودافئة و[PERSON_NAME] من الداخل. كرات الجبن المقلية تقدم مع ص…"
click at [292, 322] on span "Update" at bounding box center [240, 326] width 138 height 12
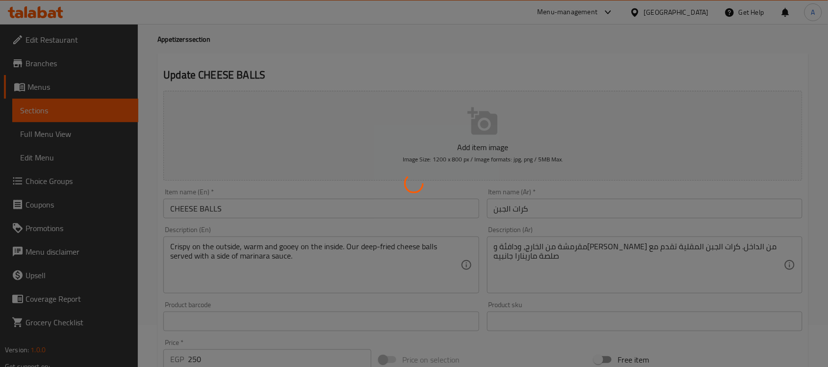
scroll to position [0, 0]
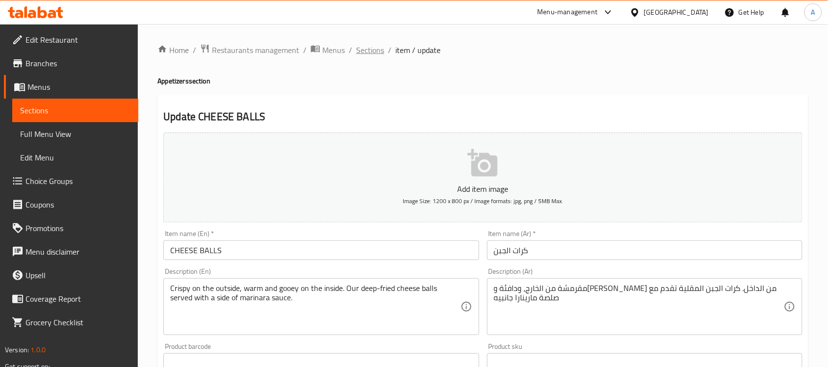
click at [369, 51] on span "Sections" at bounding box center [370, 50] width 28 height 12
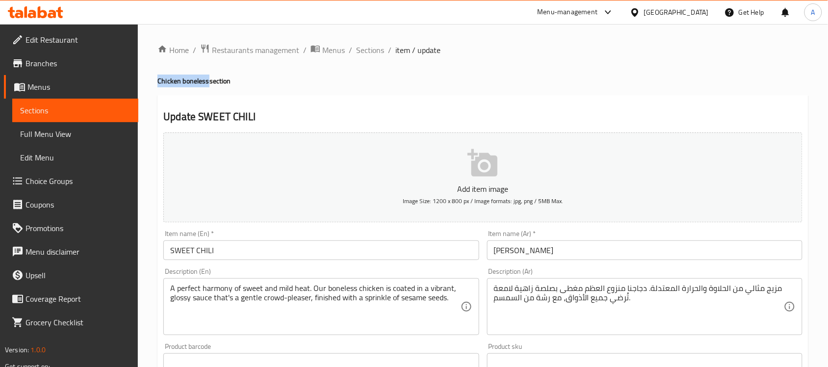
drag, startPoint x: 159, startPoint y: 83, endPoint x: 207, endPoint y: 79, distance: 48.2
click at [207, 79] on h4 "Chicken boneless section" at bounding box center [482, 81] width 651 height 10
copy h4 "Chicken boneless"
click at [221, 253] on input "SWEET CHILI" at bounding box center [320, 250] width 315 height 20
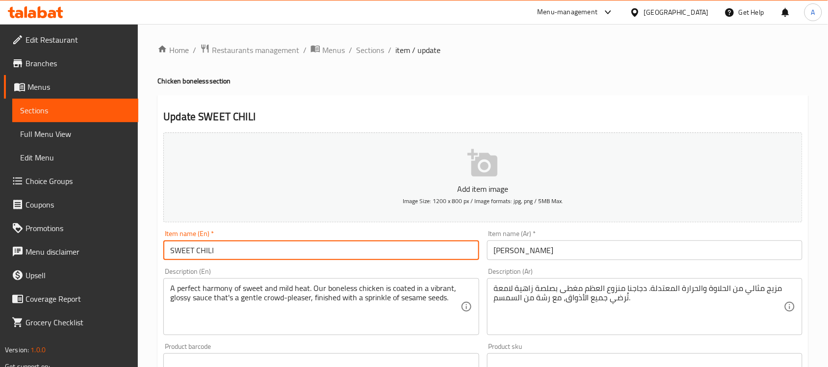
paste input "Chicken boneless"
type input "SWEET CHILI Chicken boneless"
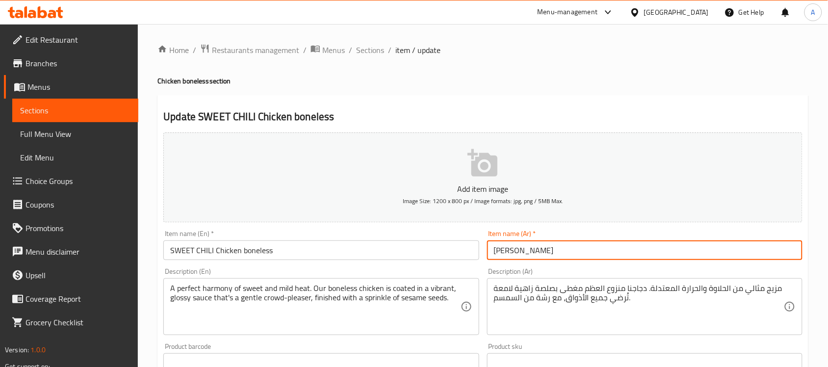
click at [543, 249] on input "[PERSON_NAME]" at bounding box center [644, 250] width 315 height 20
type input "سويت تشيلي دجاج مسحب"
click at [548, 74] on div "Home / Restaurants management / Menus / Sections / item / update Chicken bonele…" at bounding box center [482, 359] width 651 height 630
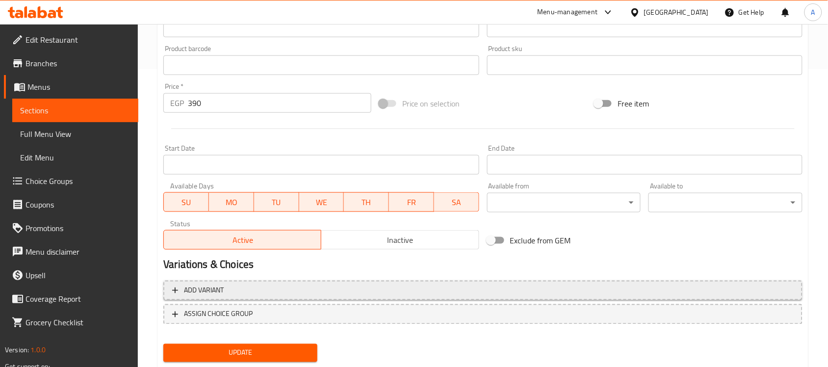
scroll to position [324, 0]
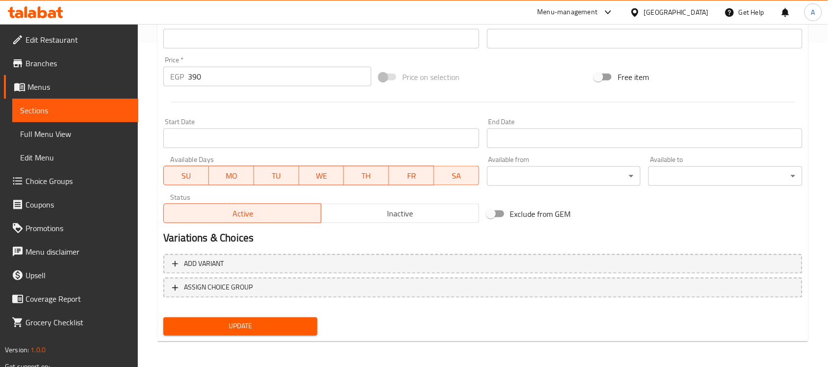
click at [265, 330] on button "Update" at bounding box center [240, 326] width 154 height 18
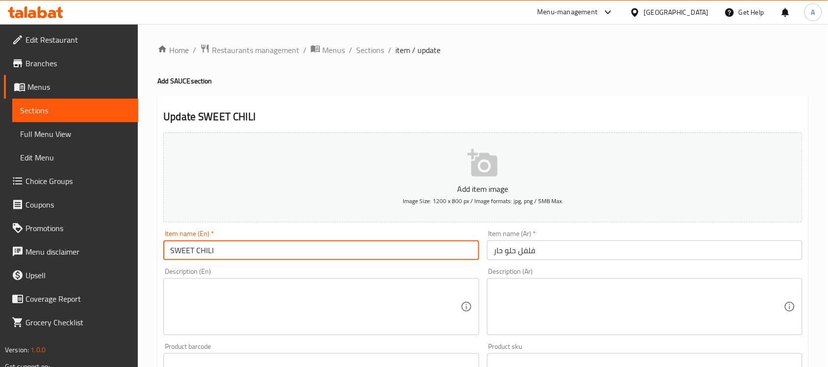
click at [239, 254] on input "SWEET CHILI" at bounding box center [320, 250] width 315 height 20
type input "SWEET CHILI sauce"
click at [490, 256] on input "فلفل حلو حار" at bounding box center [644, 250] width 315 height 20
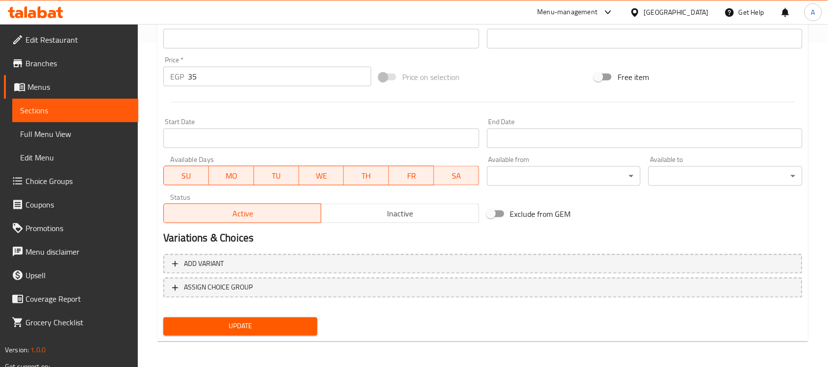
type input "صوص فلفل حلو حار"
click at [276, 322] on span "Update" at bounding box center [240, 326] width 138 height 12
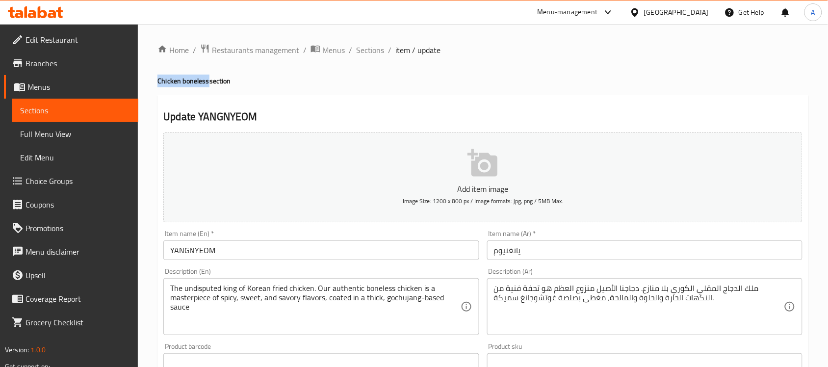
drag, startPoint x: 158, startPoint y: 79, endPoint x: 207, endPoint y: 82, distance: 49.1
click at [207, 82] on h4 "Chicken boneless section" at bounding box center [482, 81] width 651 height 10
copy h4 "Chicken boneless"
click at [233, 253] on input "YANGNYEOM" at bounding box center [320, 250] width 315 height 20
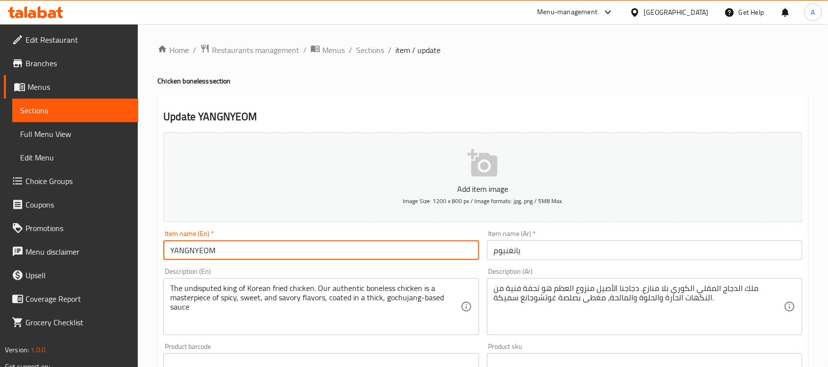
paste input "Chicken boneless"
type input "YANGNYEOM Chicken boneless"
click at [538, 253] on input "يانغنيوم" at bounding box center [644, 250] width 315 height 20
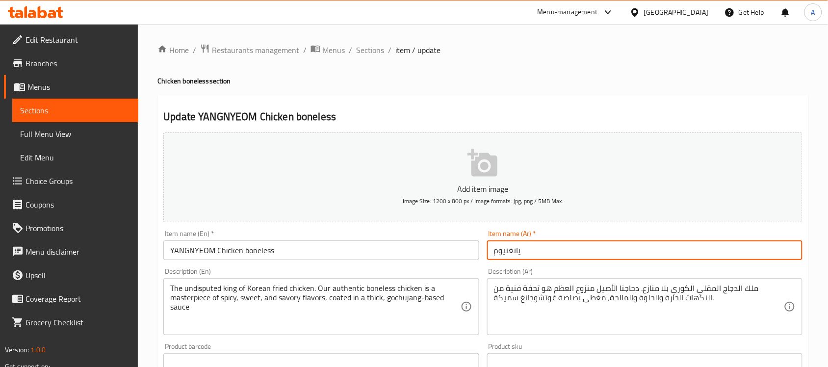
click at [490, 252] on input "يانغنيوم" at bounding box center [644, 250] width 315 height 20
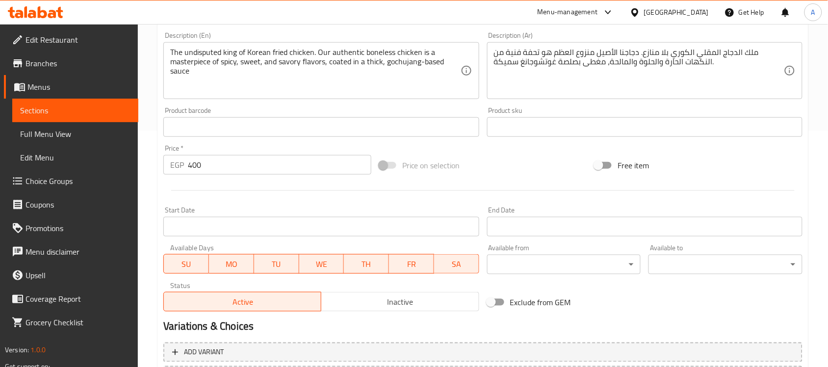
scroll to position [324, 0]
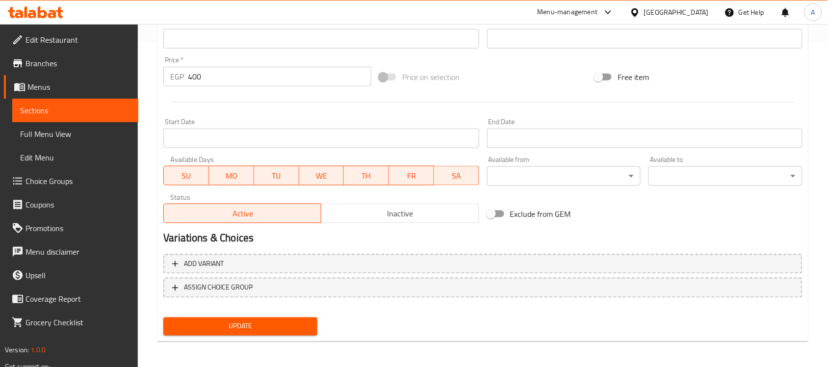
type input "دجاج مسحب يانغنيوم"
click at [254, 324] on span "Update" at bounding box center [240, 326] width 138 height 12
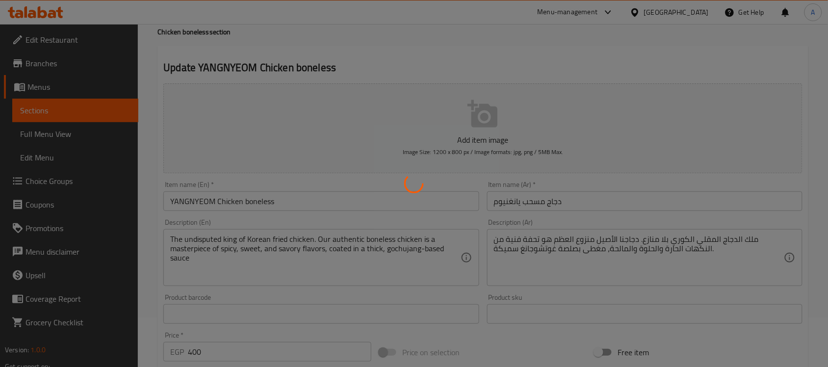
scroll to position [0, 0]
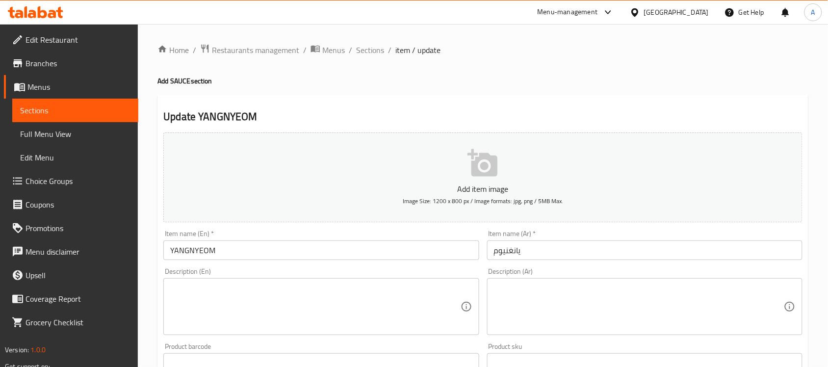
click at [180, 83] on h4 "Add SAUCE section" at bounding box center [482, 81] width 651 height 10
copy h4 "SAUCE"
click at [239, 253] on input "YANGNYEOM" at bounding box center [320, 250] width 315 height 20
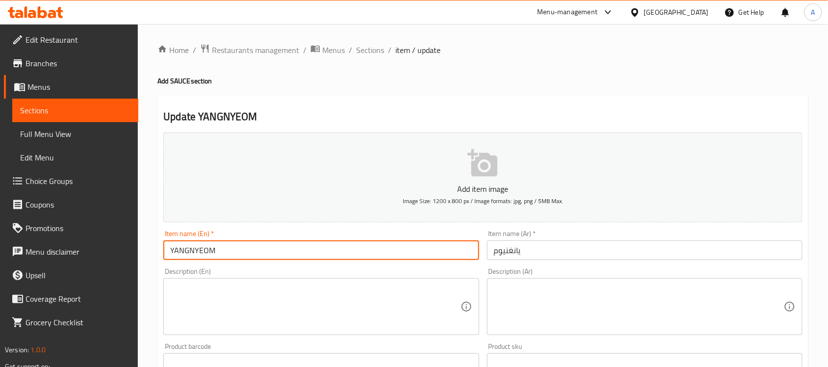
paste input "SAUCE"
type input "YANGNYEOM SAUCE"
click at [553, 244] on input "يانغنيوم" at bounding box center [644, 250] width 315 height 20
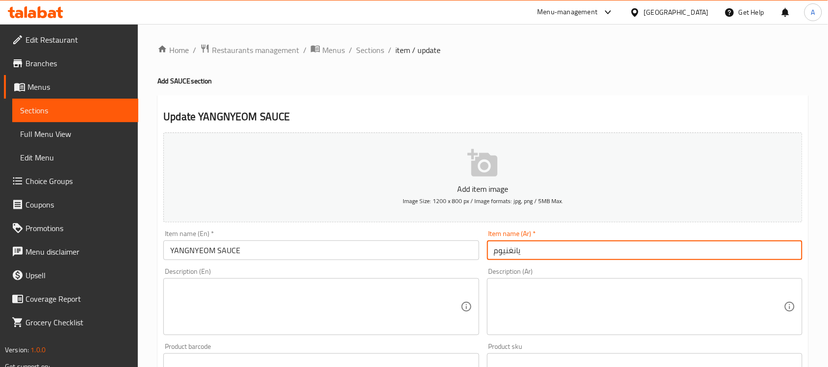
click at [487, 254] on input "يانغنيوم" at bounding box center [644, 250] width 315 height 20
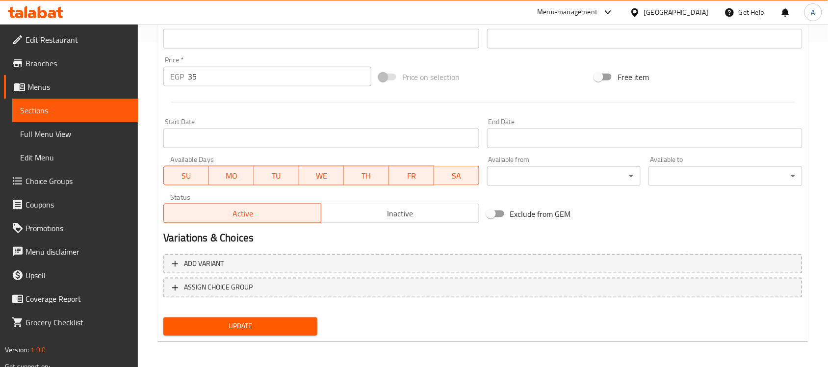
type input "صوص يانغنيوم"
click at [266, 322] on span "Update" at bounding box center [240, 326] width 138 height 12
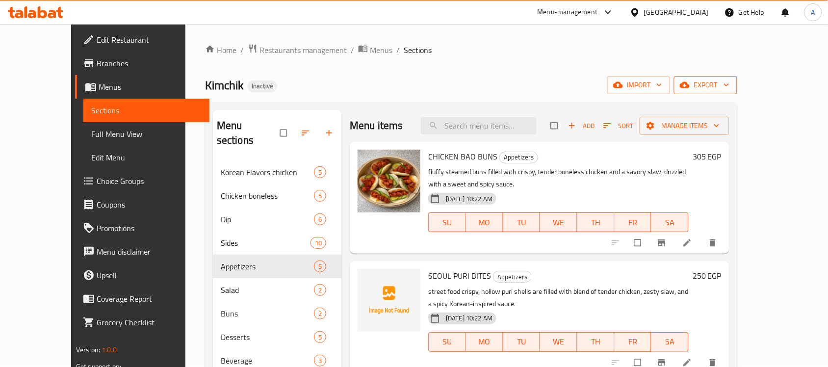
click at [729, 87] on span "export" at bounding box center [706, 85] width 48 height 12
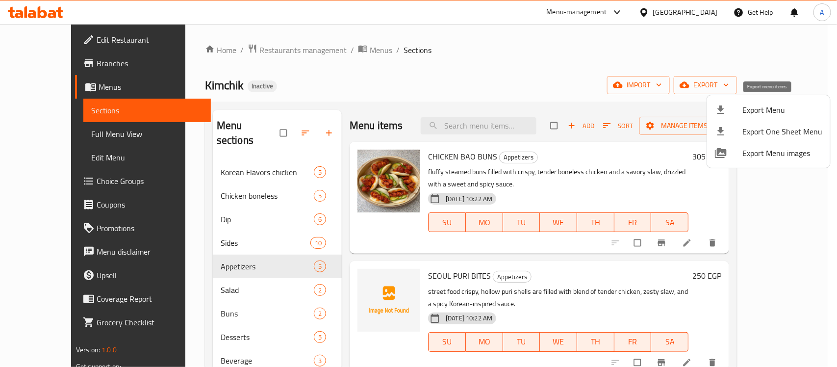
click at [735, 104] on div at bounding box center [728, 110] width 27 height 12
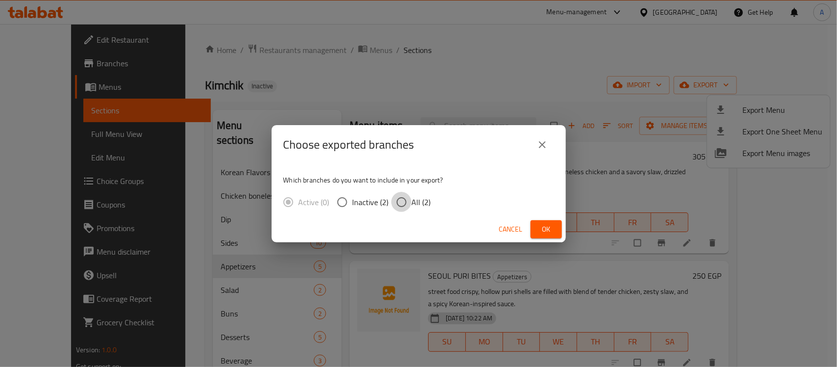
click at [405, 203] on input "All (2)" at bounding box center [401, 202] width 21 height 21
radio input "true"
click at [543, 232] on span "Ok" at bounding box center [546, 229] width 16 height 12
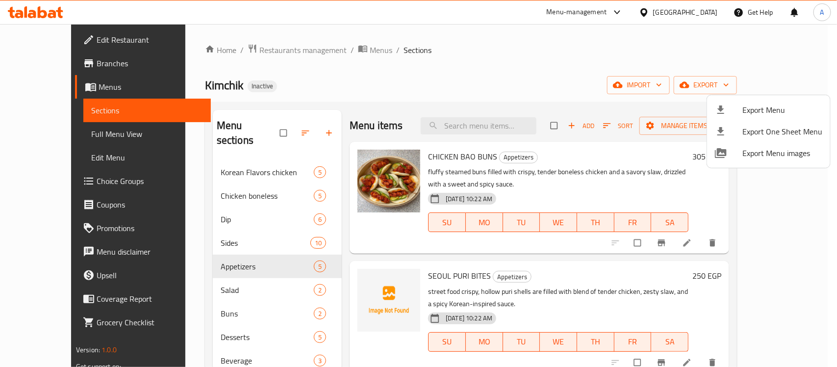
click at [472, 124] on div at bounding box center [418, 183] width 837 height 367
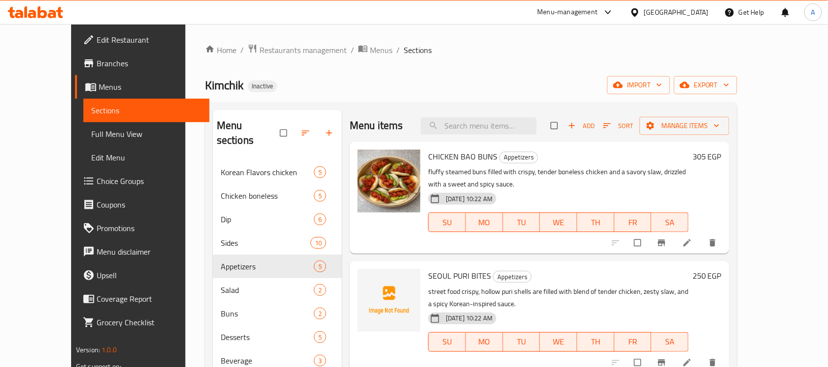
click at [472, 124] on input "search" at bounding box center [479, 125] width 116 height 17
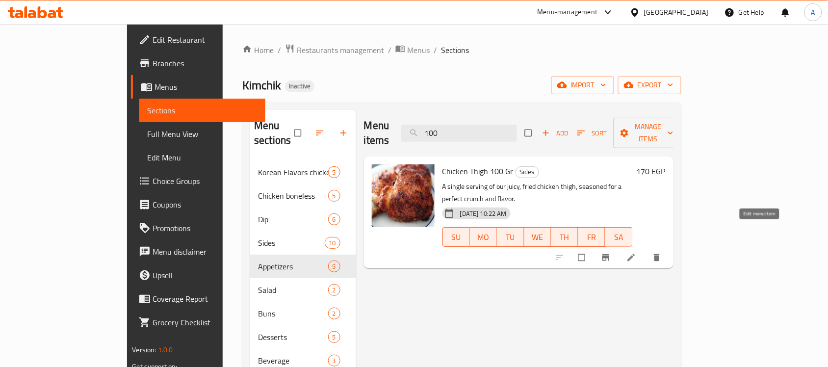
type input "100"
click at [635, 254] on icon at bounding box center [630, 257] width 7 height 7
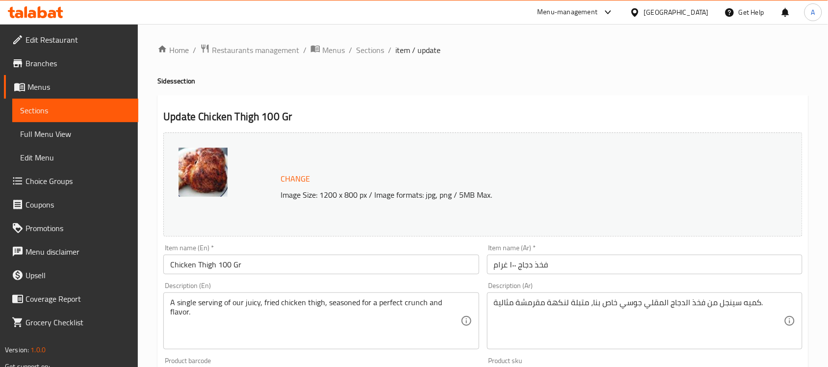
scroll to position [61, 0]
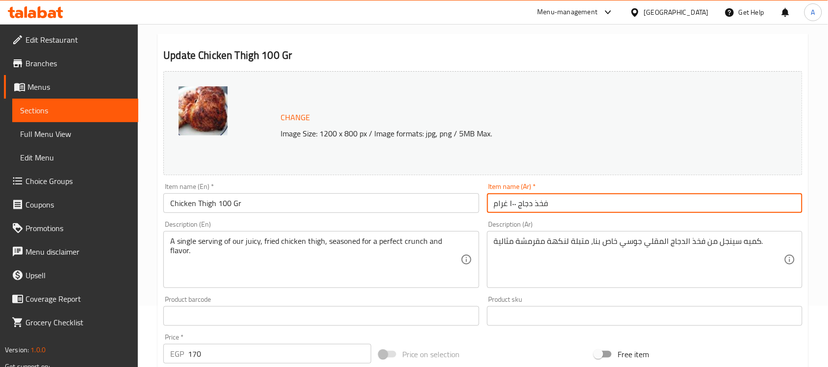
drag, startPoint x: 515, startPoint y: 208, endPoint x: 508, endPoint y: 208, distance: 7.4
click at [508, 208] on input "فخذ دجاج ١٠٠ غرام" at bounding box center [644, 203] width 315 height 20
click at [517, 207] on input "فخذ دجاج ١٠٠ غرام" at bounding box center [644, 203] width 315 height 20
drag, startPoint x: 509, startPoint y: 206, endPoint x: 519, endPoint y: 212, distance: 11.9
click at [519, 212] on input "فخذ دجاج ١٠٠ غرام" at bounding box center [644, 203] width 315 height 20
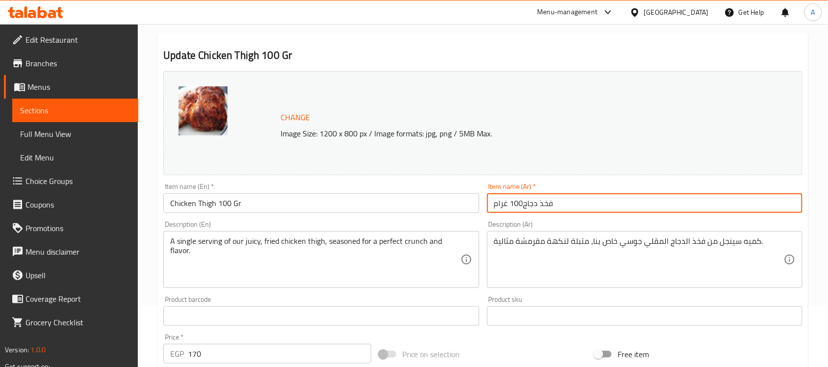
click at [522, 206] on input "فخذ دجاج100 غرام" at bounding box center [644, 203] width 315 height 20
click at [564, 209] on input "فخذ دجاج100 غرام" at bounding box center [644, 203] width 315 height 20
click at [509, 202] on input "فخذ دجاج100 غرام" at bounding box center [644, 203] width 315 height 20
type input "فخذ دجاج100 غرام"
click at [776, 50] on h2 "Update Chicken Thigh 100 Gr" at bounding box center [482, 55] width 639 height 15
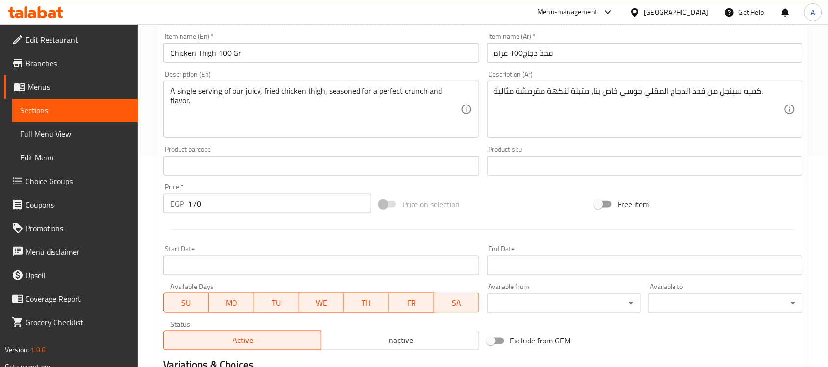
scroll to position [32, 0]
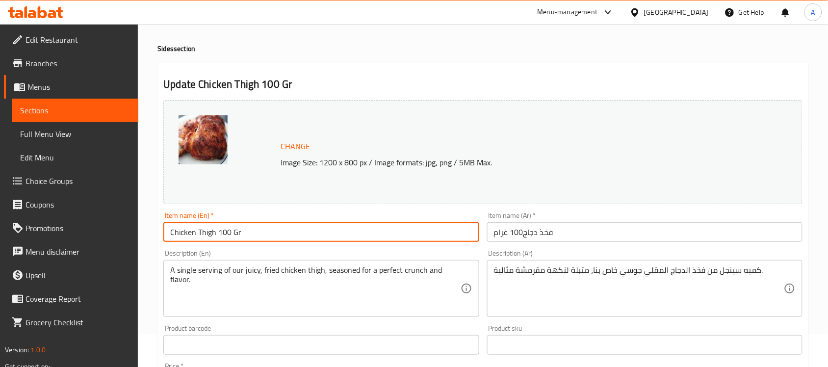
click at [239, 233] on input "Chicken Thigh 100 Gr" at bounding box center [320, 232] width 315 height 20
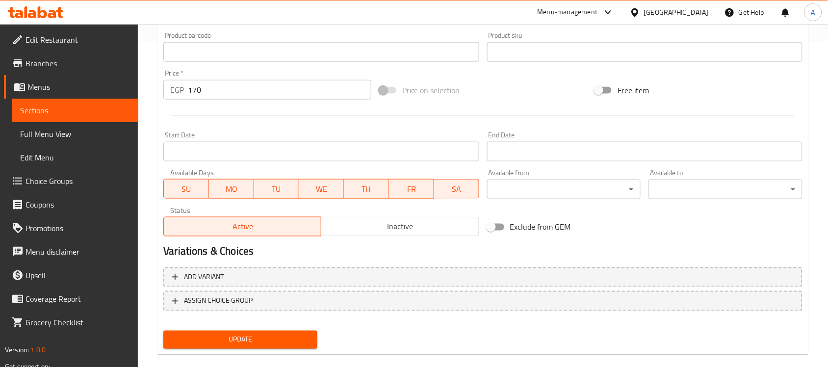
scroll to position [339, 0]
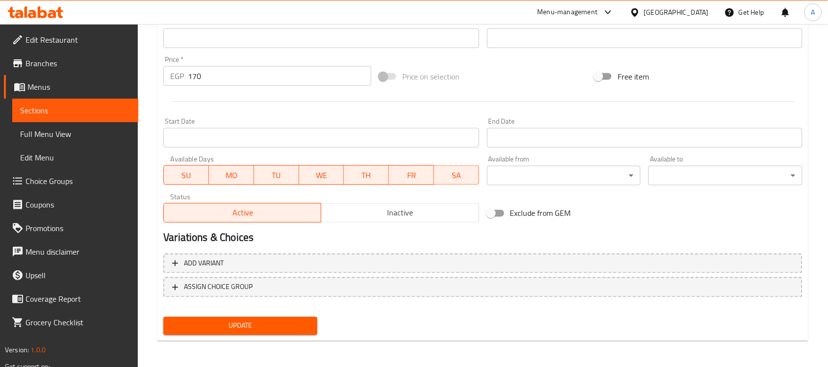
type input "Chicken Thigh 100 Gm"
click at [264, 328] on span "Update" at bounding box center [240, 326] width 138 height 12
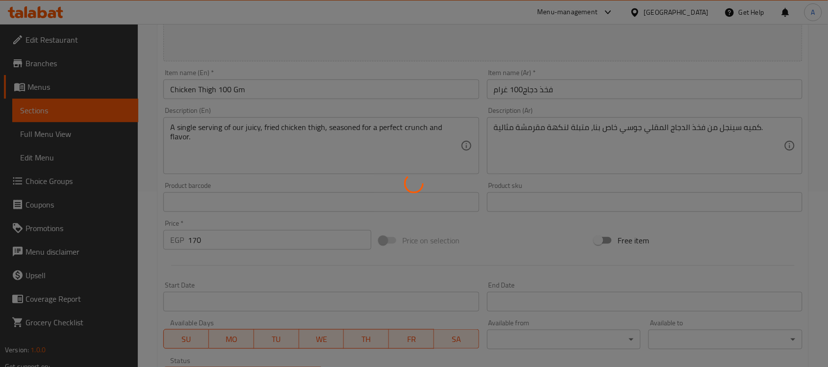
scroll to position [0, 0]
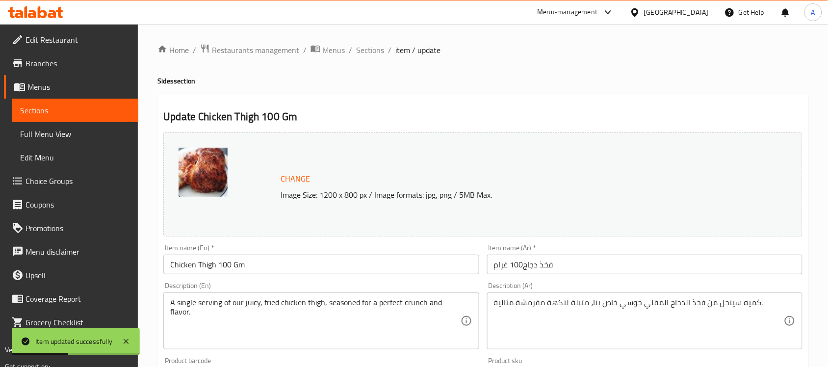
drag, startPoint x: 372, startPoint y: 53, endPoint x: 476, endPoint y: 17, distance: 110.4
click at [372, 53] on span "Sections" at bounding box center [370, 50] width 28 height 12
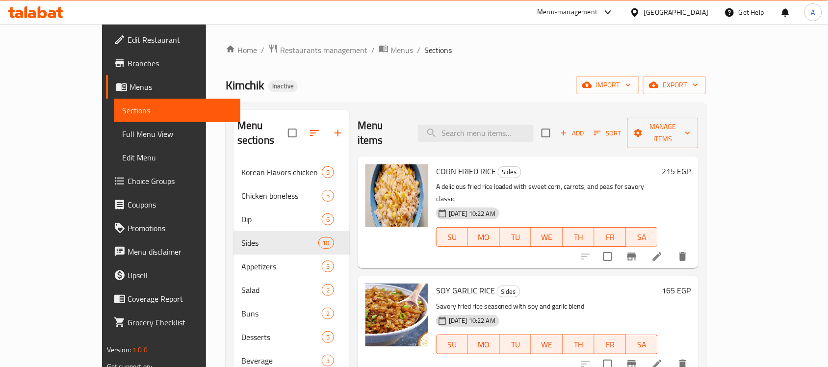
click at [127, 65] on span "Branches" at bounding box center [179, 63] width 105 height 12
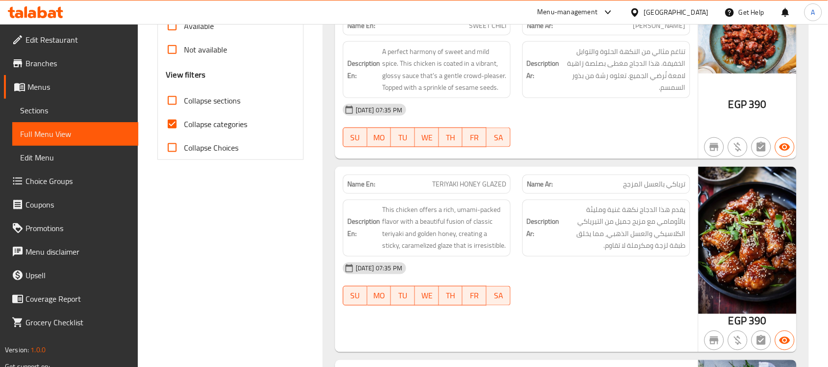
scroll to position [306, 0]
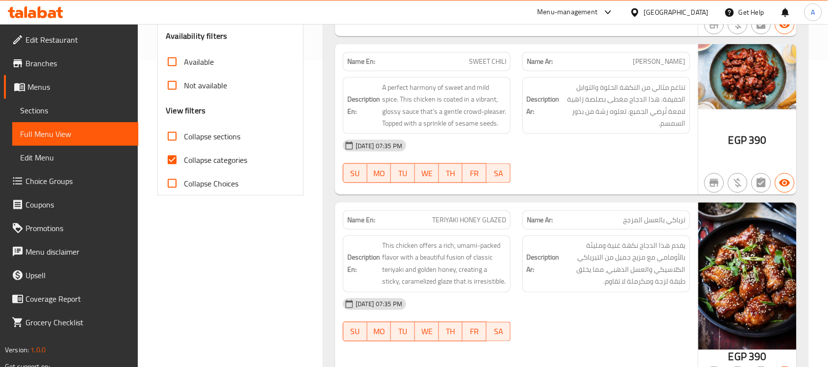
drag, startPoint x: 169, startPoint y: 161, endPoint x: 610, endPoint y: 235, distance: 446.6
click at [168, 160] on input "Collapse categories" at bounding box center [172, 160] width 24 height 24
checkbox input "false"
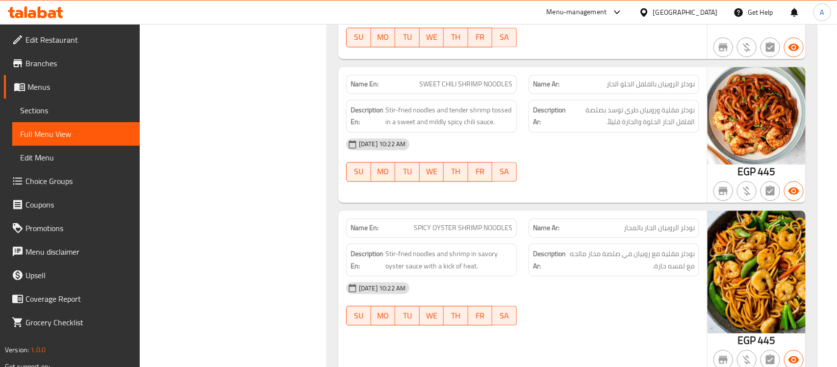
scroll to position [4552, 0]
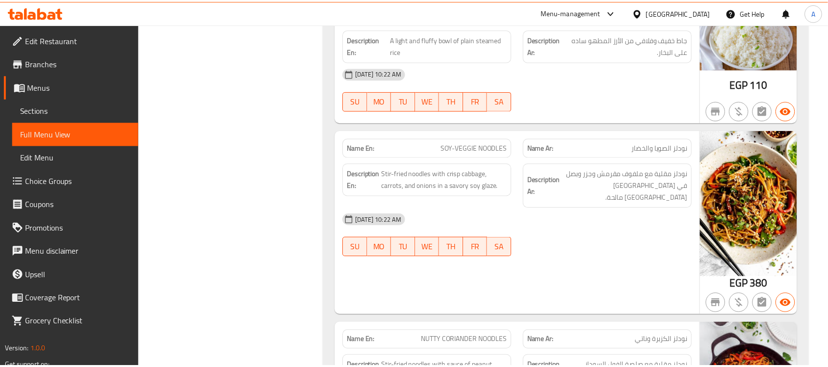
scroll to position [4819, 0]
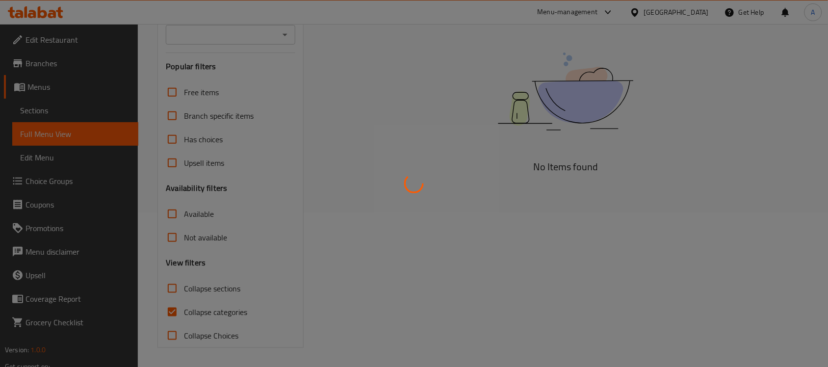
scroll to position [155, 0]
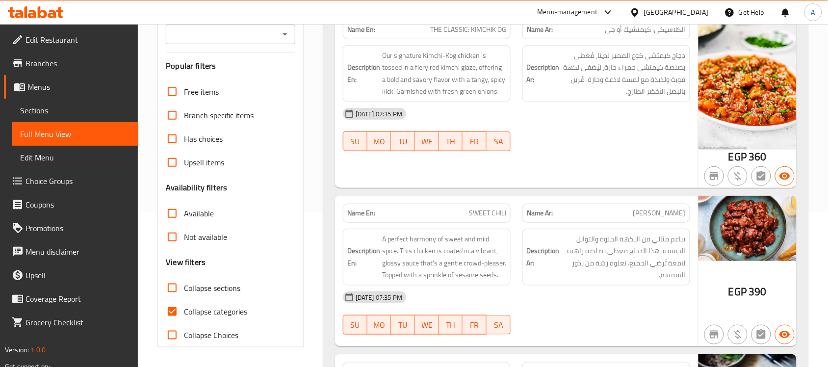
click at [182, 313] on input "Collapse categories" at bounding box center [172, 312] width 24 height 24
checkbox input "false"
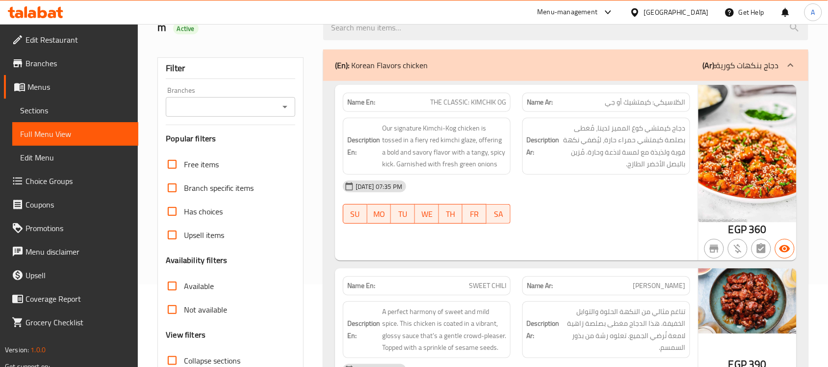
scroll to position [0, 0]
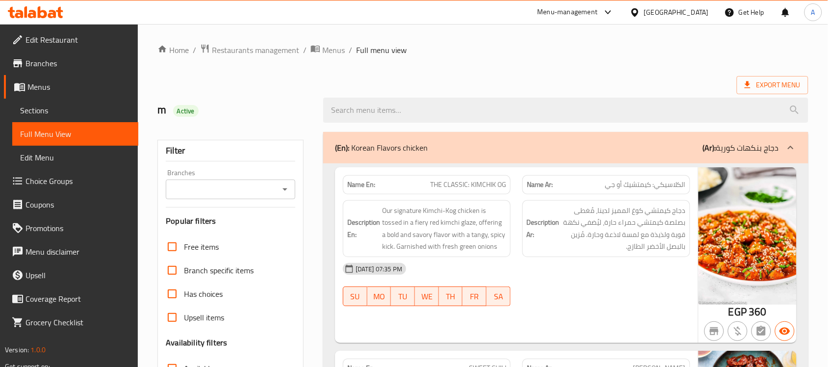
click at [523, 80] on div "Export Menu" at bounding box center [482, 85] width 651 height 18
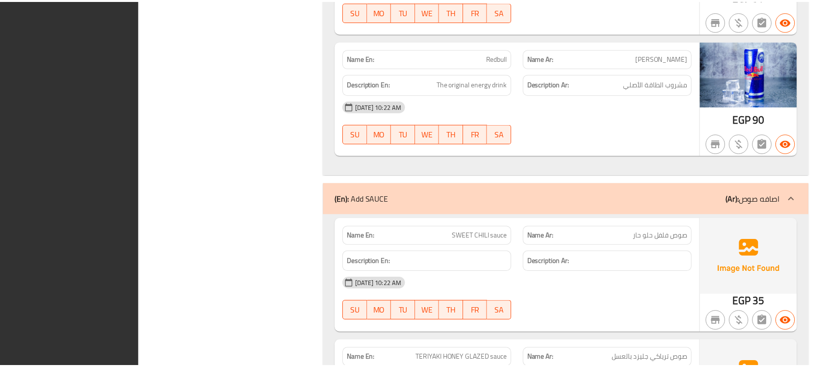
scroll to position [7764, 0]
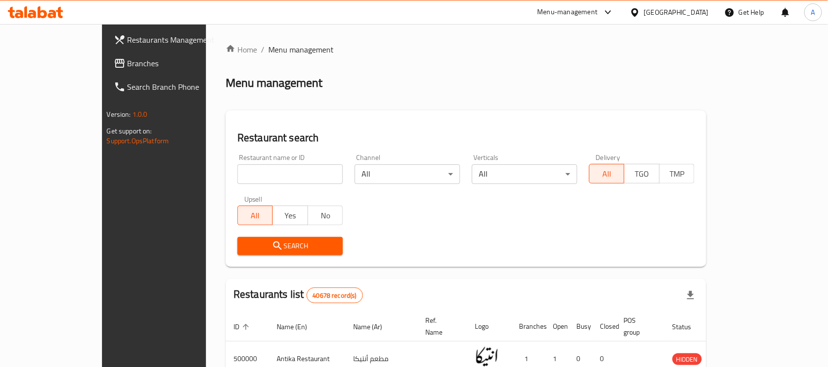
click at [127, 58] on span "Branches" at bounding box center [179, 63] width 105 height 12
